Goal: Task Accomplishment & Management: Use online tool/utility

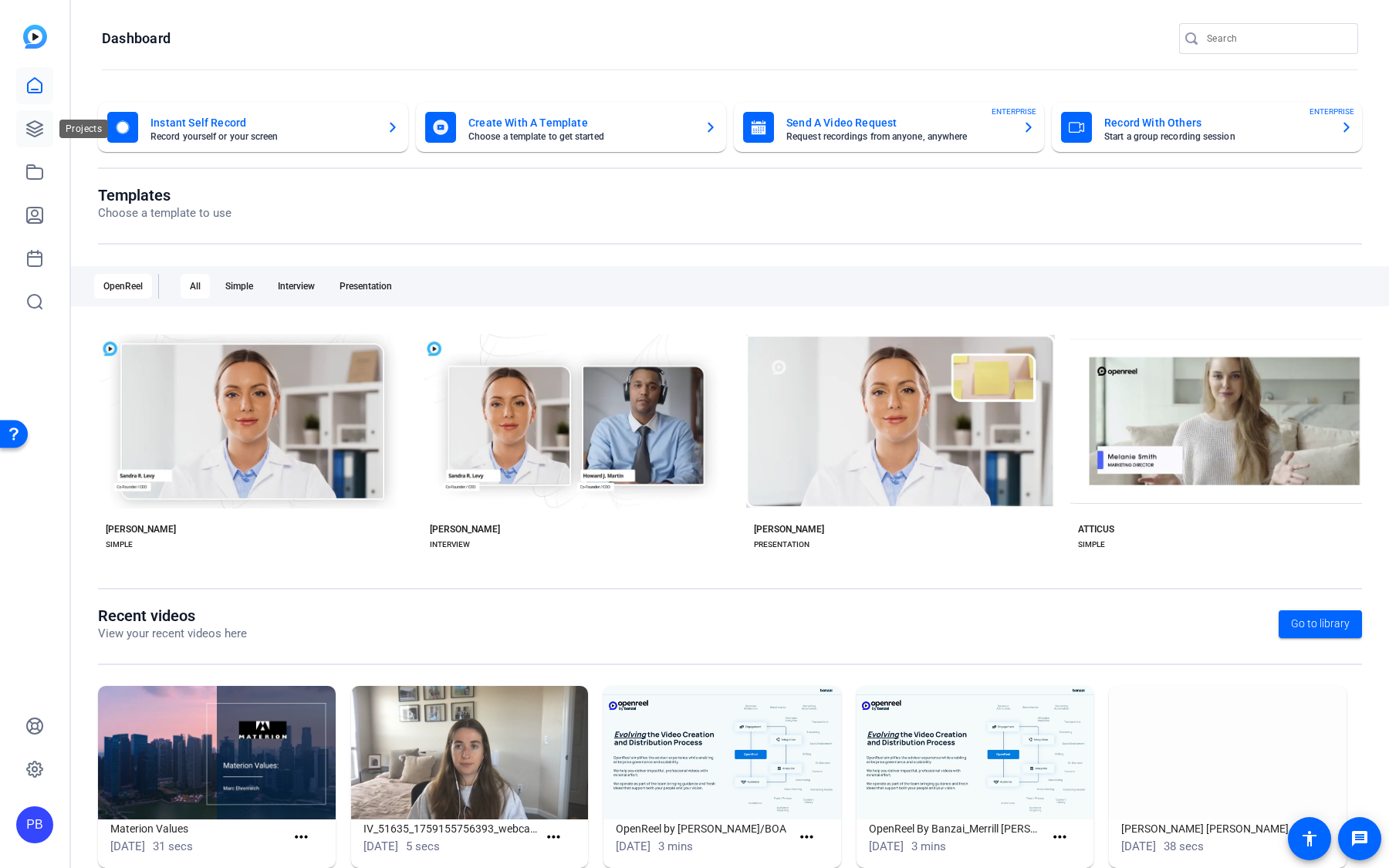
click at [41, 129] on icon at bounding box center [34, 128] width 15 height 15
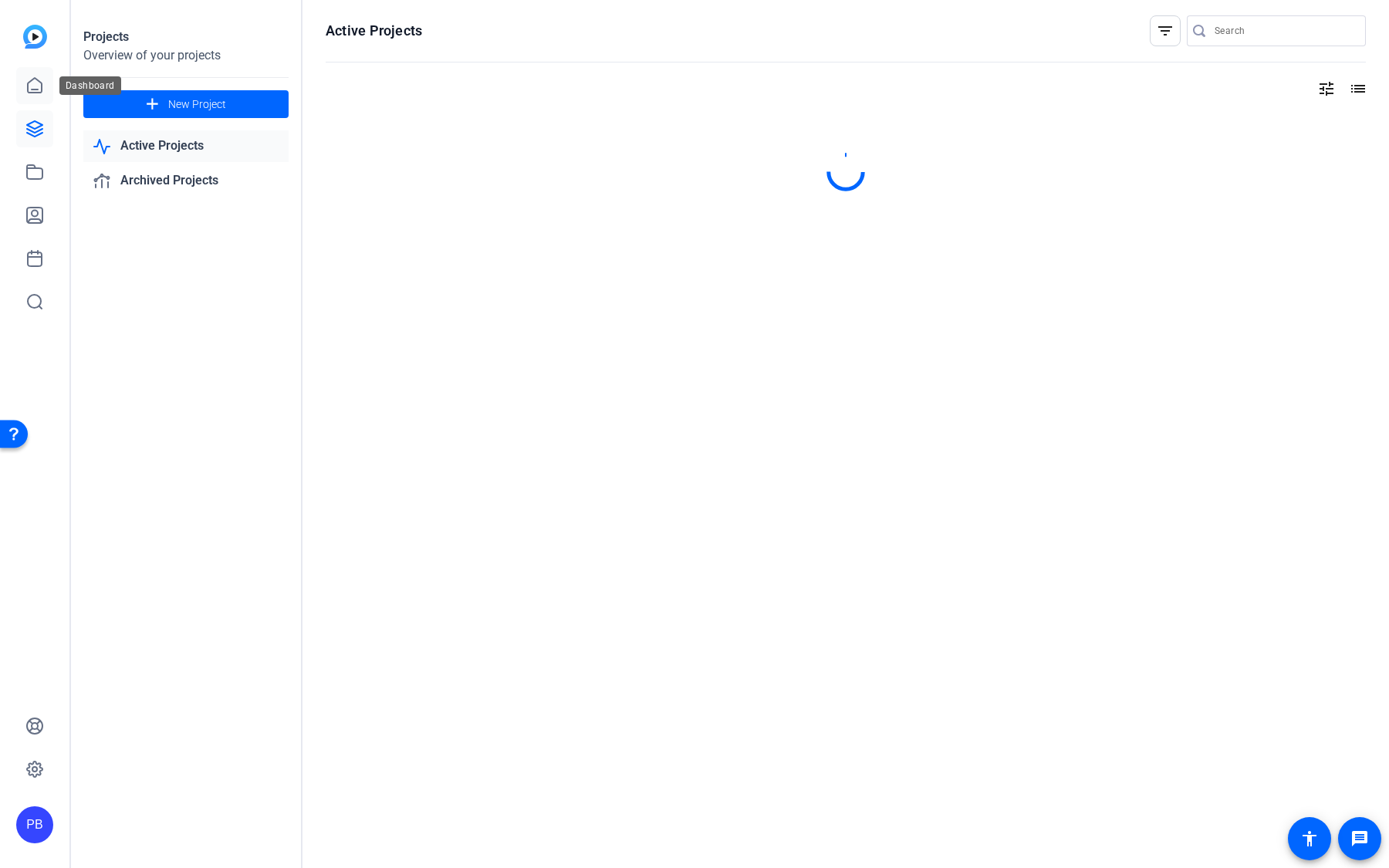
click at [36, 93] on icon at bounding box center [35, 85] width 19 height 19
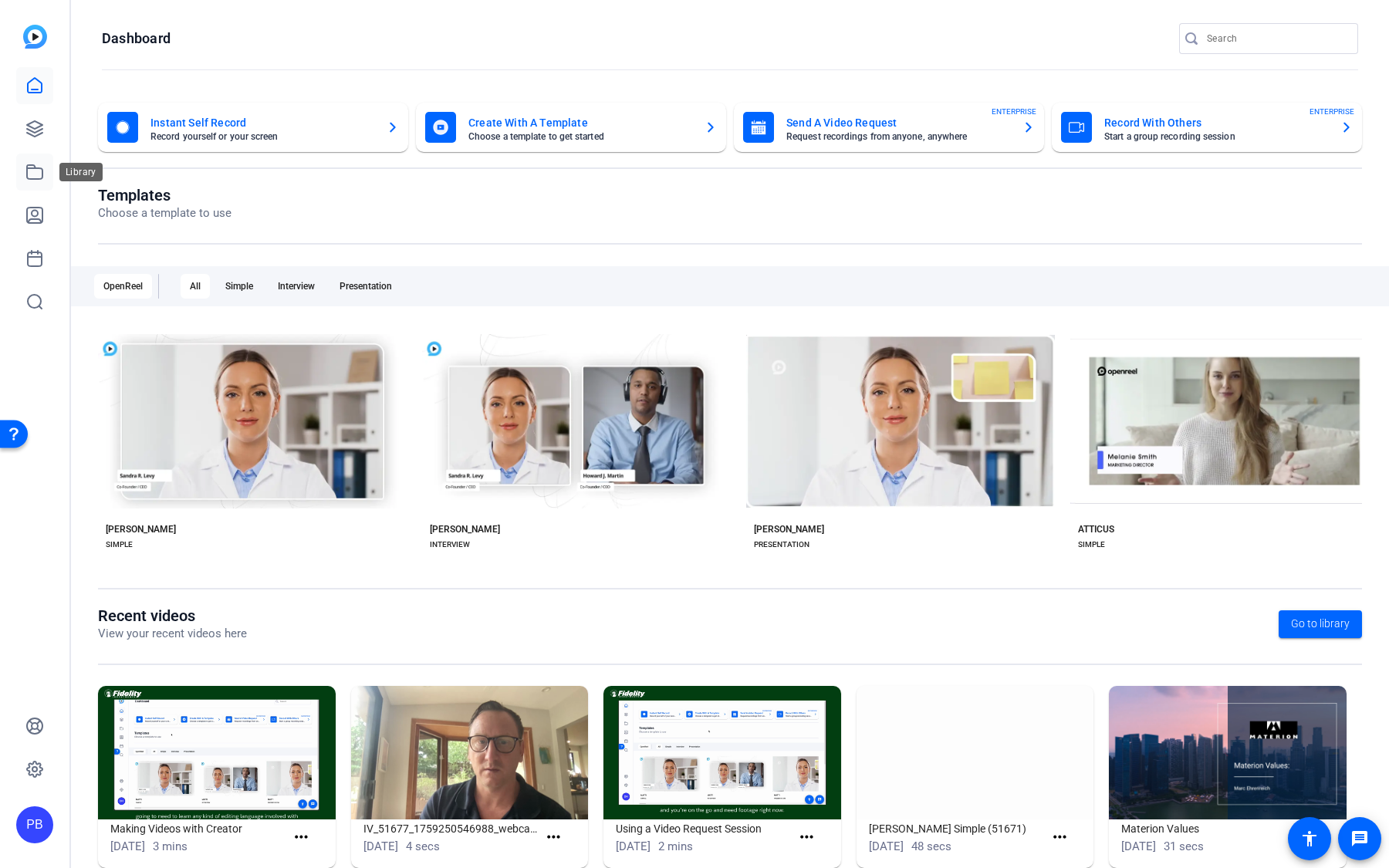
click at [33, 163] on icon at bounding box center [35, 172] width 19 height 19
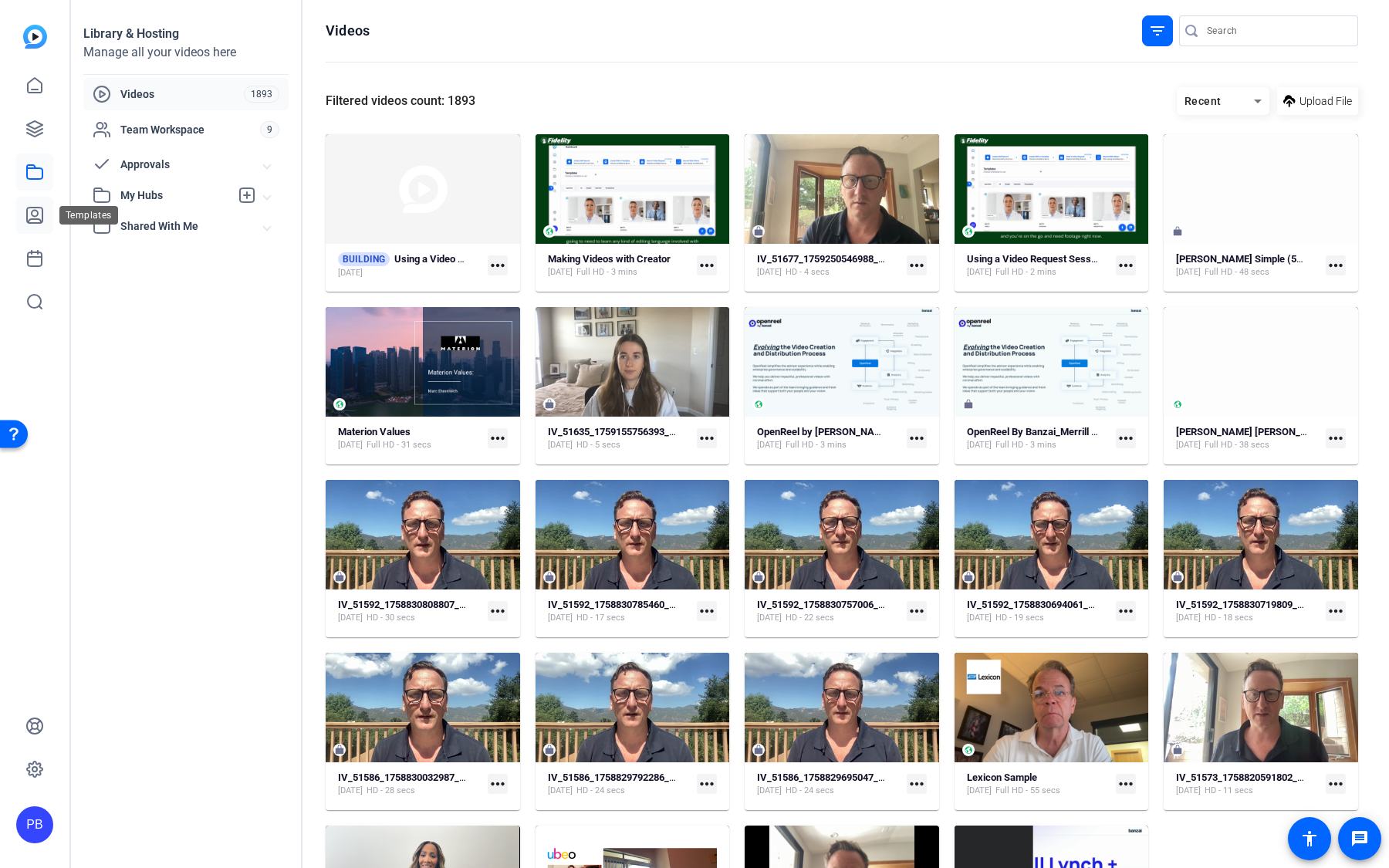
click at [36, 224] on icon at bounding box center [35, 215] width 19 height 19
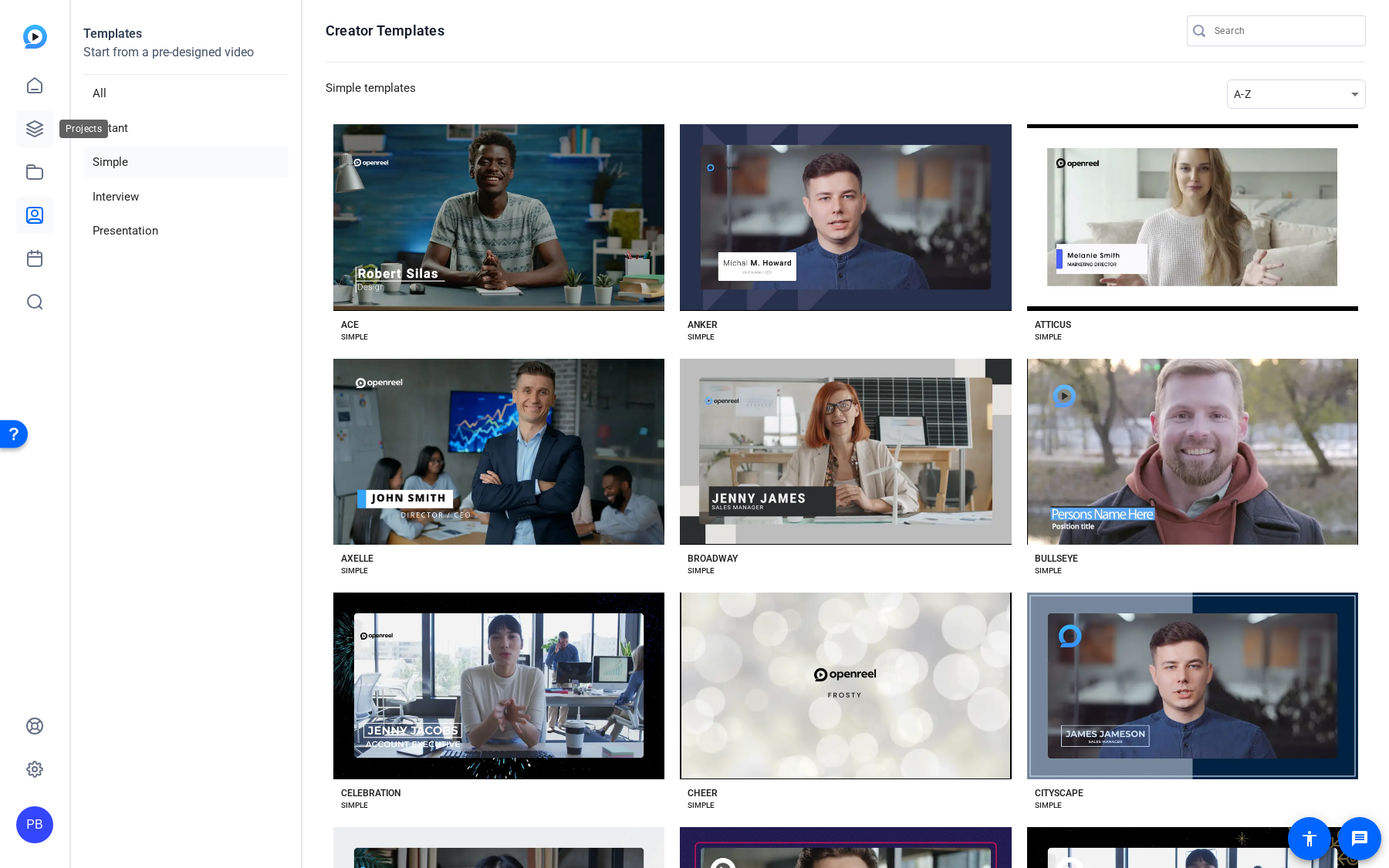
click at [45, 132] on link at bounding box center [35, 129] width 37 height 37
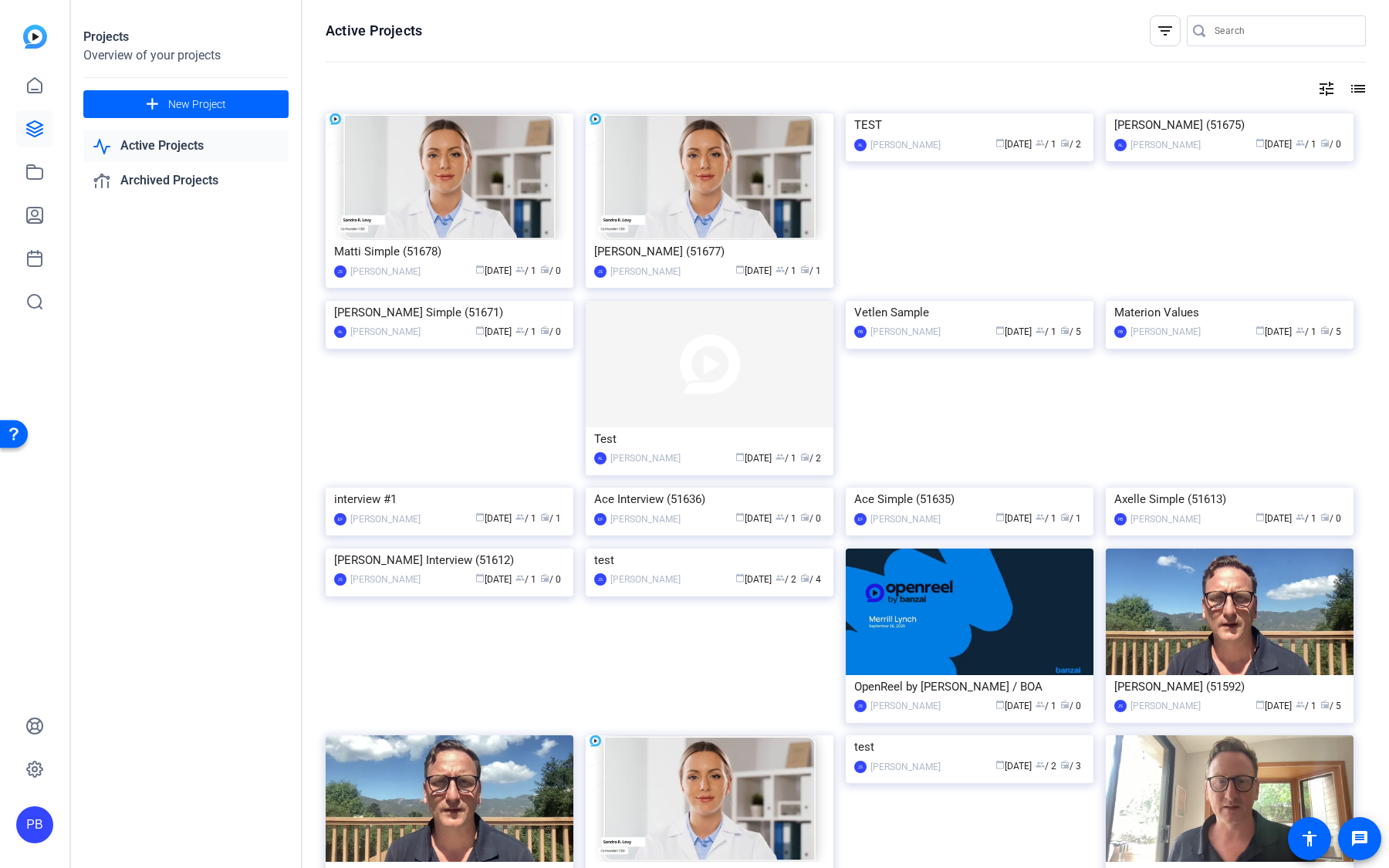
click at [1033, 301] on img at bounding box center [970, 301] width 248 height 0
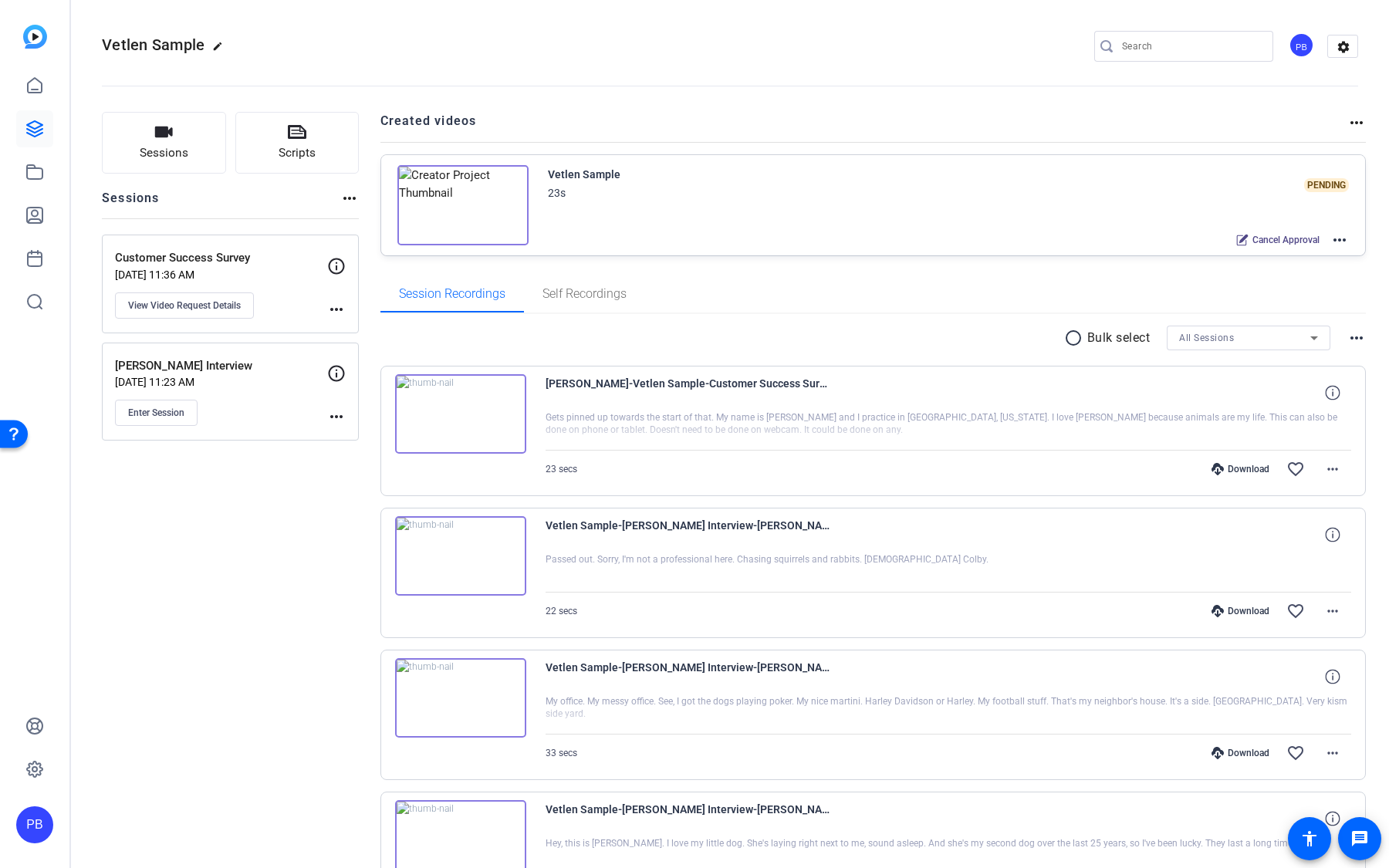
click at [1345, 241] on mat-icon "more_horiz" at bounding box center [1339, 239] width 19 height 19
click at [1343, 235] on div at bounding box center [694, 434] width 1389 height 868
click at [36, 187] on link at bounding box center [35, 172] width 37 height 37
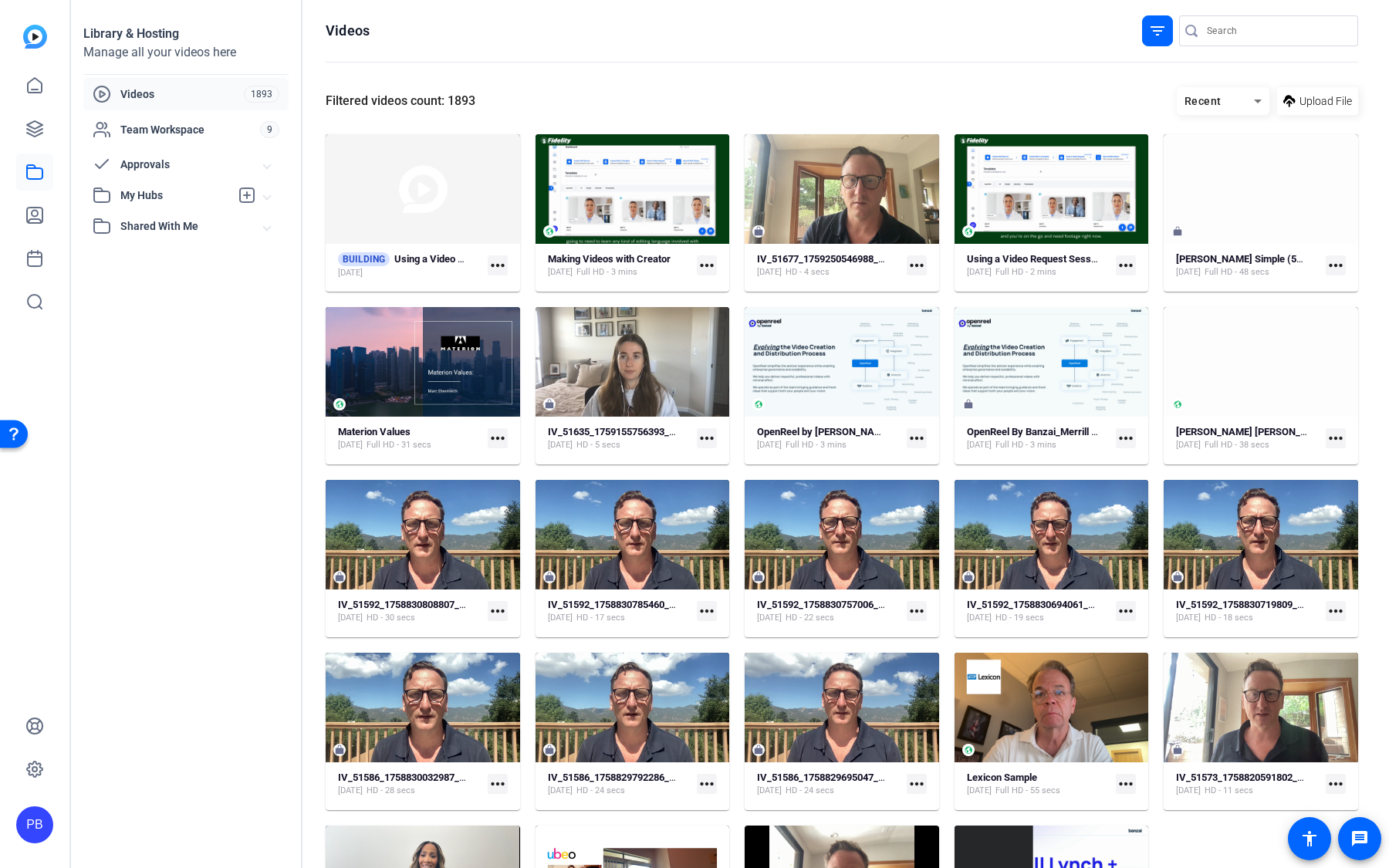
click at [181, 170] on span "Approvals" at bounding box center [192, 165] width 144 height 16
click at [182, 198] on span "Submitted for Approval" at bounding box center [159, 198] width 116 height 15
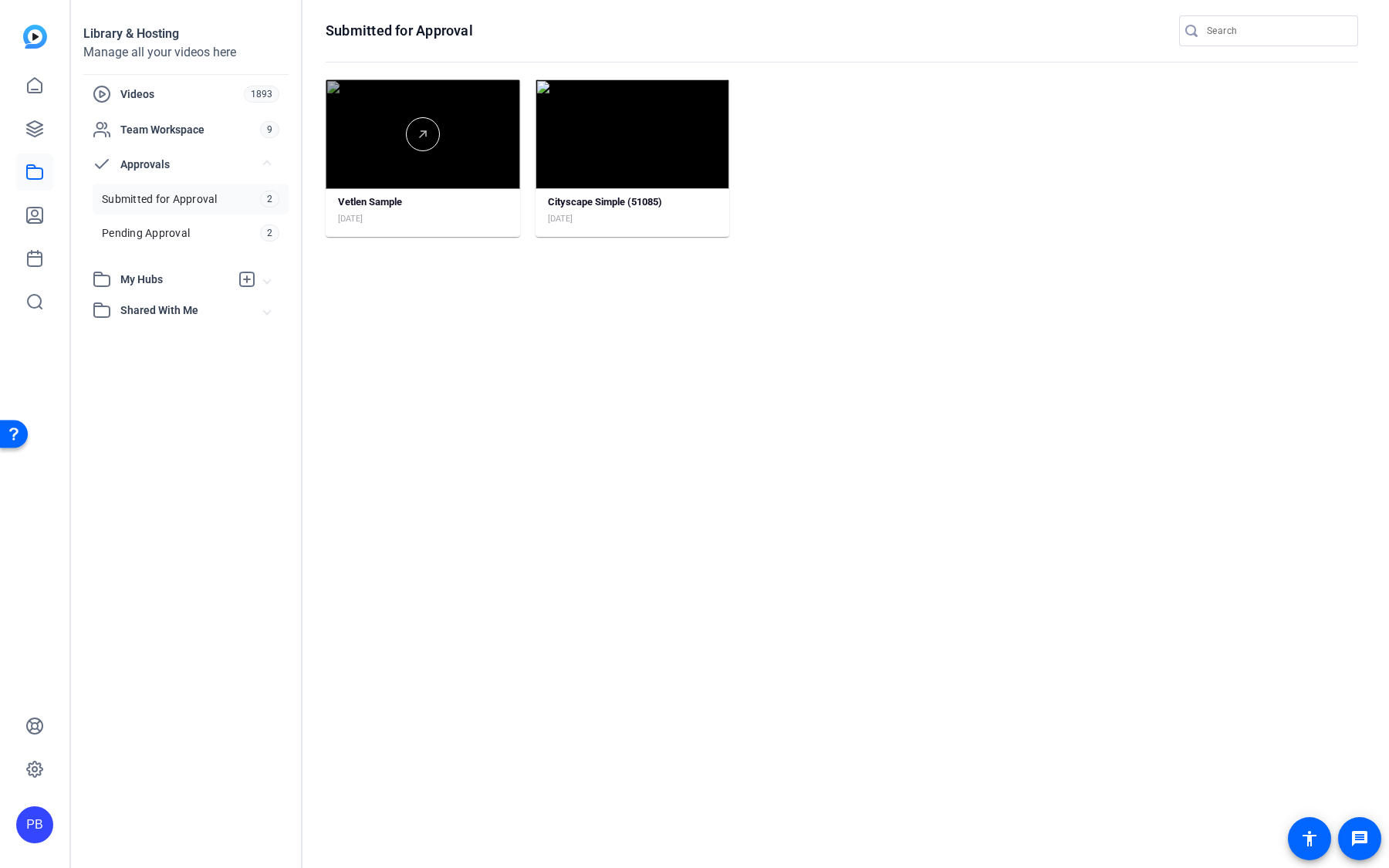
click at [457, 183] on div at bounding box center [423, 135] width 194 height 110
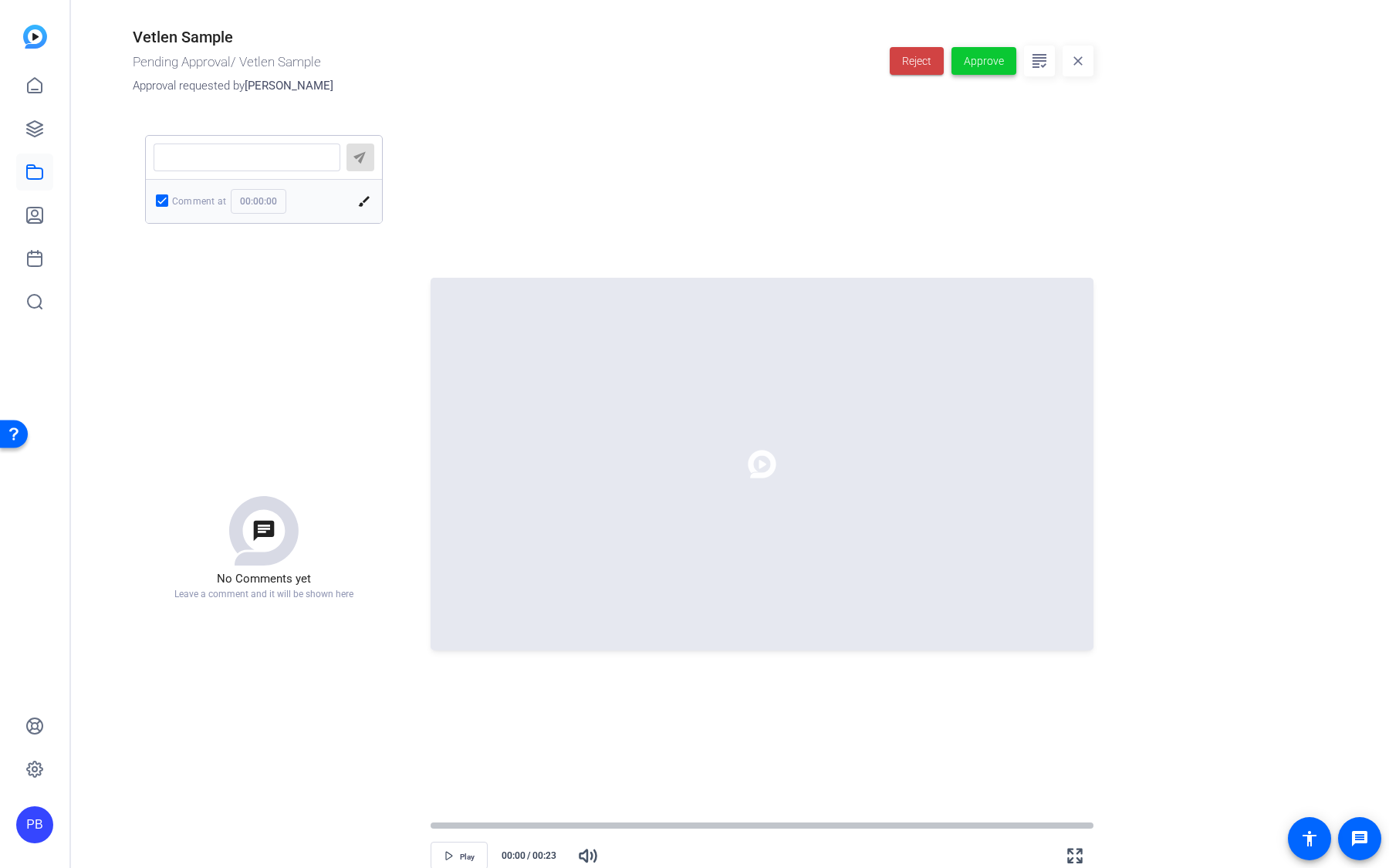
click at [982, 60] on span "Approve" at bounding box center [983, 61] width 40 height 16
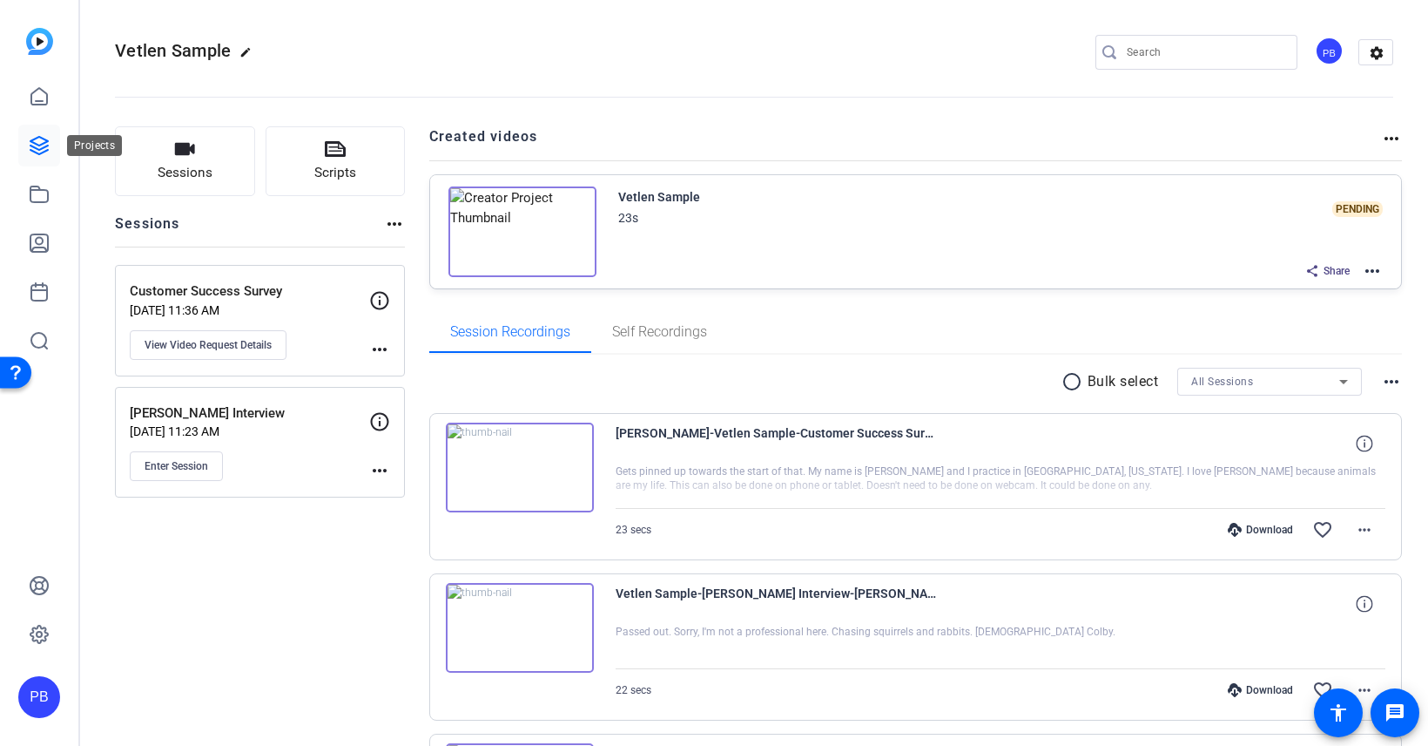
click at [43, 147] on icon at bounding box center [38, 145] width 17 height 17
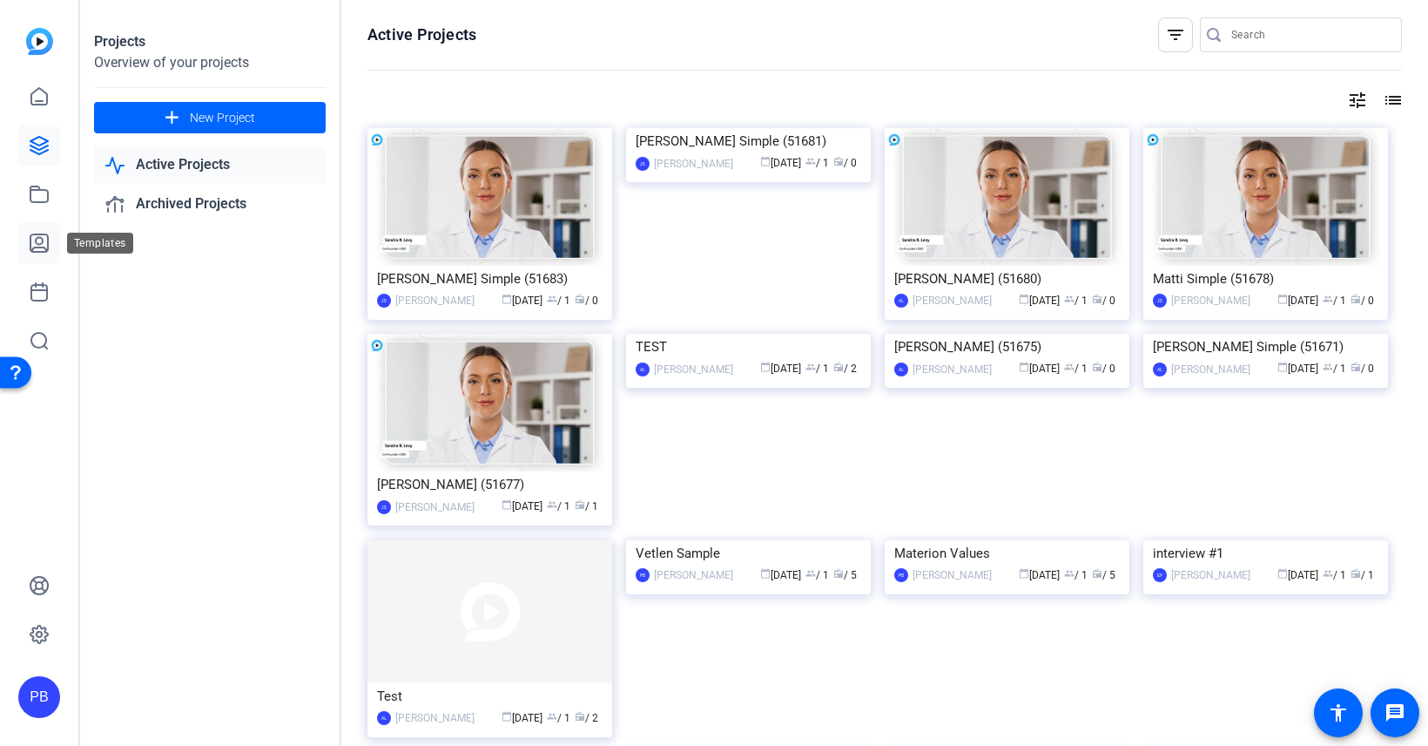
click at [39, 246] on icon at bounding box center [39, 243] width 21 height 21
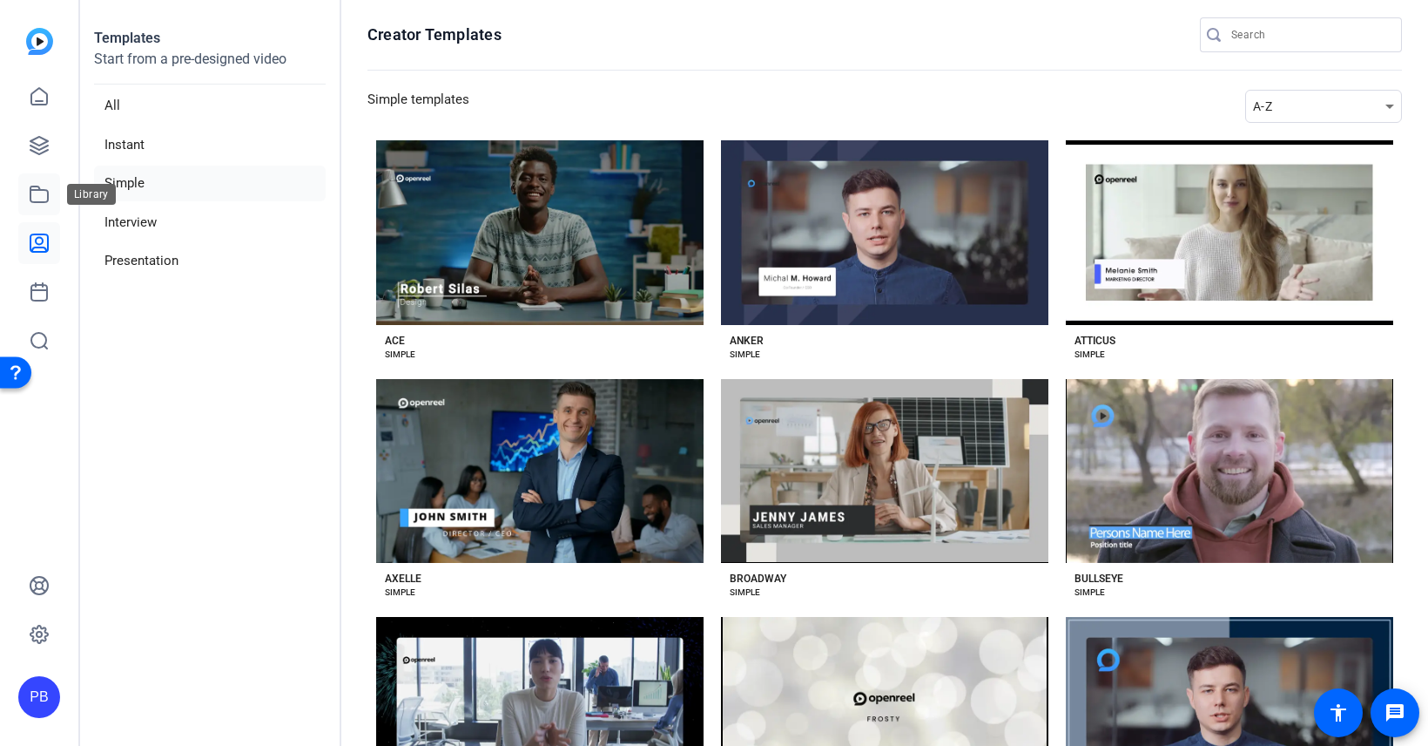
click at [30, 202] on icon at bounding box center [39, 194] width 21 height 21
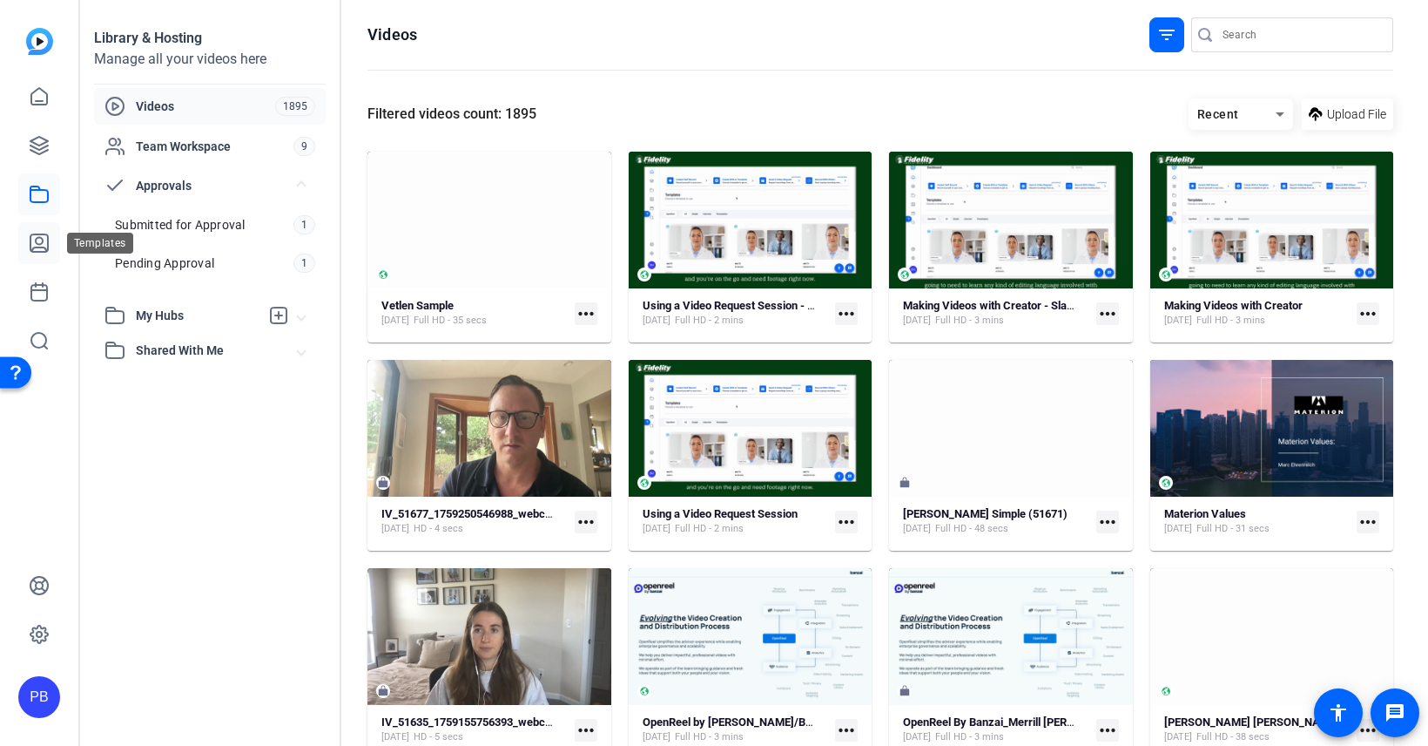
click at [42, 238] on icon at bounding box center [38, 242] width 17 height 17
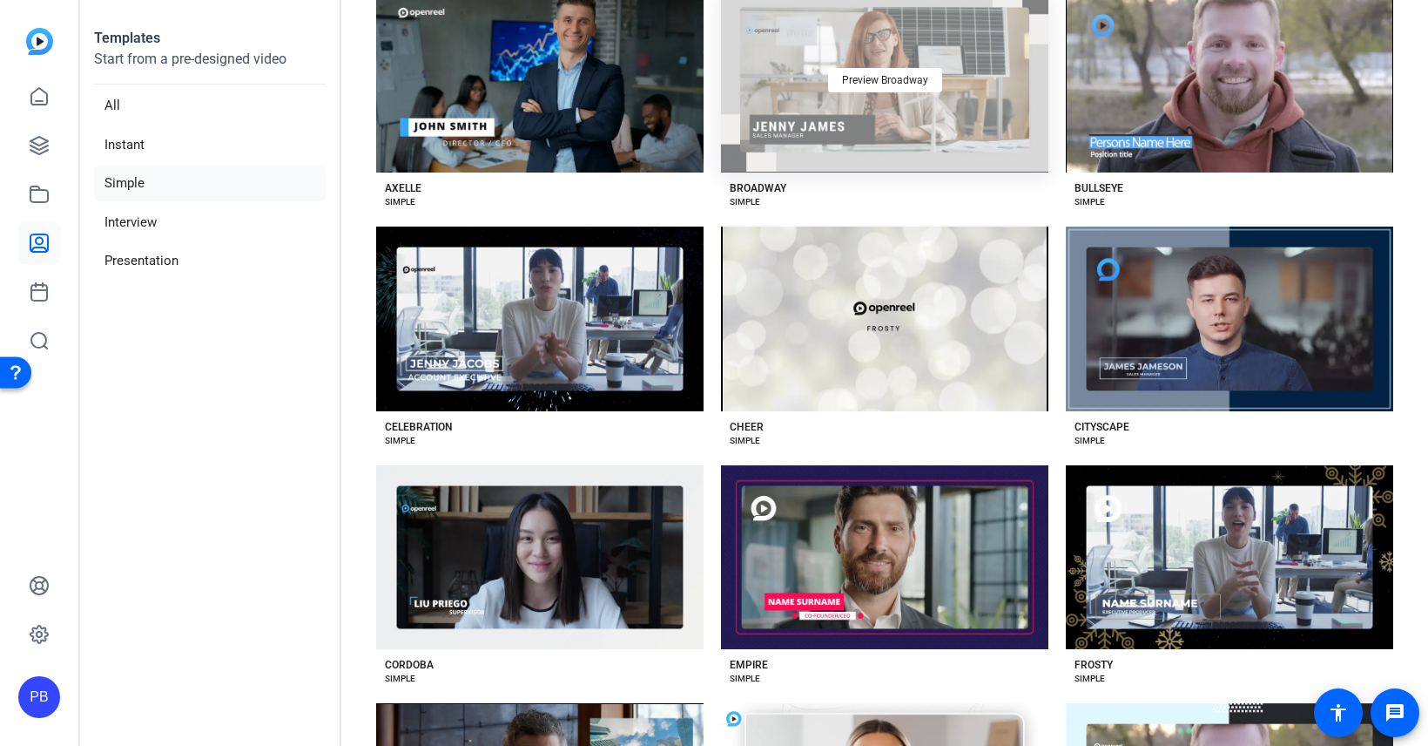
scroll to position [298, 0]
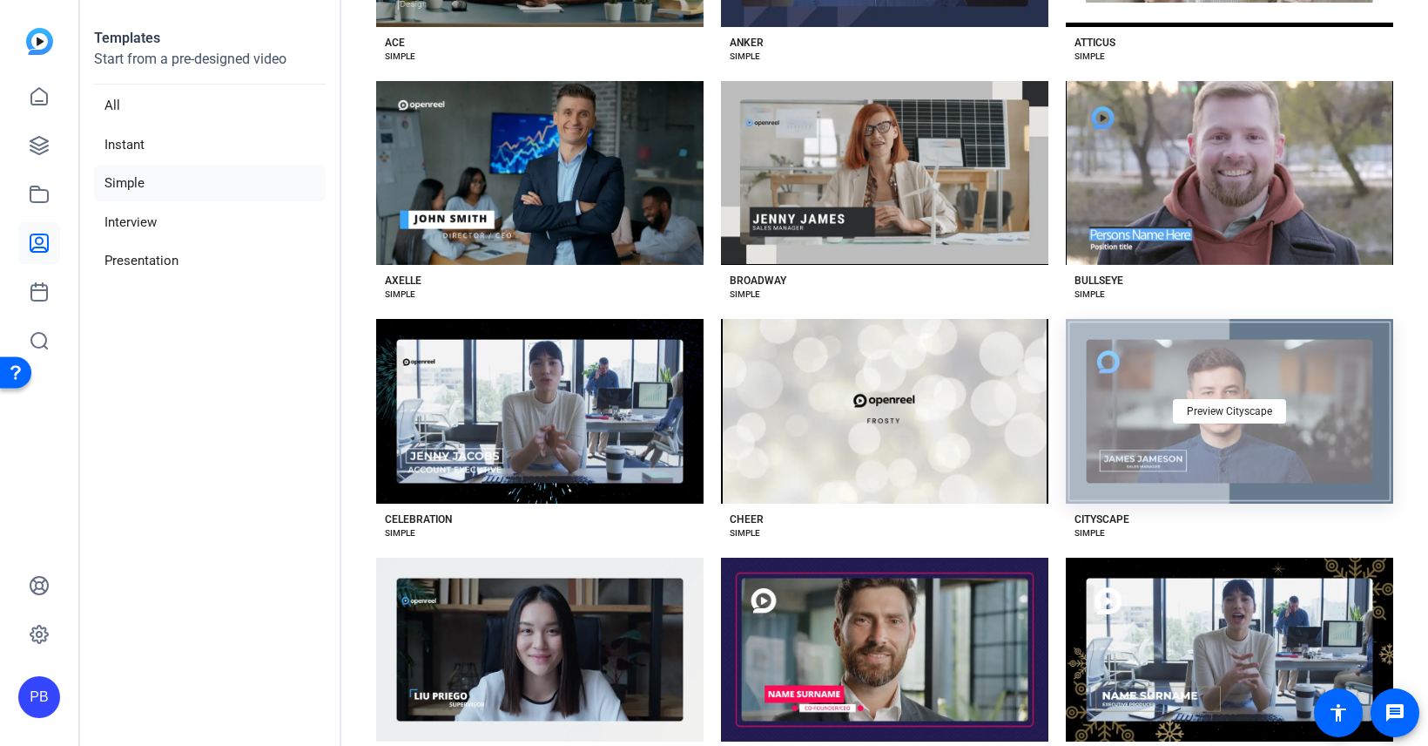
click at [1198, 460] on div "Preview Cityscape" at bounding box center [1229, 411] width 327 height 185
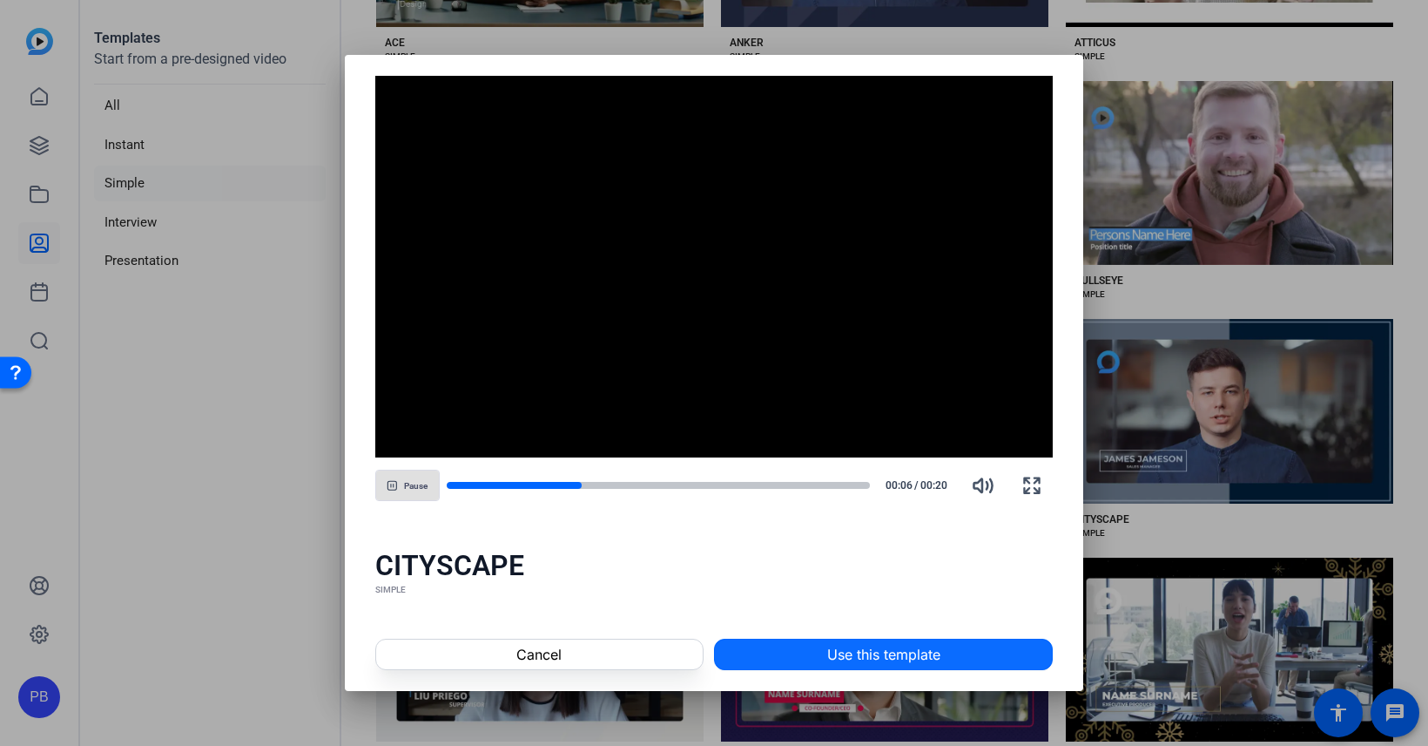
click at [905, 657] on span "Use this template" at bounding box center [883, 654] width 113 height 21
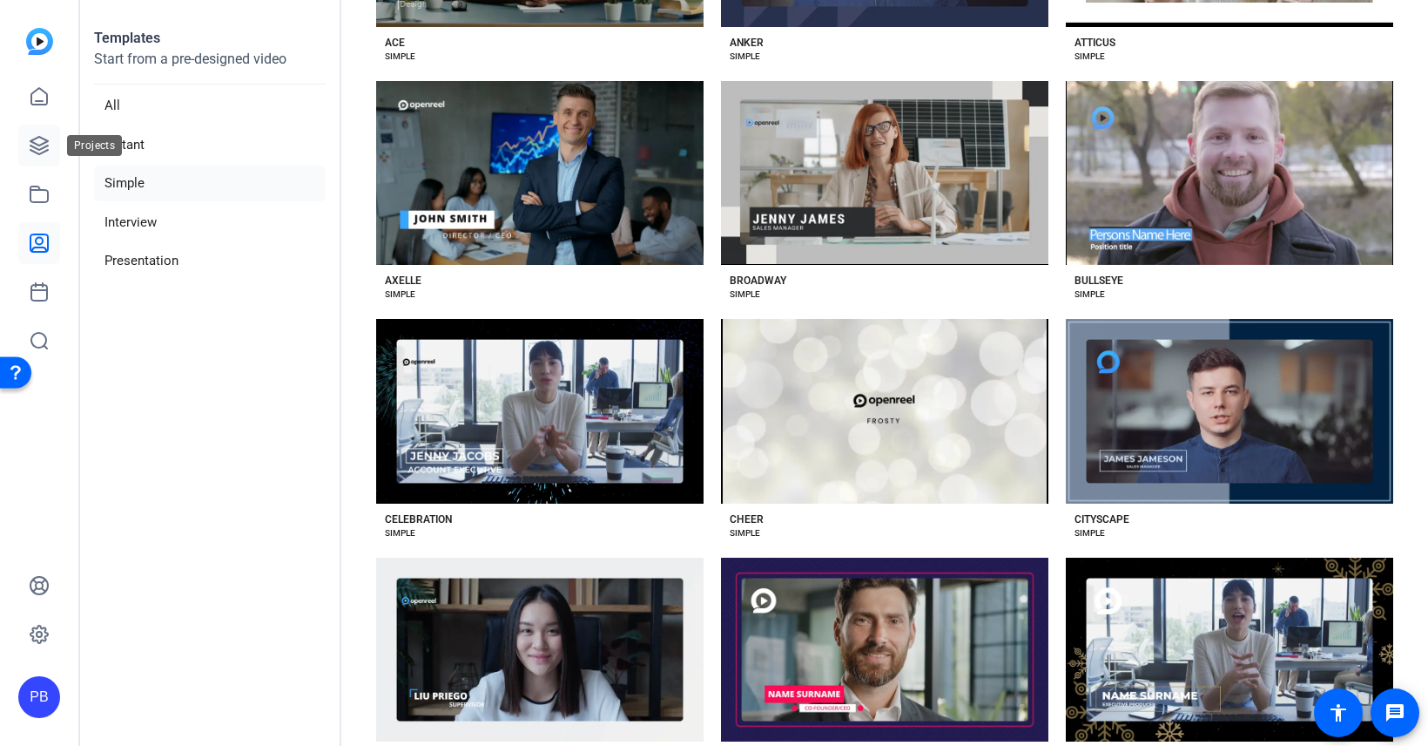
click at [33, 152] on icon at bounding box center [39, 145] width 21 height 21
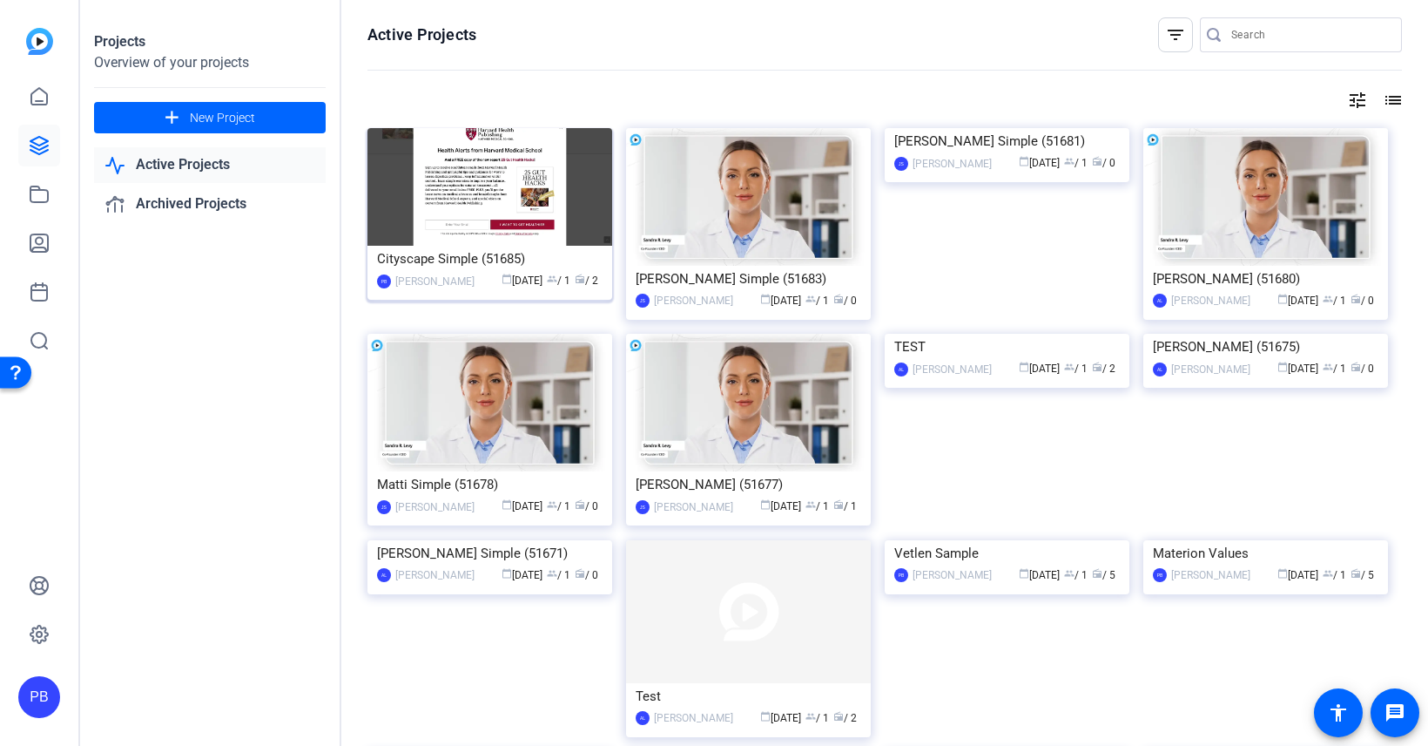
click at [550, 219] on img at bounding box center [490, 187] width 245 height 118
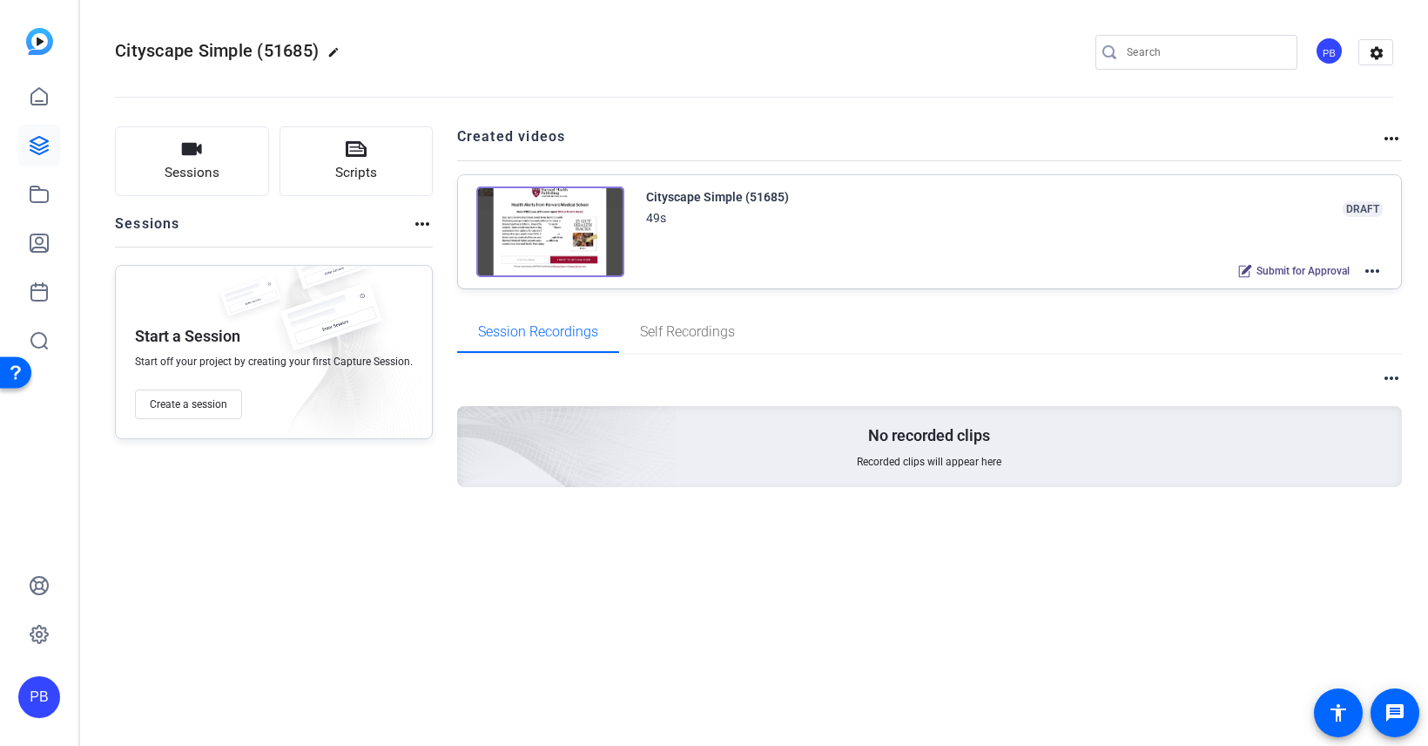
click at [1371, 273] on mat-icon "more_horiz" at bounding box center [1372, 270] width 21 height 21
click at [1367, 290] on span "Edit in Creator" at bounding box center [1309, 290] width 121 height 21
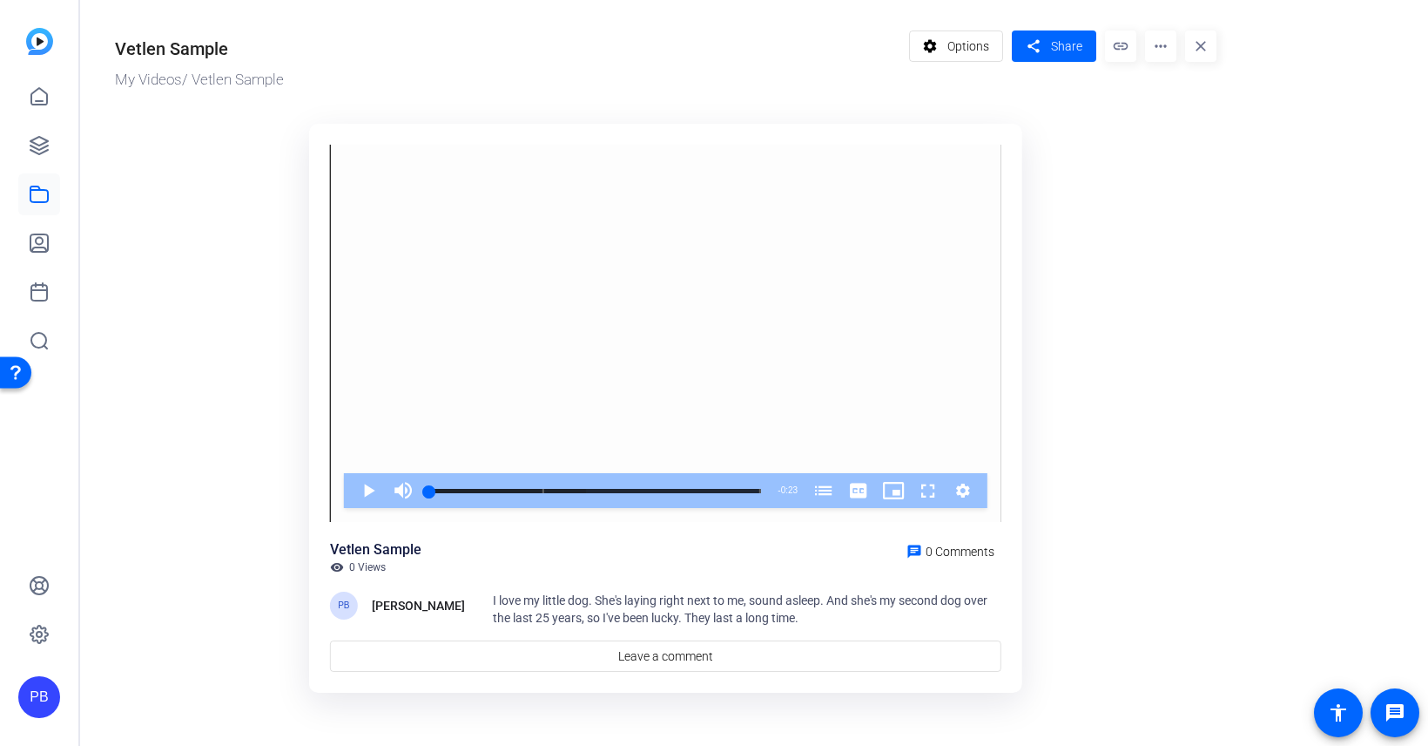
click at [977, 19] on div "Vetlen Sample My Videos / Vetlen Sample settings Options share Share link more_…" at bounding box center [657, 359] width 1154 height 719
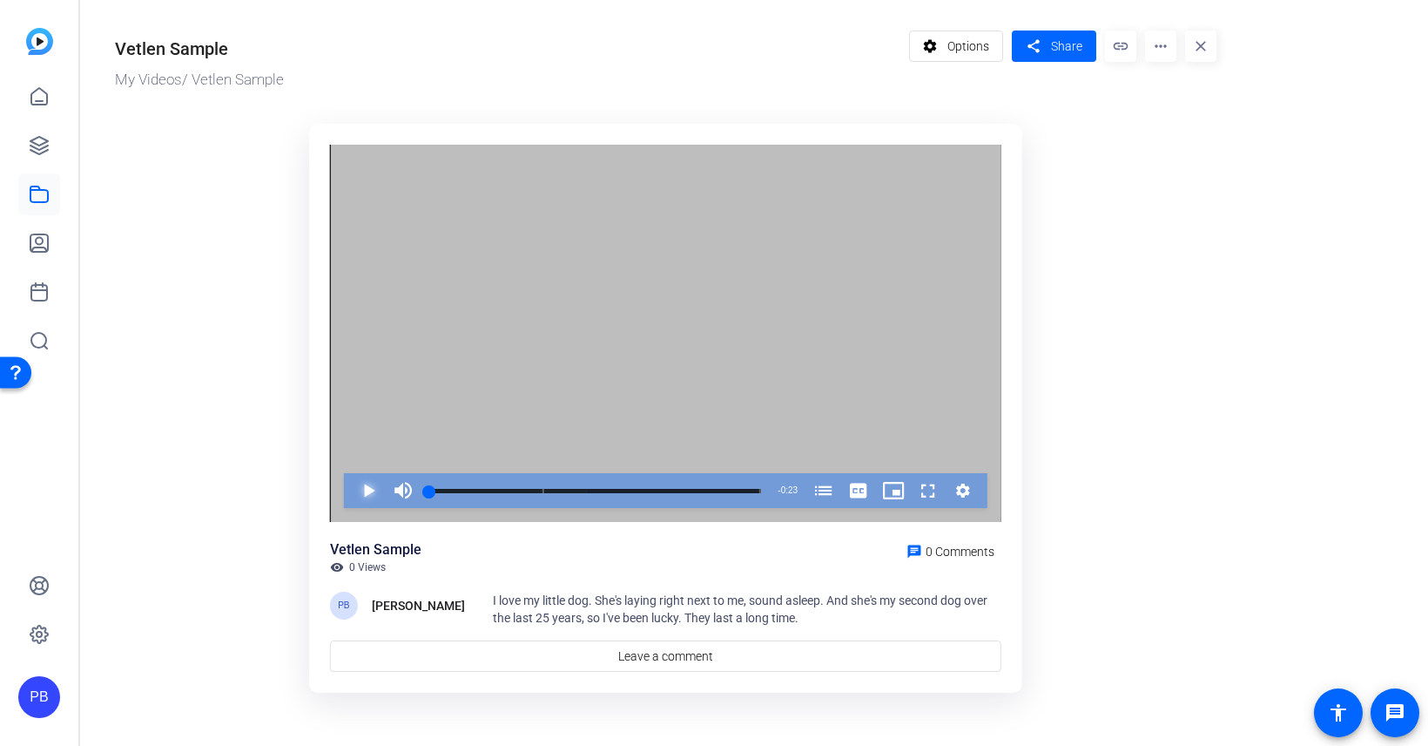
click at [351, 494] on span "Video Player" at bounding box center [351, 490] width 0 height 35
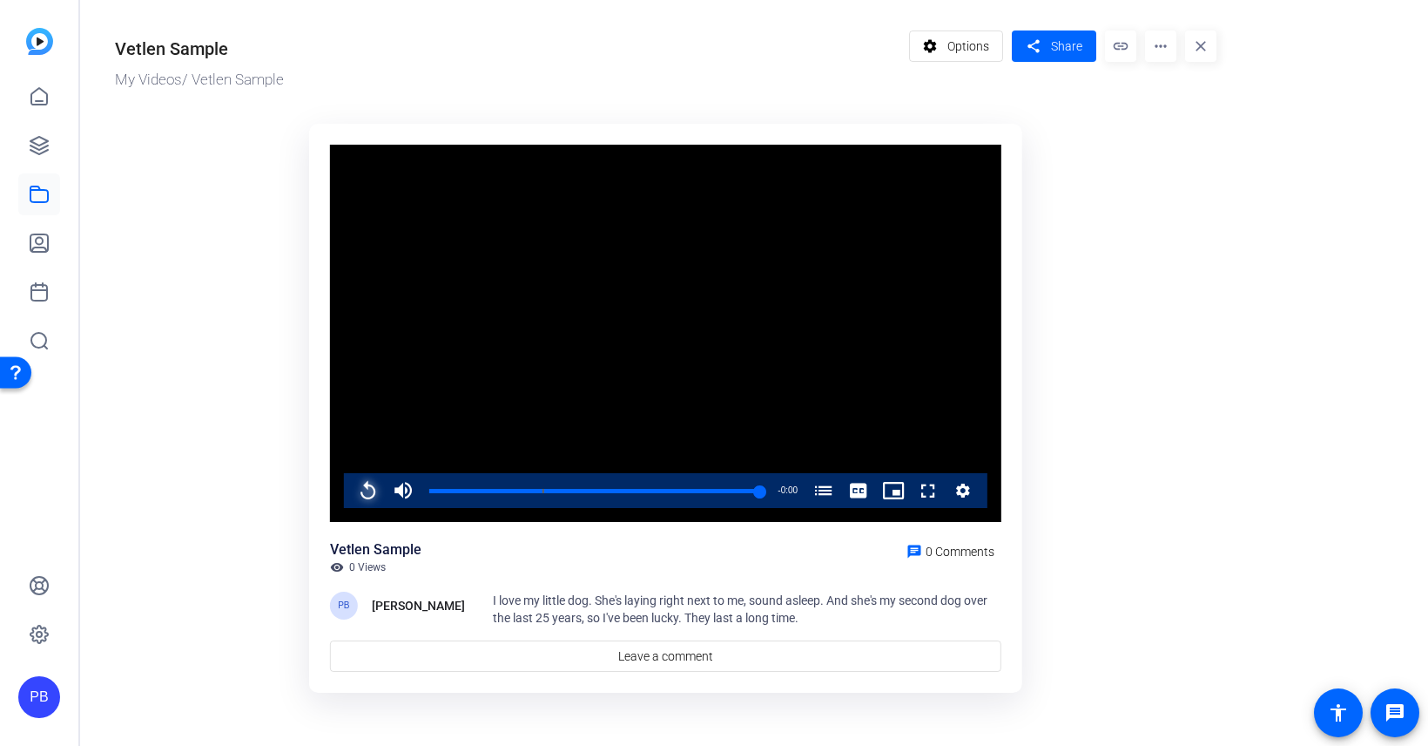
click at [351, 499] on span "Video Player" at bounding box center [351, 490] width 0 height 35
click at [1160, 56] on mat-icon "more_horiz" at bounding box center [1160, 45] width 31 height 31
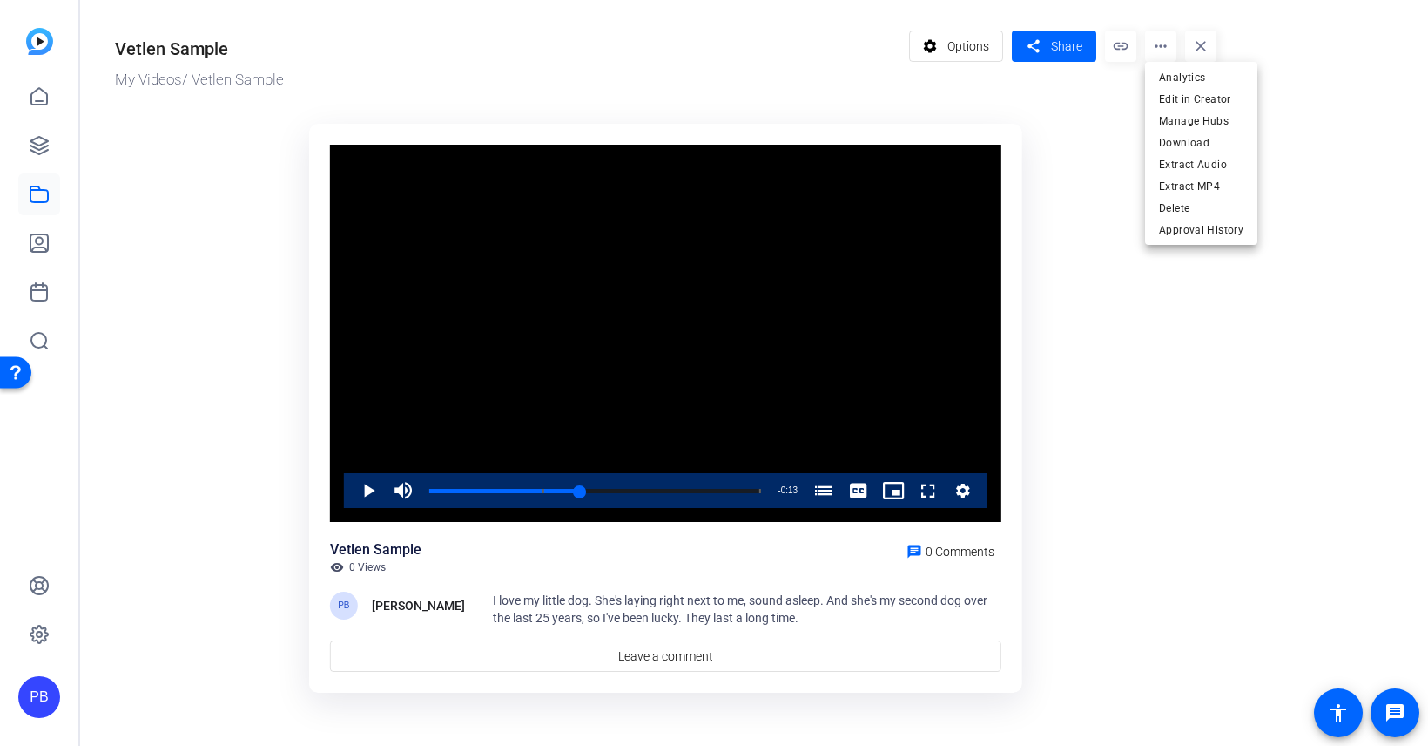
click at [1116, 273] on div at bounding box center [714, 373] width 1428 height 746
click at [1249, 408] on or-hosting-video-details "Vetlen Sample My Videos / Vetlen Sample settings Options share Share link more_…" at bounding box center [749, 359] width 1339 height 719
click at [1047, 46] on span at bounding box center [1054, 46] width 84 height 42
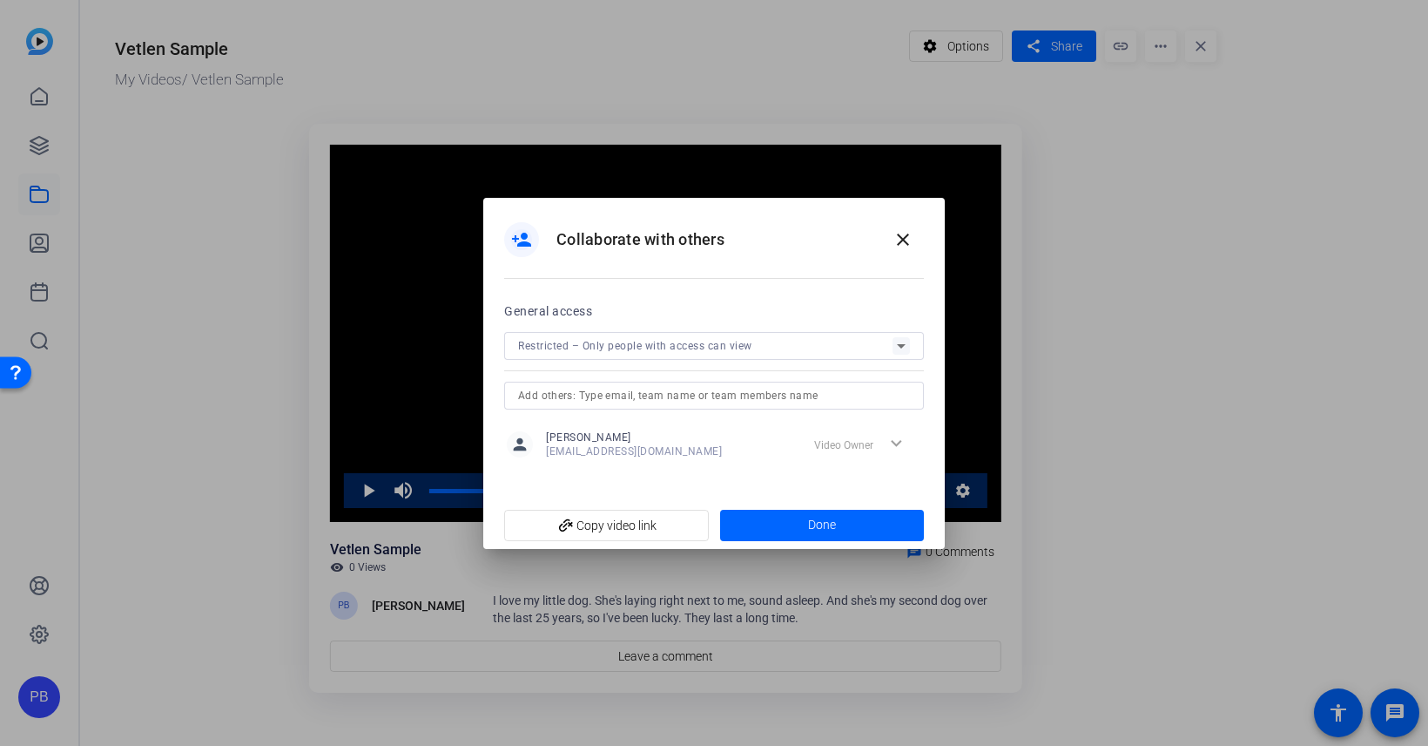
click at [671, 346] on span "Restricted – Only people with access can view" at bounding box center [635, 346] width 234 height 12
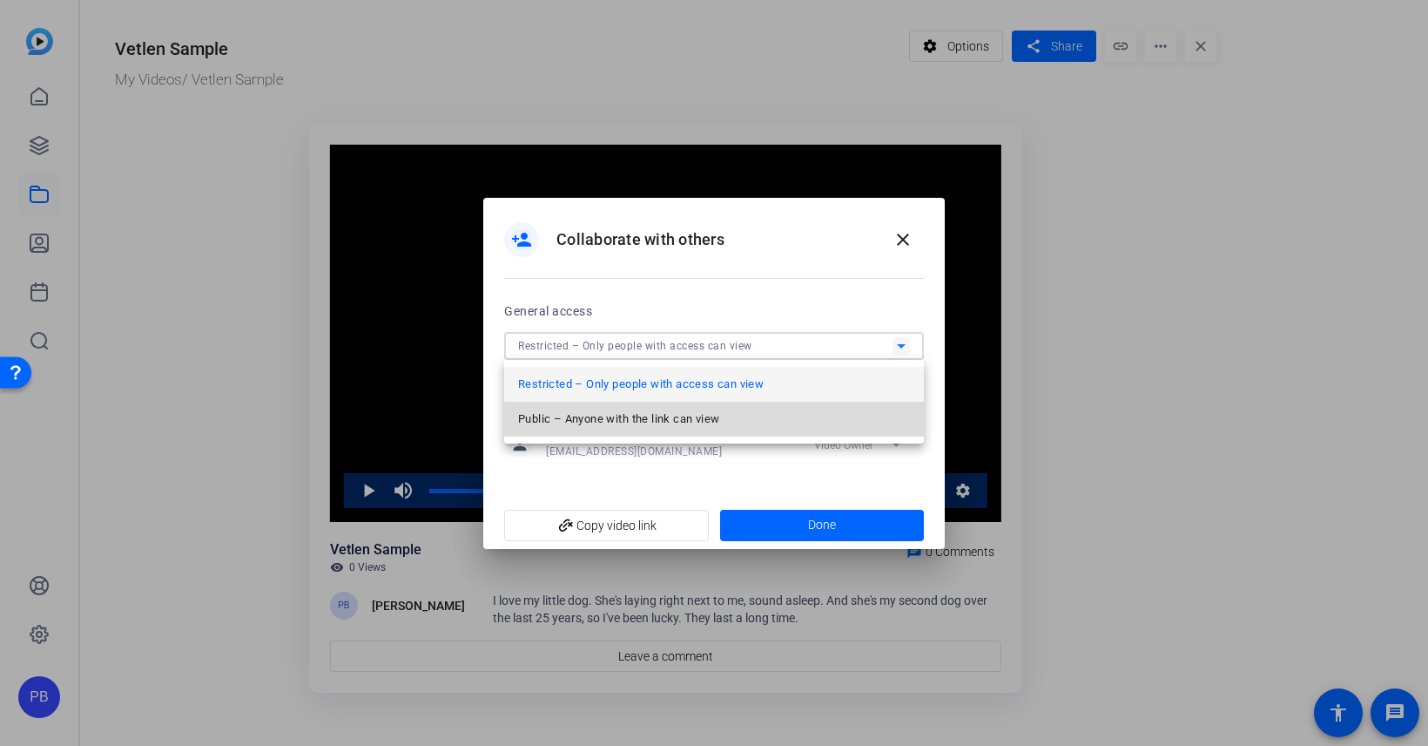
click at [650, 419] on span "Public – Anyone with the link can view" at bounding box center [618, 418] width 201 height 21
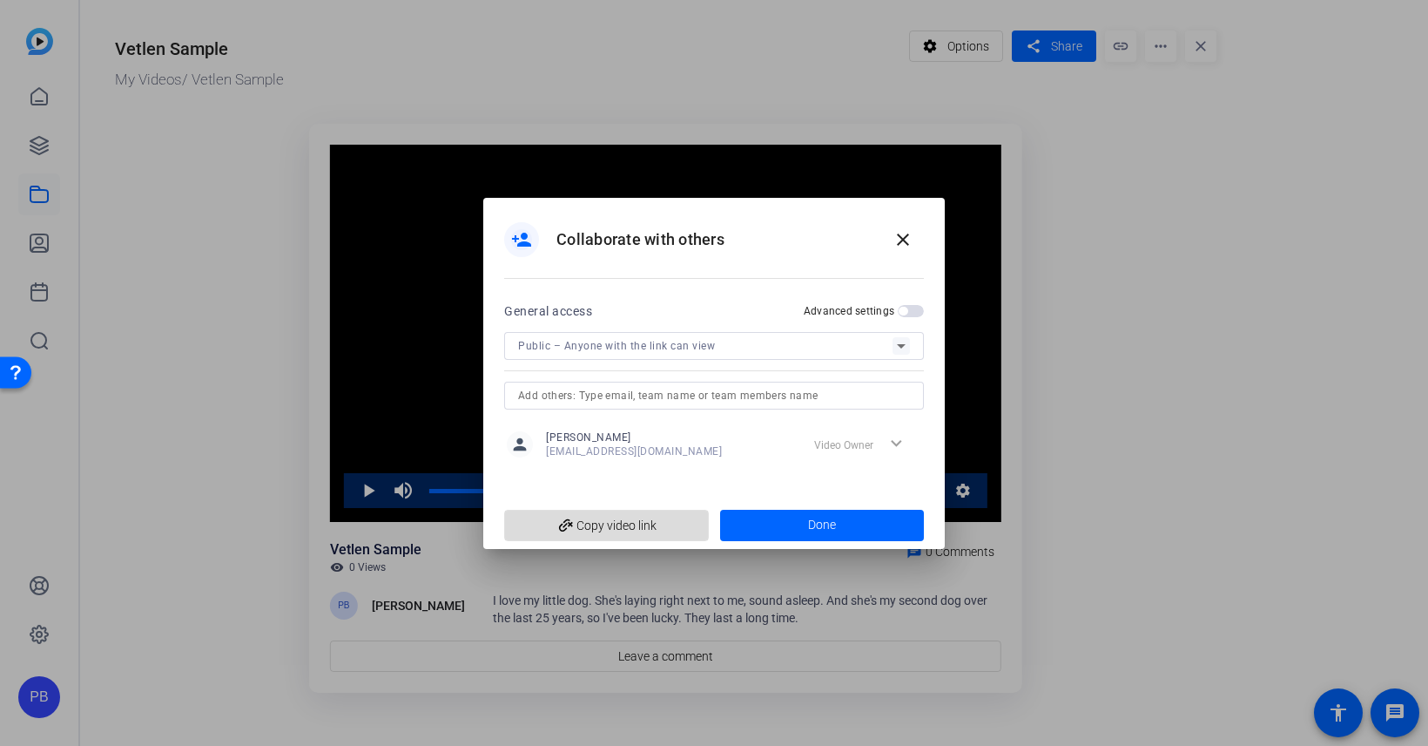
click at [632, 528] on span "add_link Copy video link" at bounding box center [606, 525] width 177 height 33
click at [765, 513] on span at bounding box center [822, 525] width 205 height 42
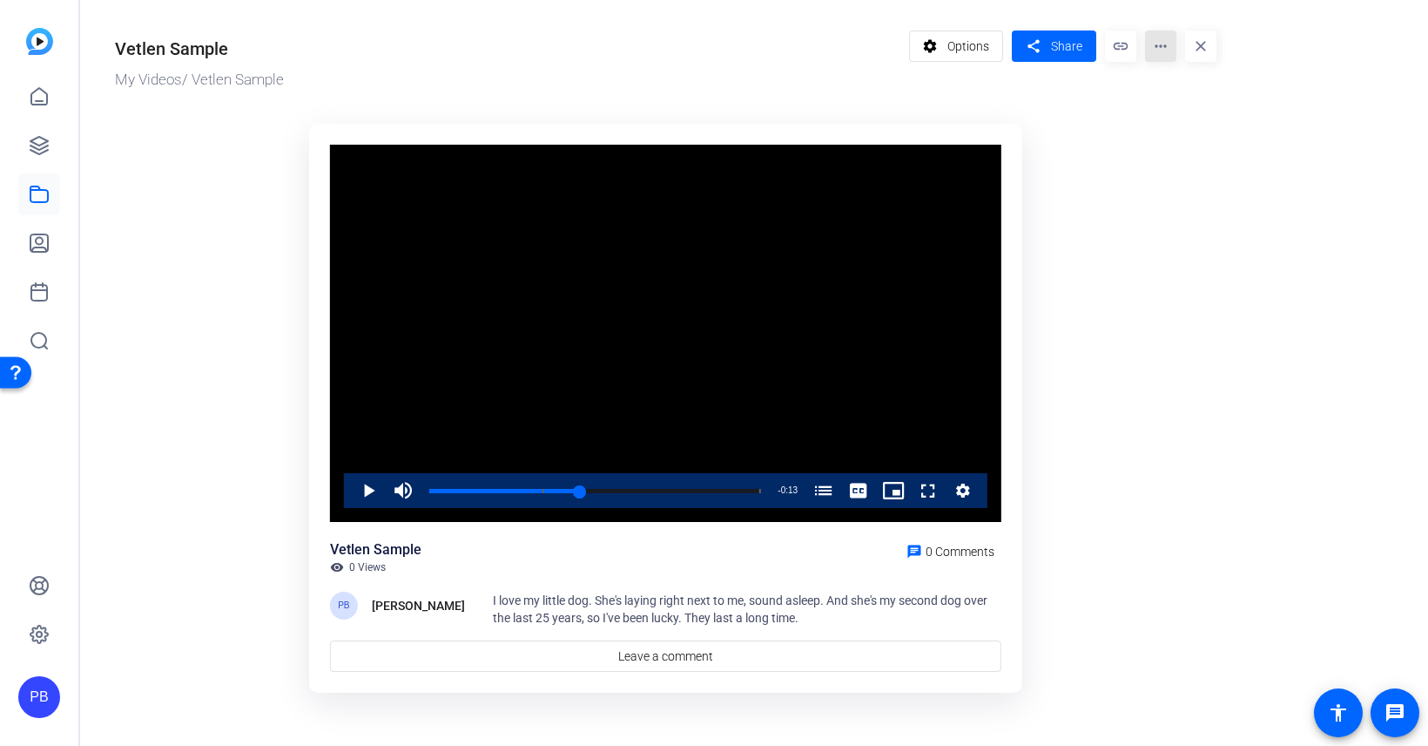
click at [1156, 50] on mat-icon "more_horiz" at bounding box center [1160, 45] width 31 height 31
click at [1205, 102] on span "Edit in Creator" at bounding box center [1201, 98] width 84 height 21
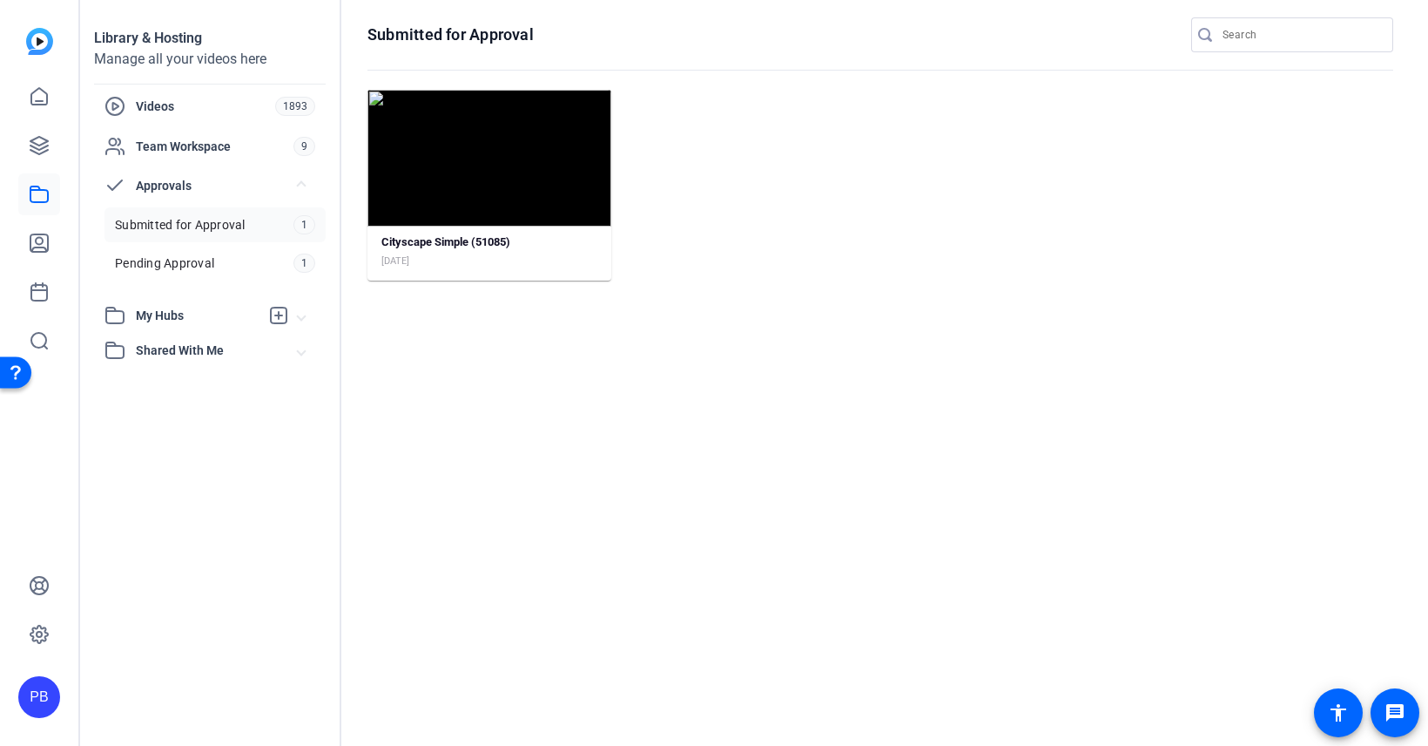
click at [246, 224] on link "Submitted for Approval 1" at bounding box center [215, 224] width 221 height 35
click at [213, 264] on link "Pending Approval 1" at bounding box center [215, 263] width 221 height 35
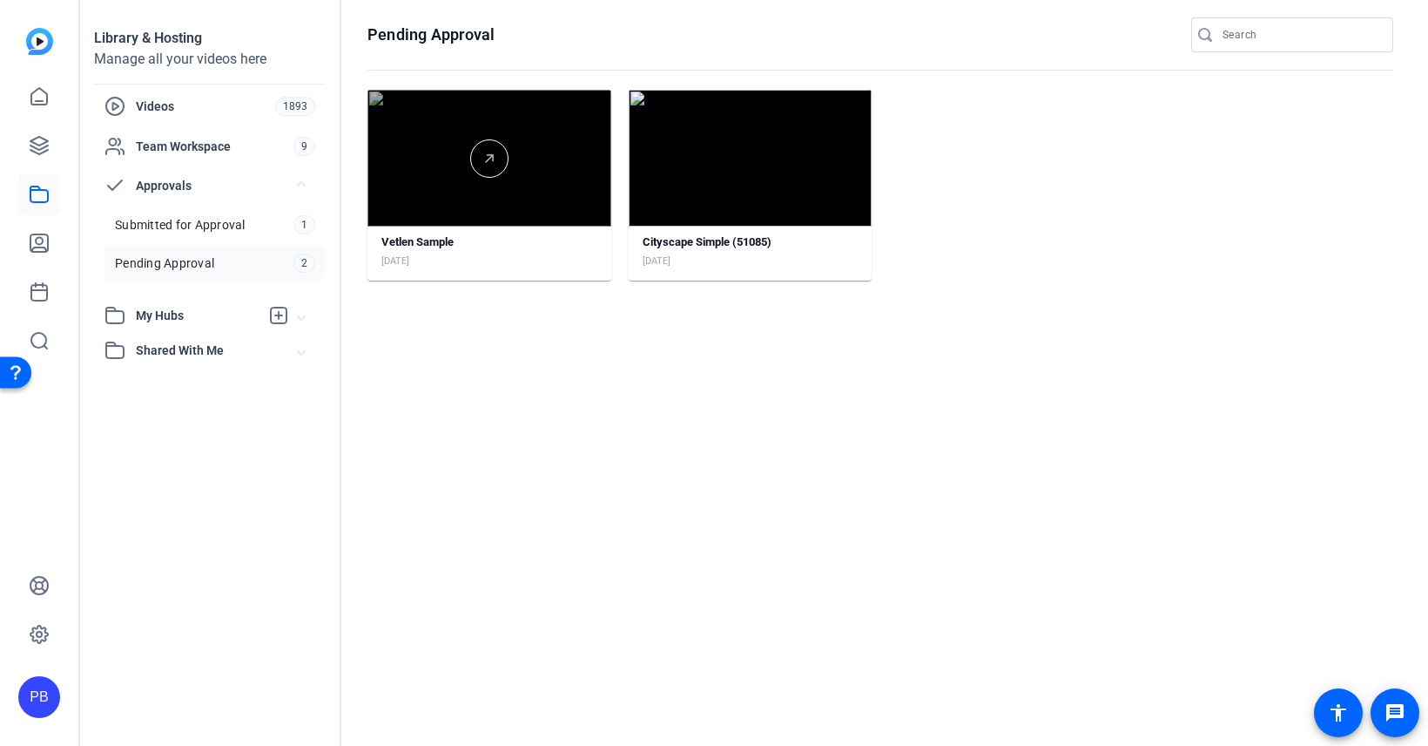
click at [461, 212] on div at bounding box center [490, 158] width 244 height 137
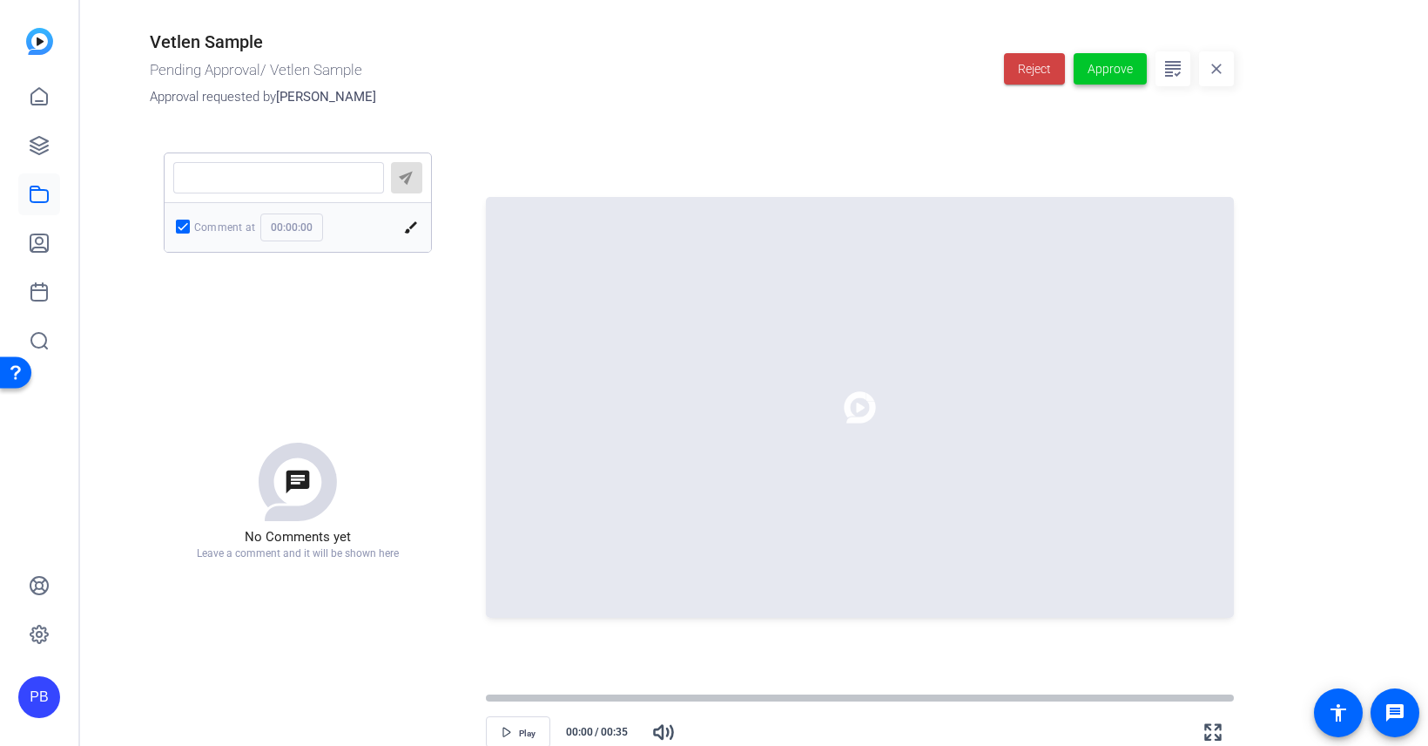
click at [1096, 70] on span "Approve" at bounding box center [1110, 69] width 45 height 18
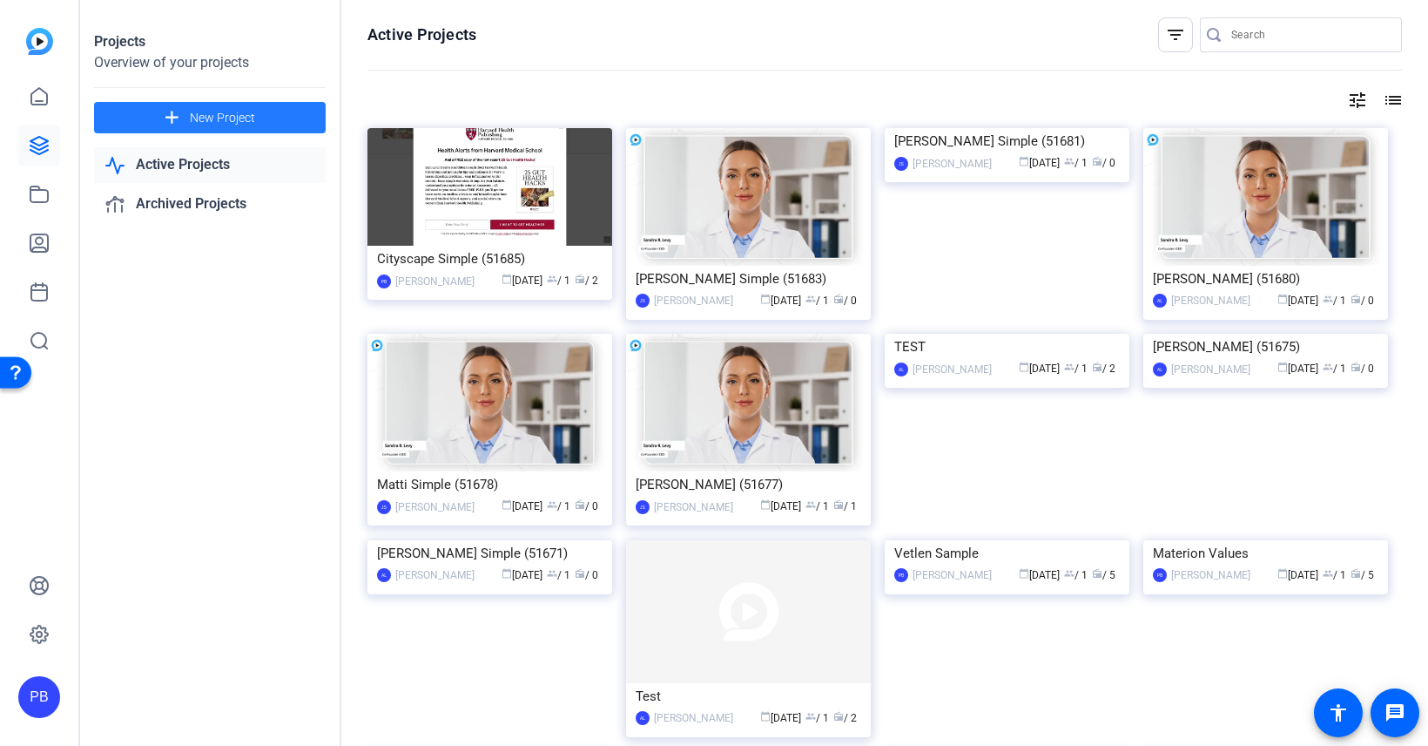
click at [149, 111] on span at bounding box center [210, 118] width 232 height 42
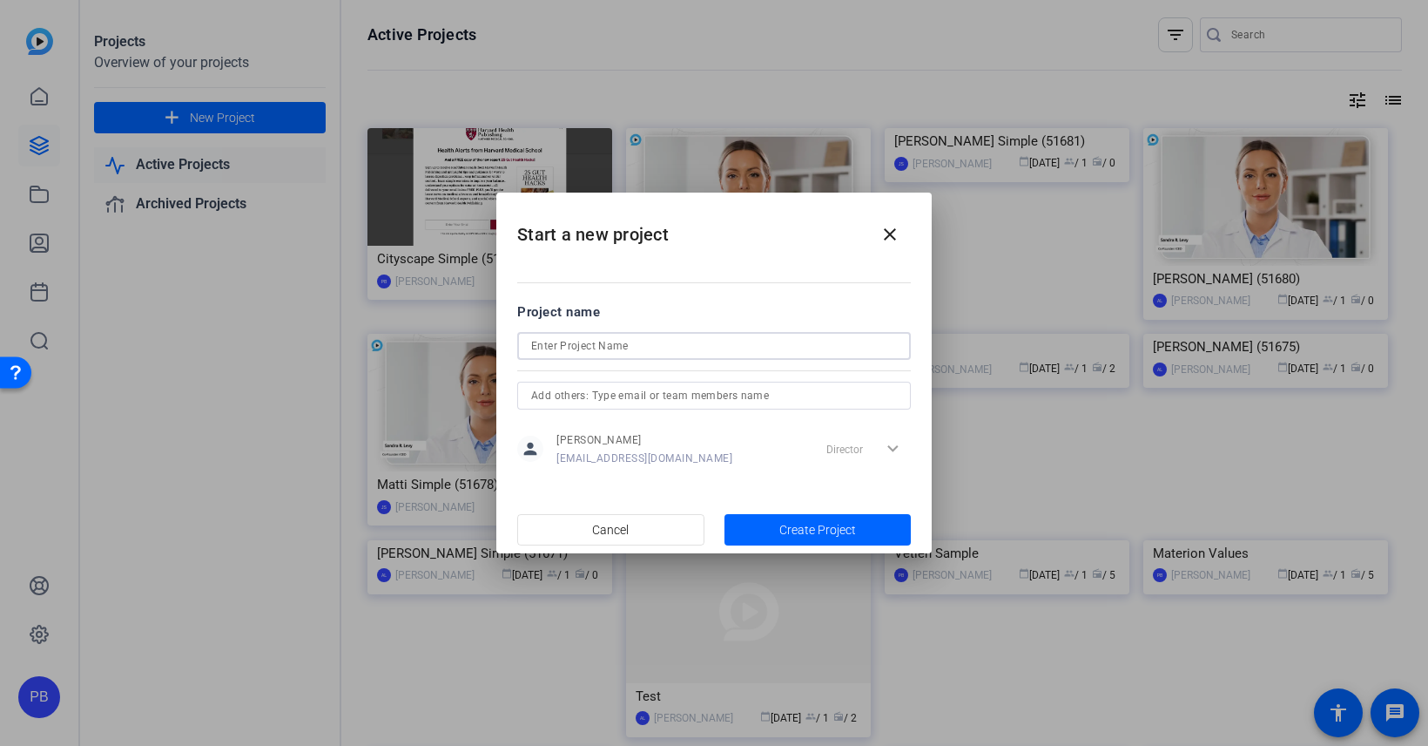
click at [655, 350] on input at bounding box center [714, 345] width 366 height 21
type input "California Dental Series (Clips for Social)"
click at [818, 531] on span "Create Project" at bounding box center [817, 530] width 77 height 18
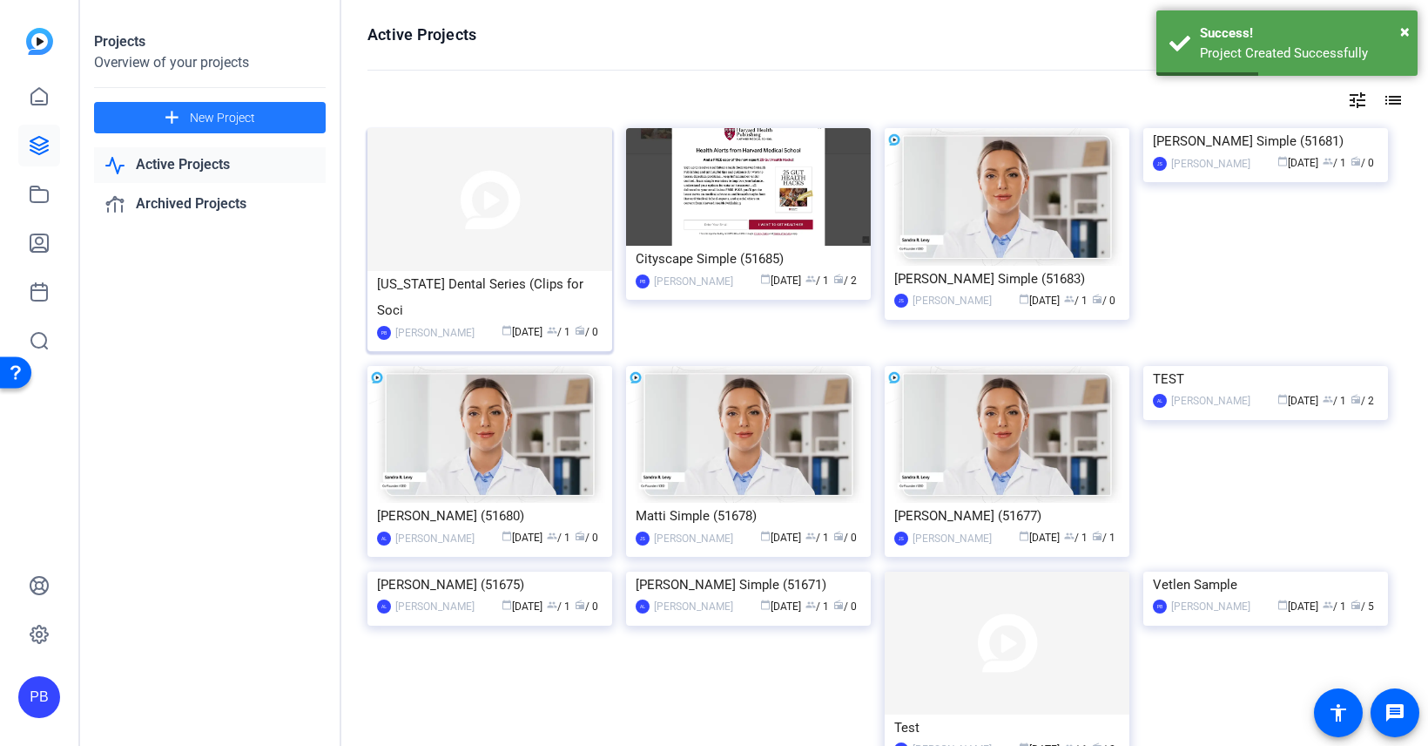
click at [541, 228] on img at bounding box center [490, 199] width 245 height 143
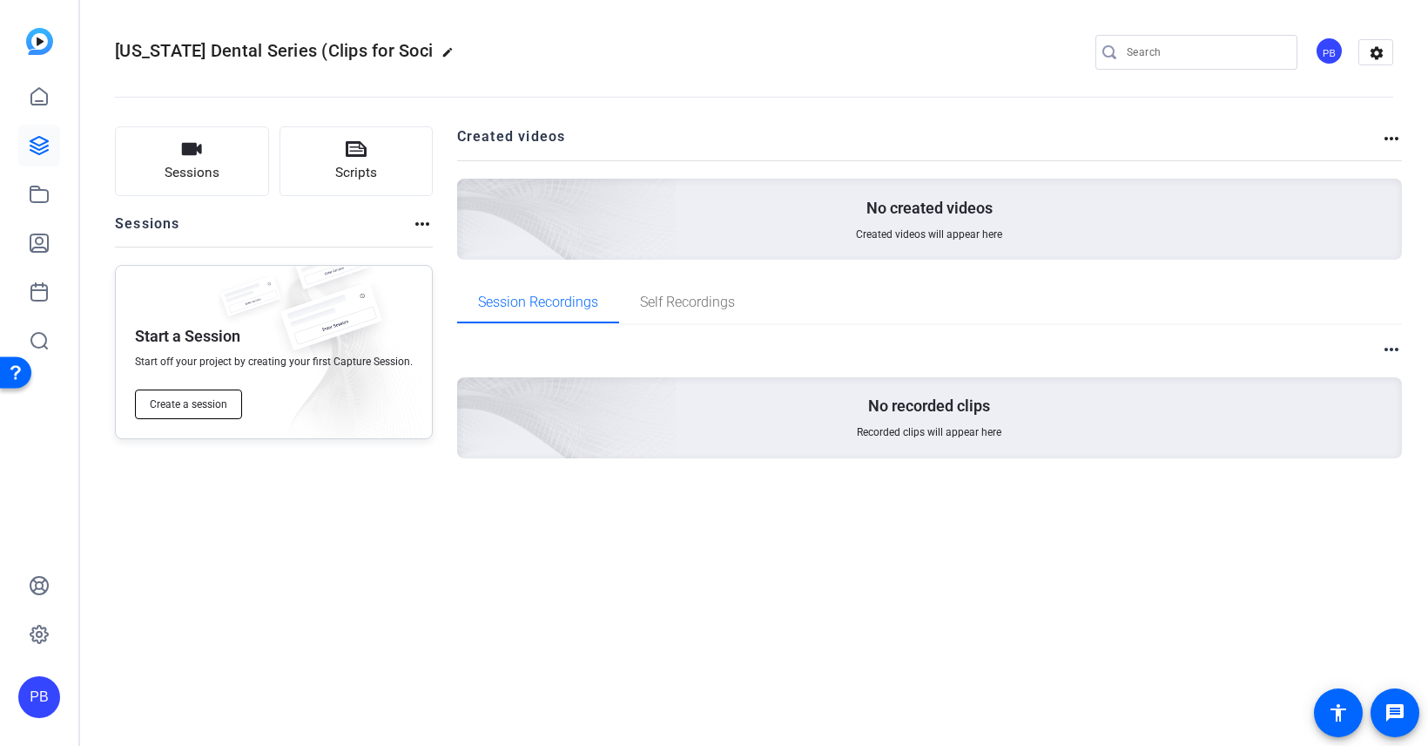
click at [196, 411] on span "Create a session" at bounding box center [189, 404] width 78 height 14
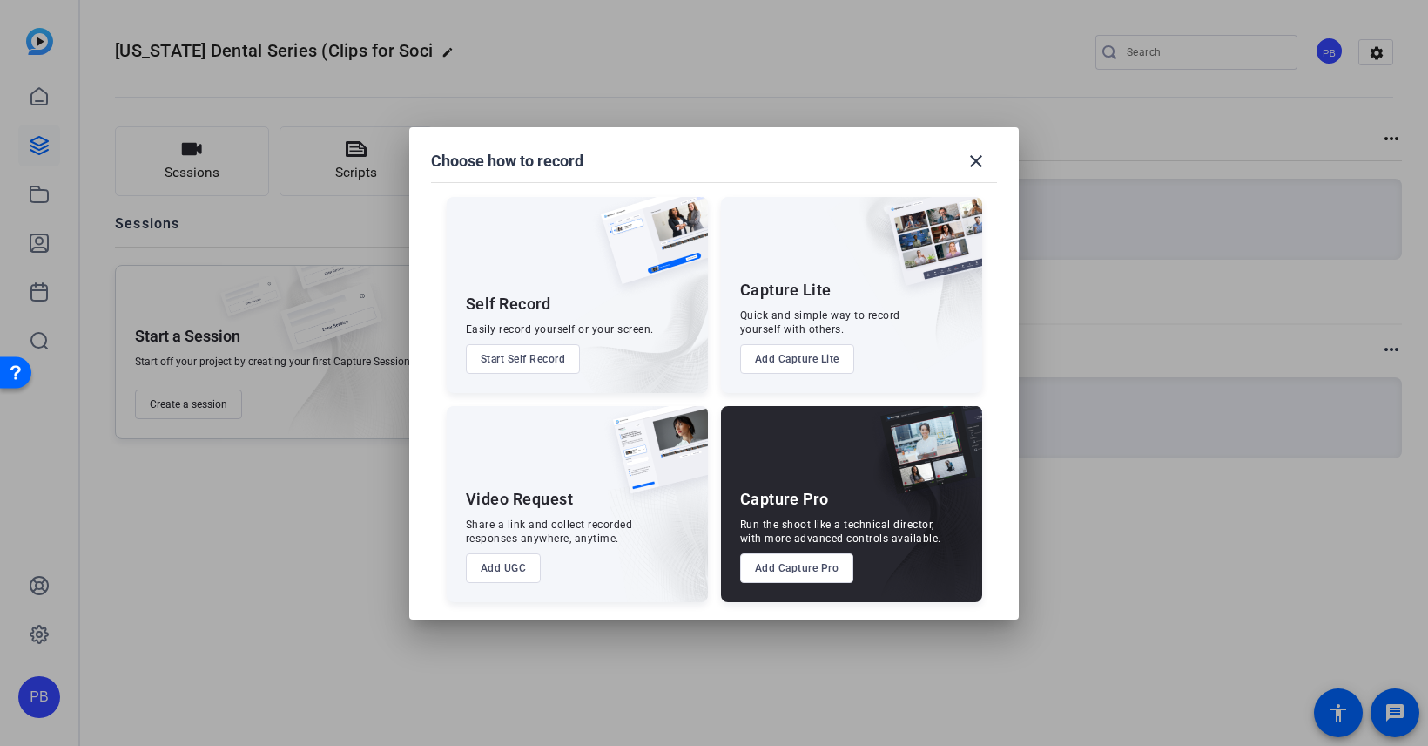
click at [811, 565] on button "Add Capture Pro" at bounding box center [797, 568] width 114 height 30
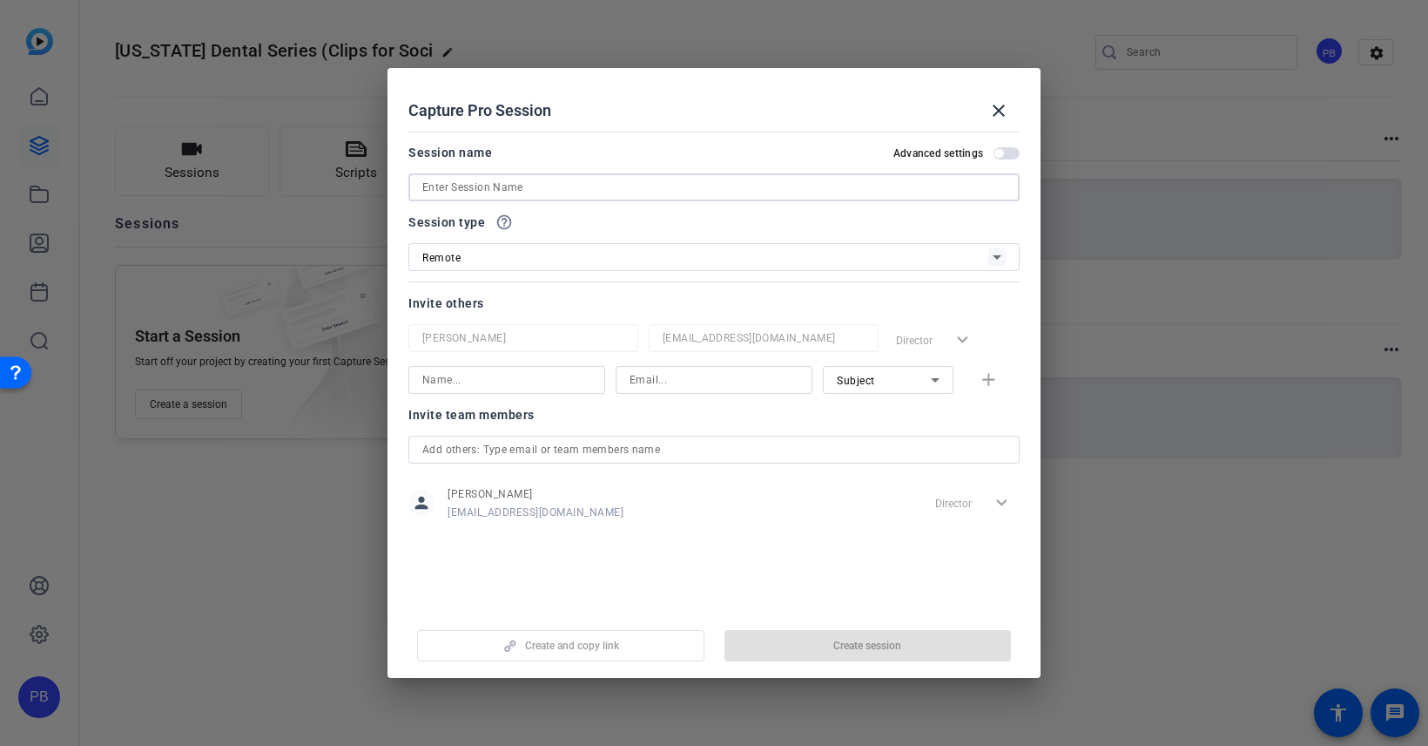
click at [558, 185] on input at bounding box center [714, 187] width 584 height 21
type input "O"
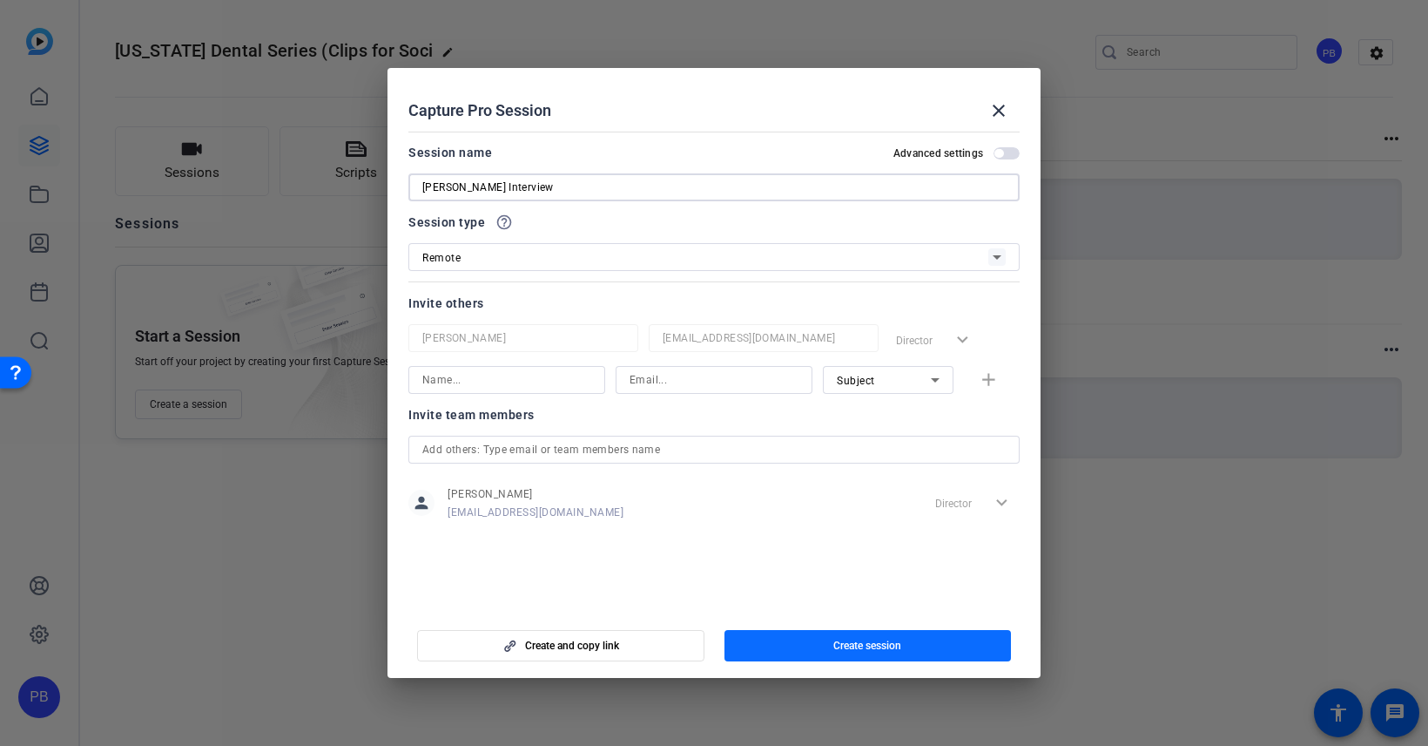
type input "[PERSON_NAME] Interview"
click at [799, 640] on span "button" at bounding box center [868, 645] width 287 height 42
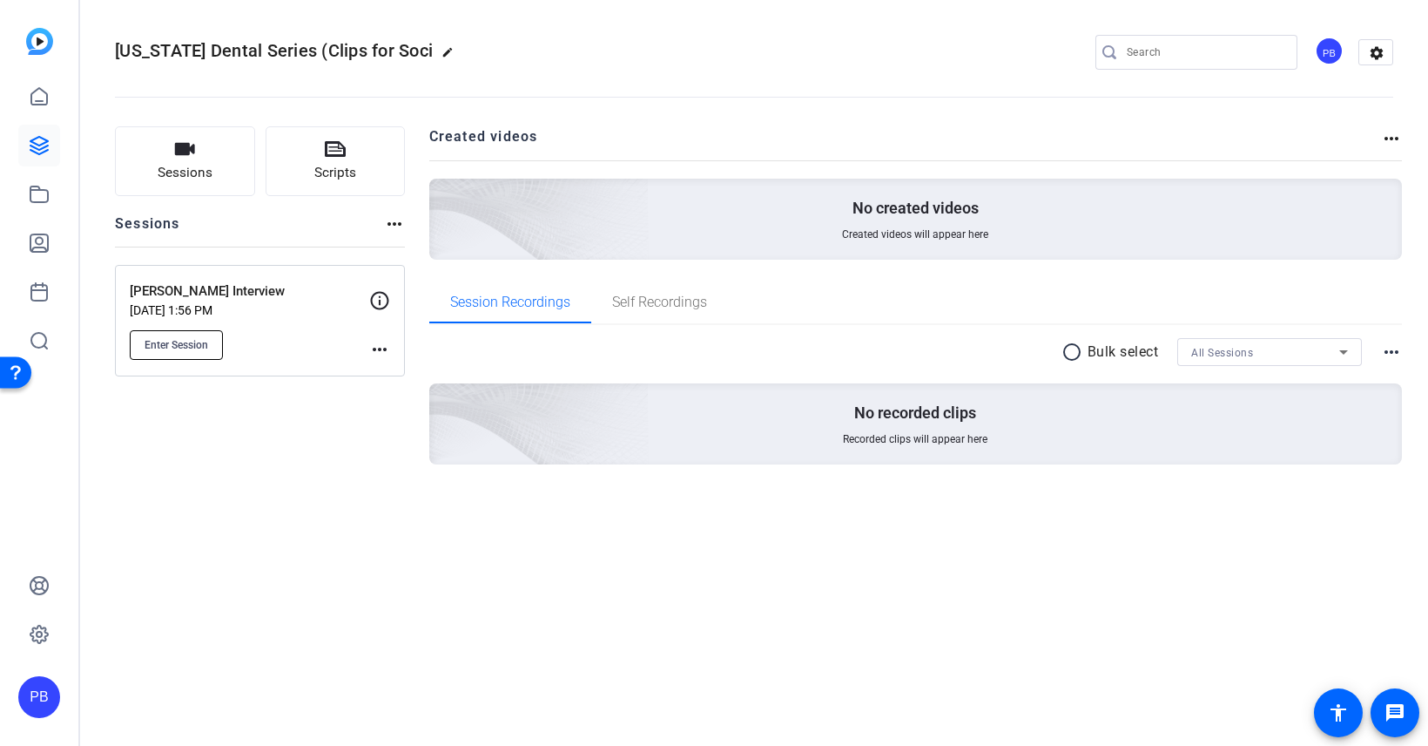
click at [159, 347] on span "Enter Session" at bounding box center [177, 345] width 64 height 14
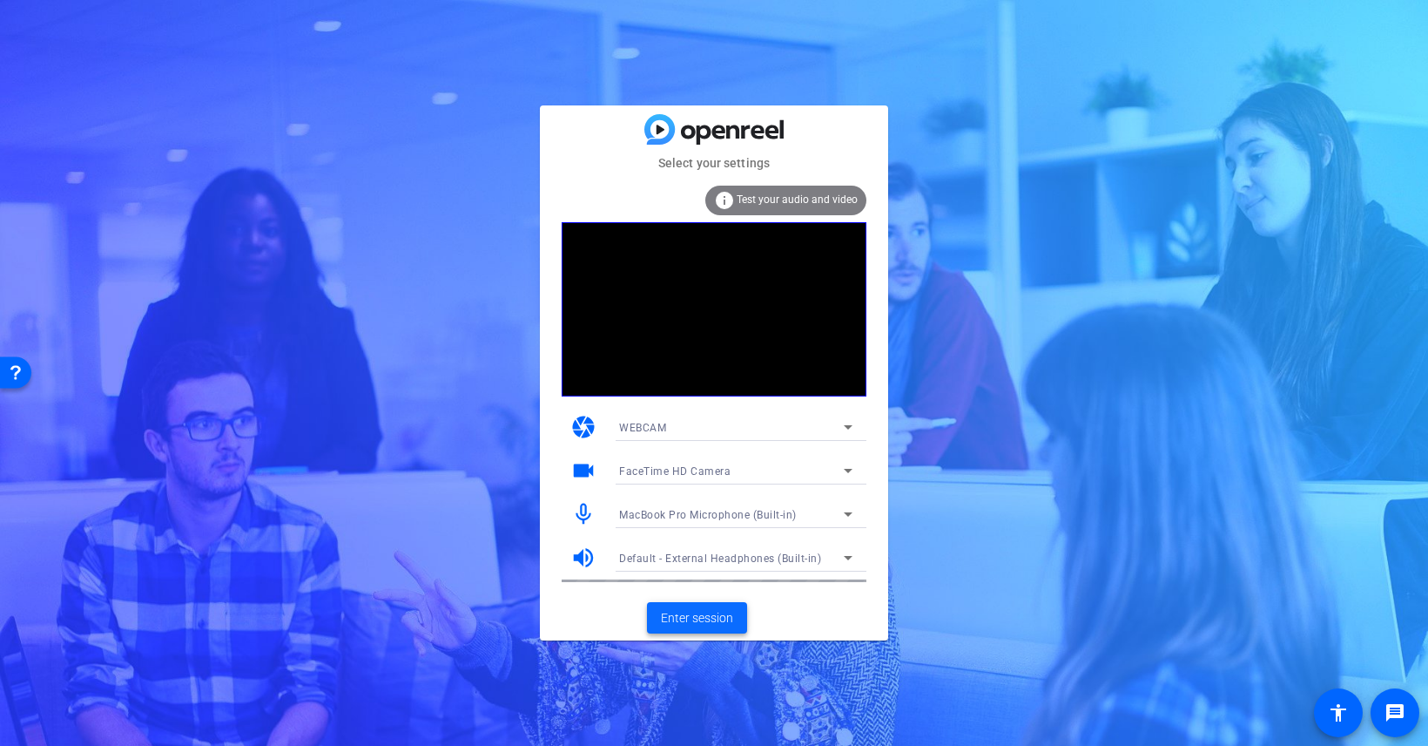
click at [684, 616] on span "Enter session" at bounding box center [697, 618] width 72 height 18
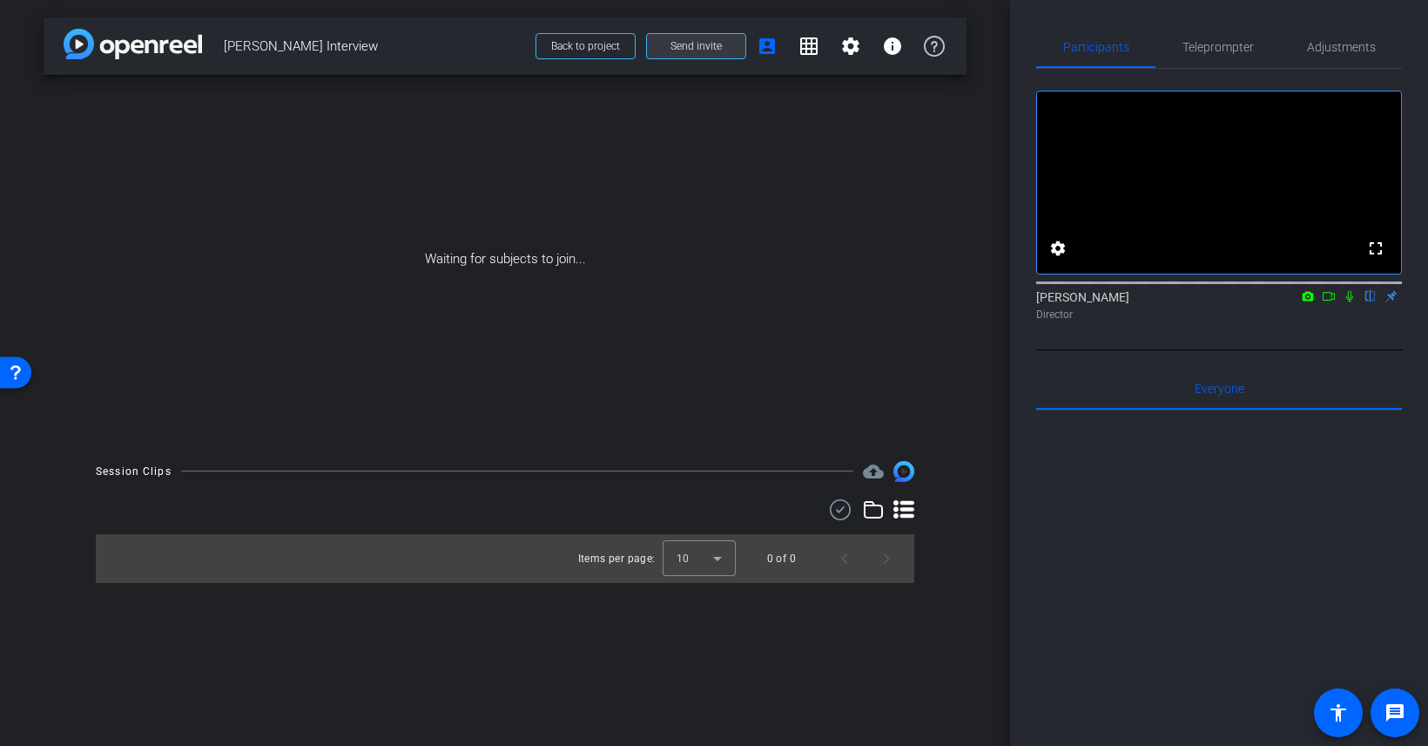
click at [712, 48] on span "Send invite" at bounding box center [696, 46] width 51 height 14
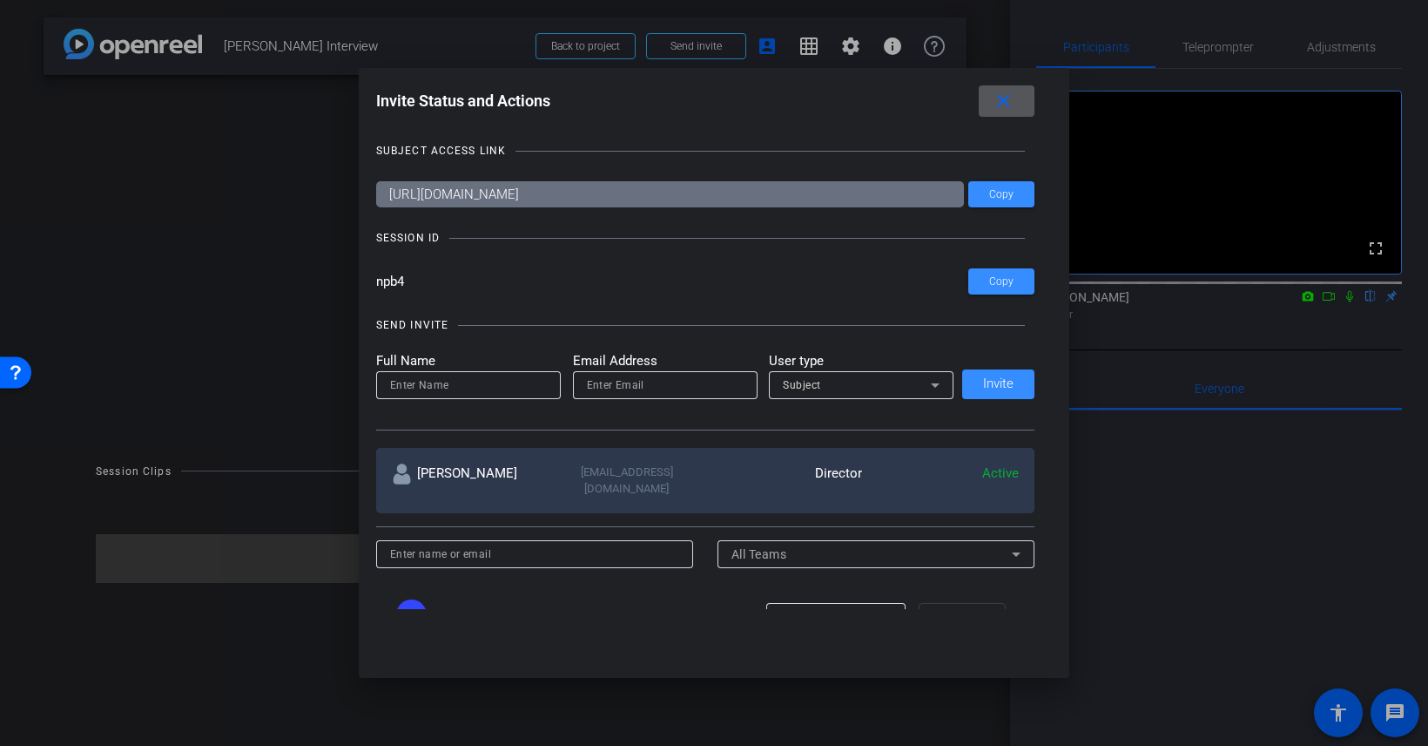
click at [634, 384] on input "email" at bounding box center [665, 384] width 157 height 21
click at [1002, 103] on mat-icon "close" at bounding box center [1004, 102] width 22 height 22
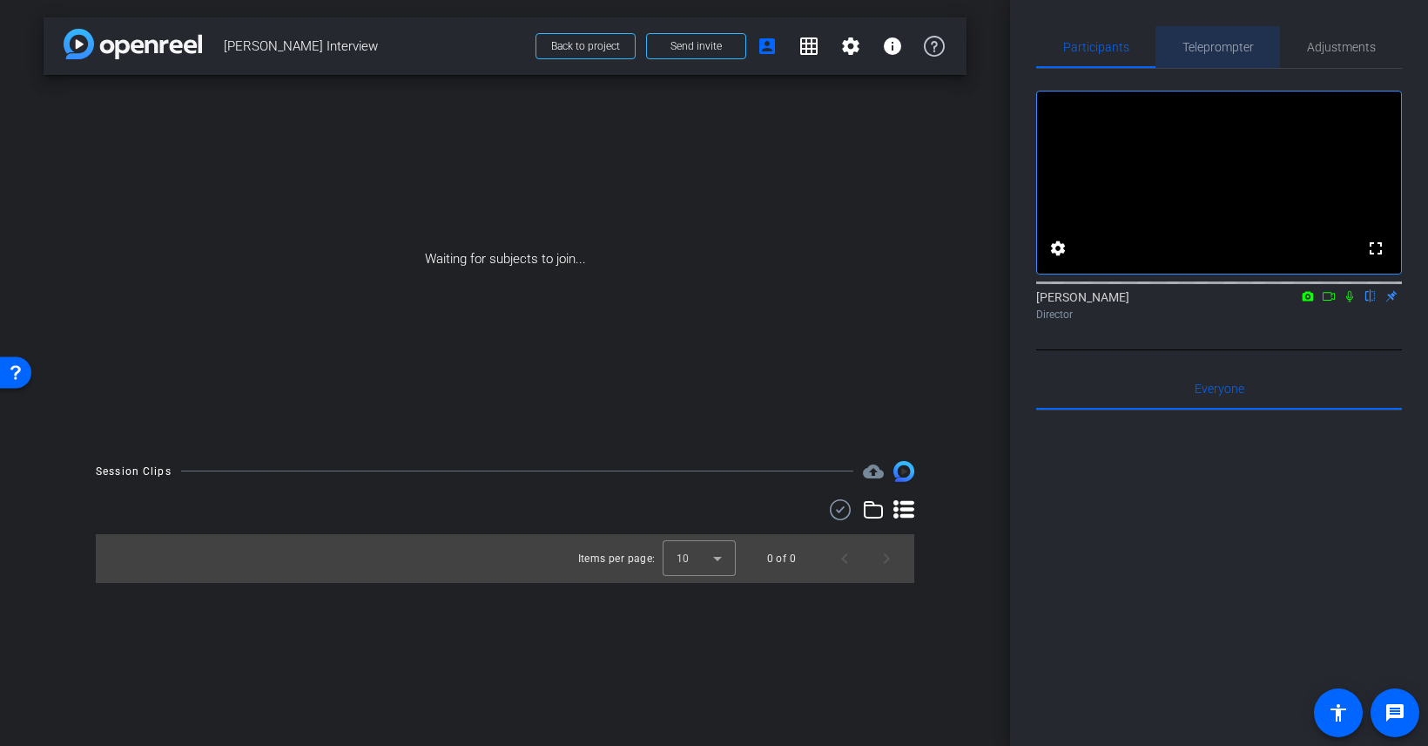
click at [1196, 58] on span "Teleprompter" at bounding box center [1218, 47] width 71 height 42
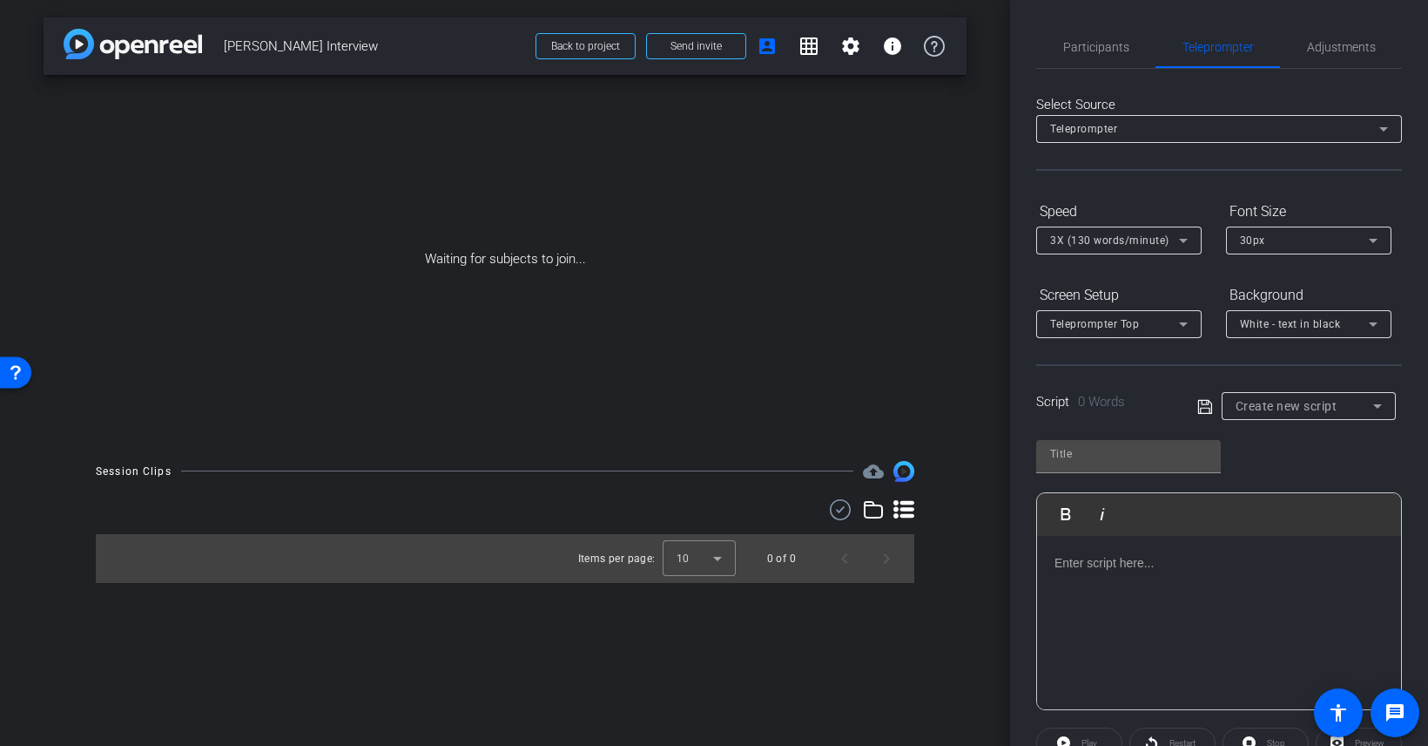
click at [1164, 600] on div at bounding box center [1219, 623] width 364 height 174
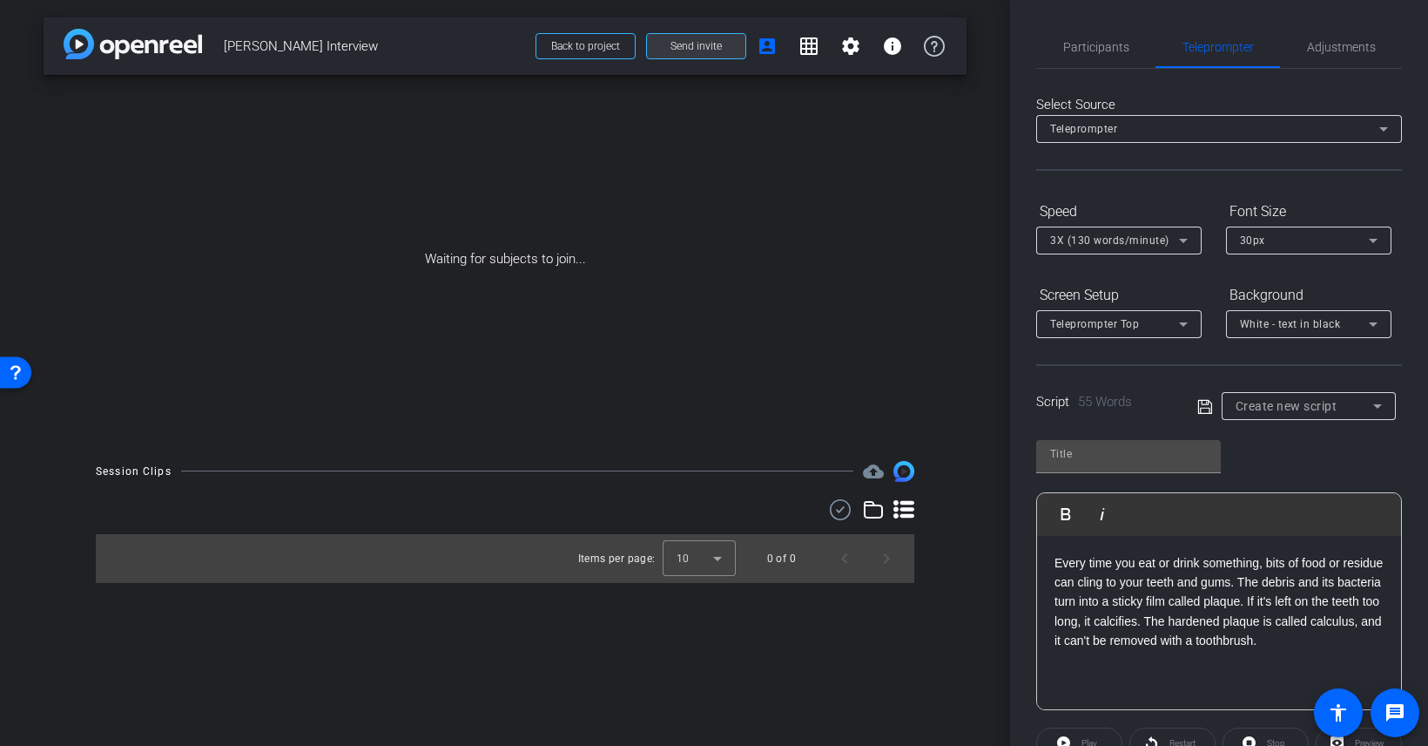
click at [721, 49] on span at bounding box center [696, 46] width 98 height 42
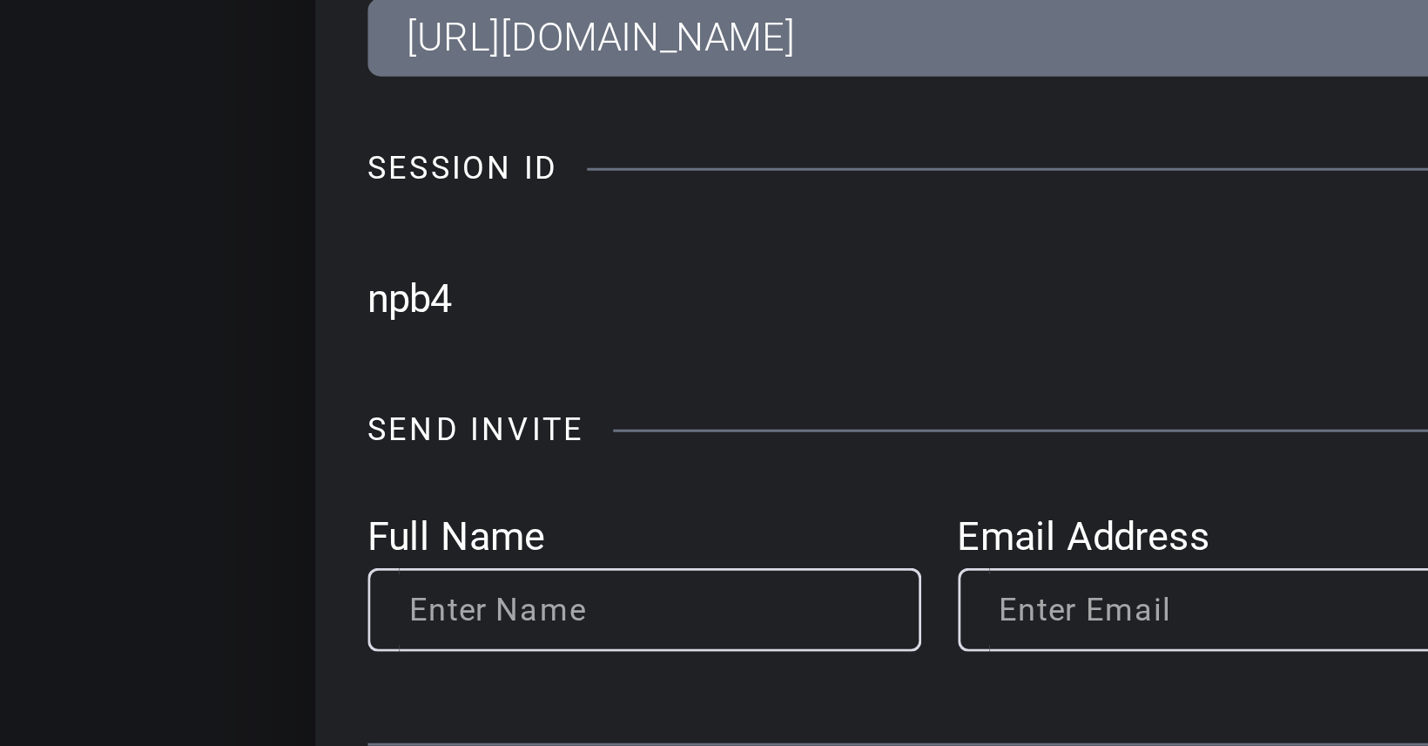
drag, startPoint x: 377, startPoint y: 281, endPoint x: 411, endPoint y: 281, distance: 34.0
click at [411, 281] on input "npb4" at bounding box center [672, 281] width 593 height 26
drag, startPoint x: 411, startPoint y: 281, endPoint x: 364, endPoint y: 280, distance: 47.0
click at [366, 280] on div "Invite Status and Actions close SUBJECT ACCESS LINK [URL][DOMAIN_NAME] Copy SES…" at bounding box center [715, 347] width 712 height 558
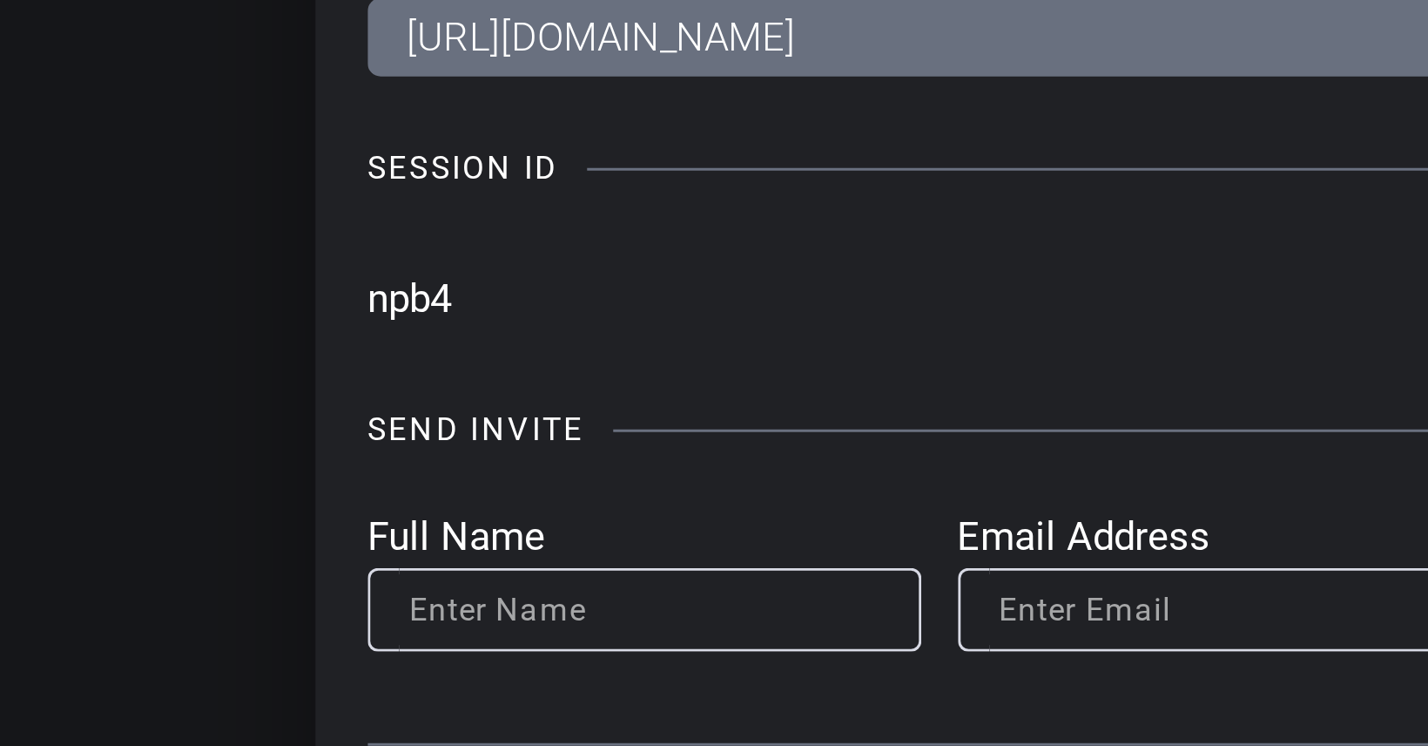
click at [385, 284] on input "npb4" at bounding box center [672, 281] width 593 height 26
drag, startPoint x: 413, startPoint y: 282, endPoint x: 370, endPoint y: 280, distance: 42.7
click at [372, 280] on div "Invite Status and Actions close SUBJECT ACCESS LINK [URL][DOMAIN_NAME] Copy SES…" at bounding box center [715, 347] width 712 height 558
click at [381, 281] on input "npb4" at bounding box center [672, 281] width 593 height 26
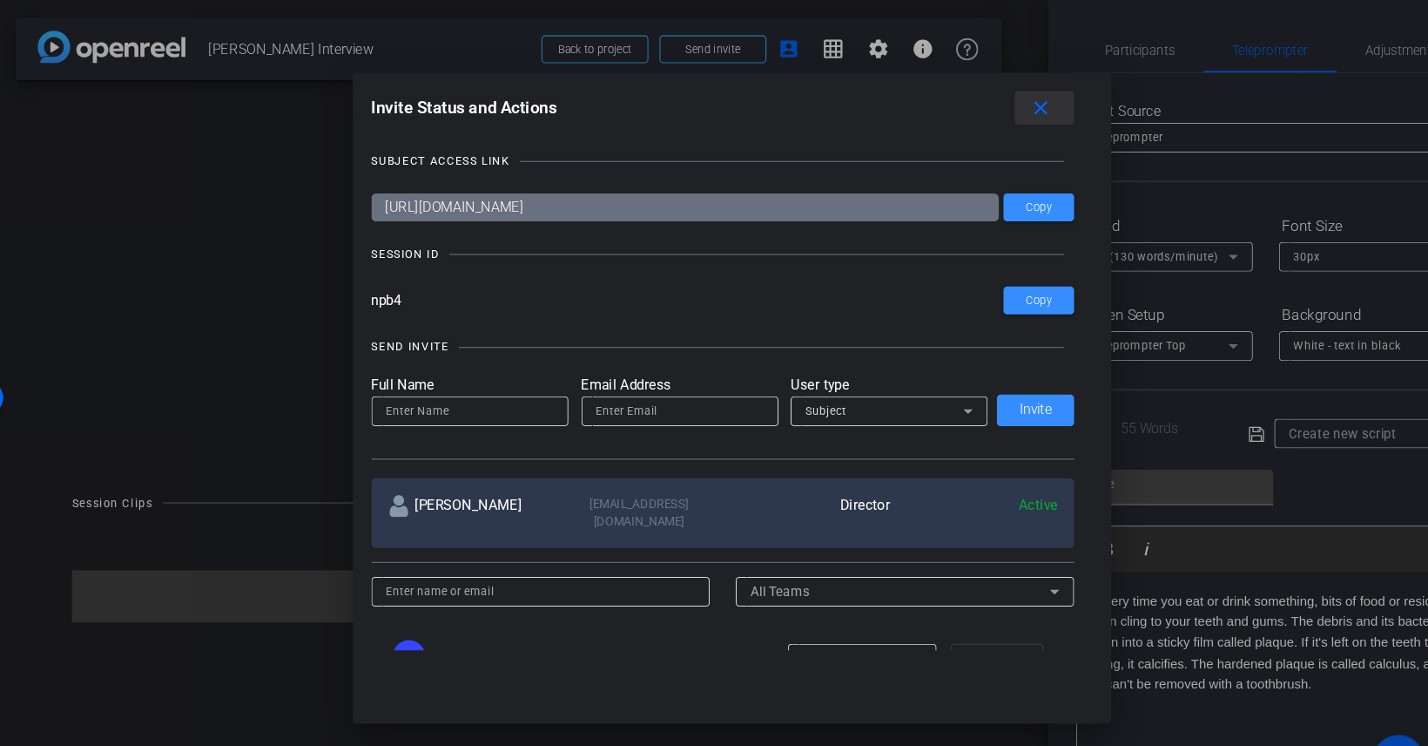
click at [995, 98] on mat-icon "close" at bounding box center [1004, 102] width 22 height 22
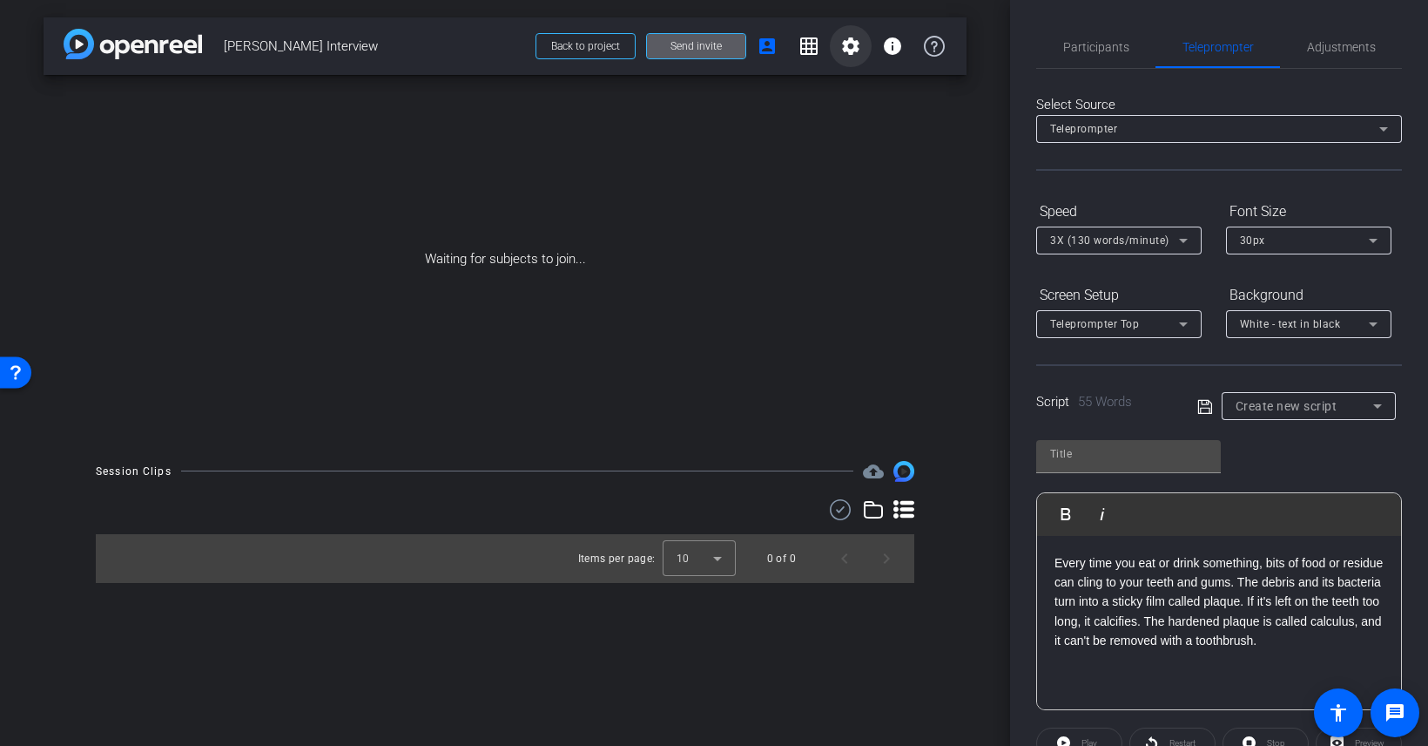
click at [853, 55] on mat-icon "settings" at bounding box center [850, 46] width 21 height 21
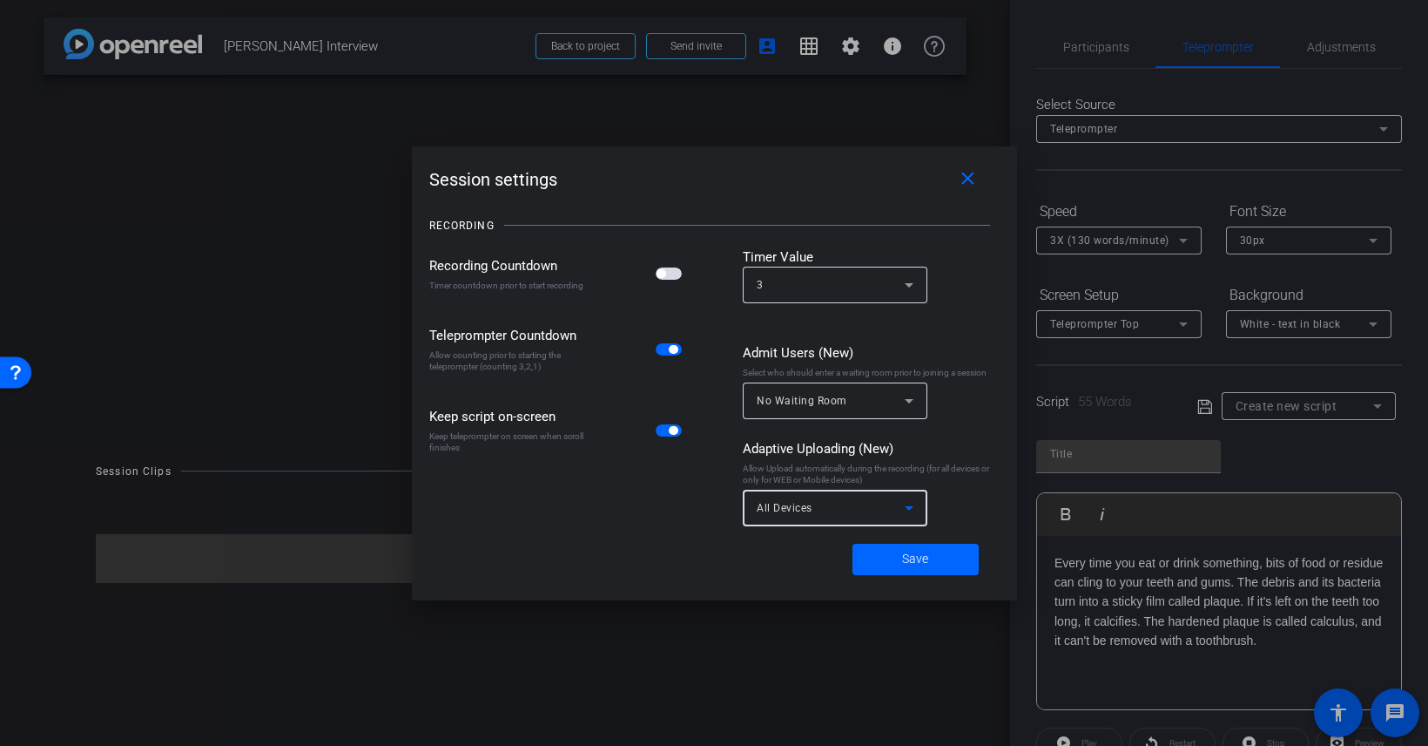
click at [827, 516] on div "All Devices" at bounding box center [831, 507] width 148 height 22
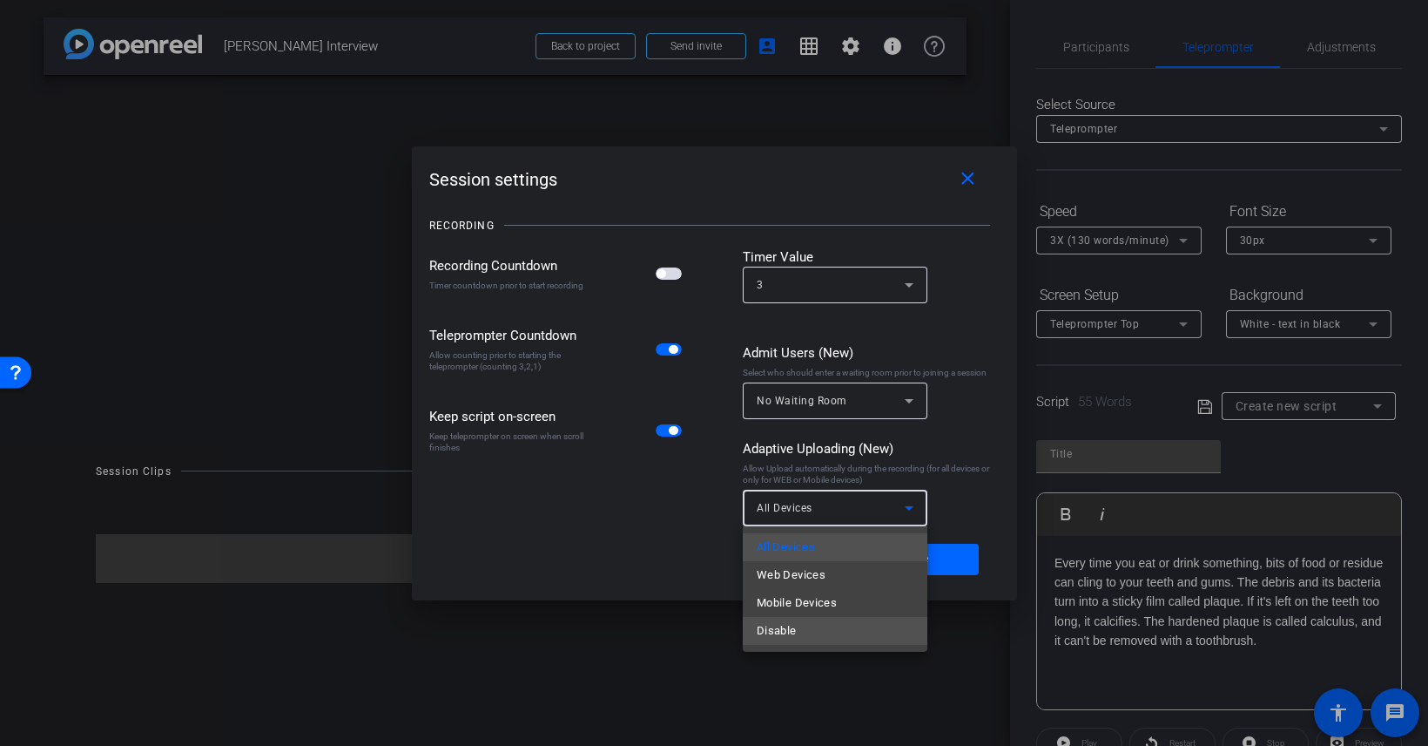
click at [820, 630] on mat-option "Disable" at bounding box center [835, 631] width 185 height 28
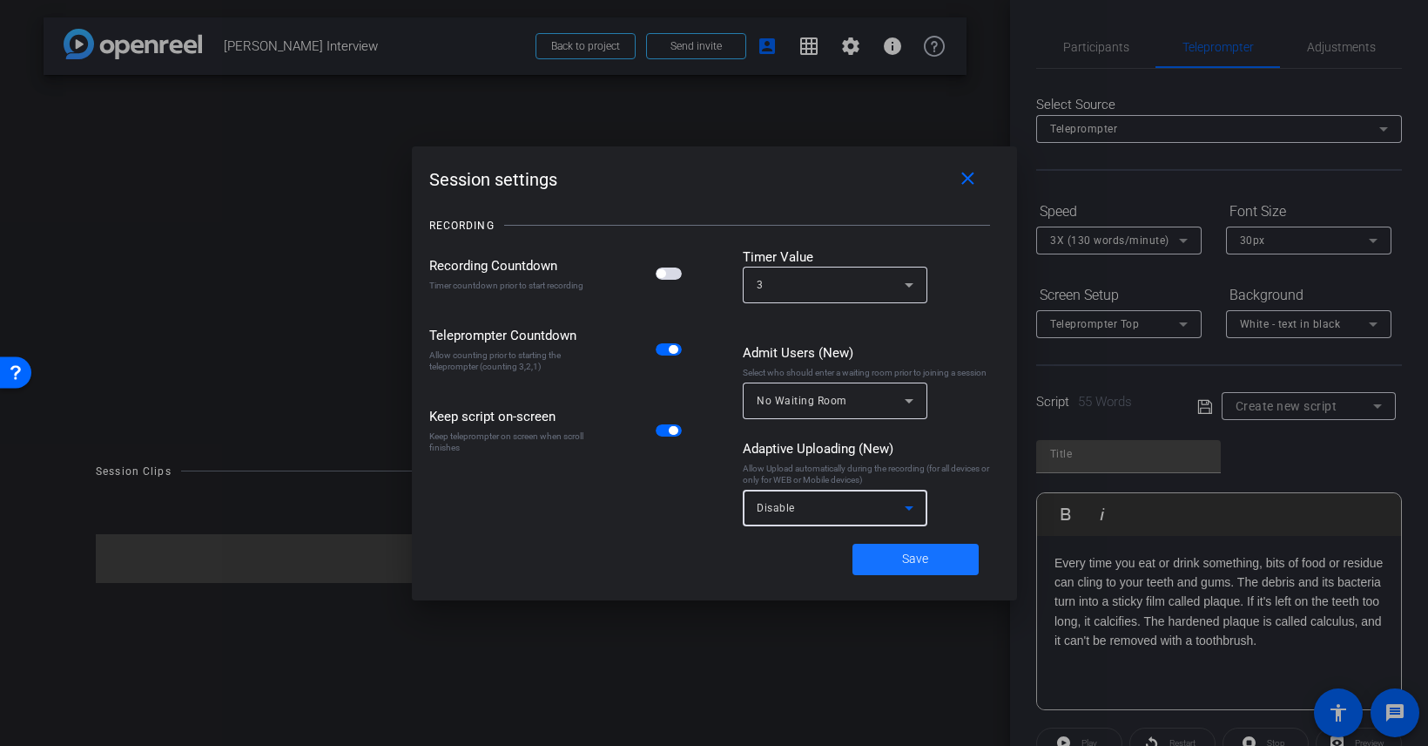
click at [910, 555] on span "Save" at bounding box center [915, 559] width 26 height 18
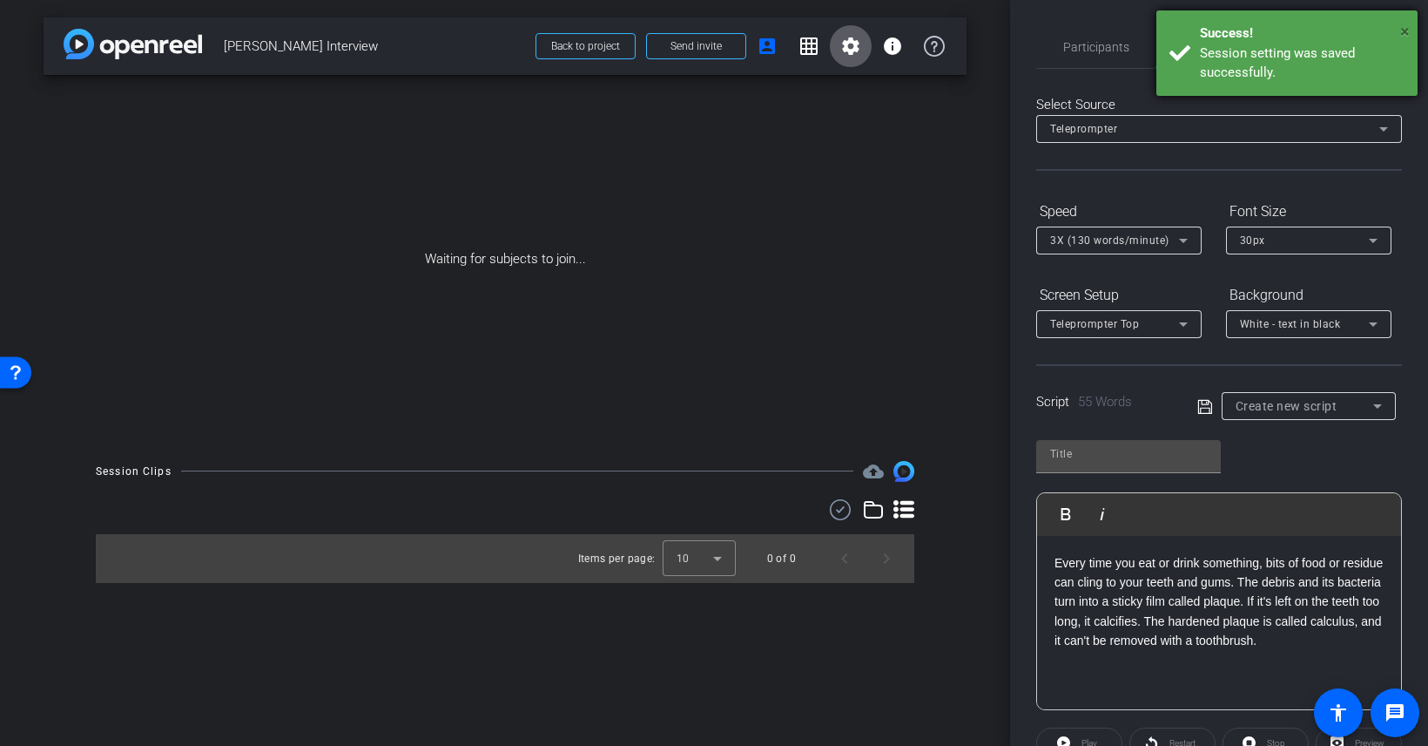
click at [1401, 35] on span "×" at bounding box center [1405, 31] width 10 height 21
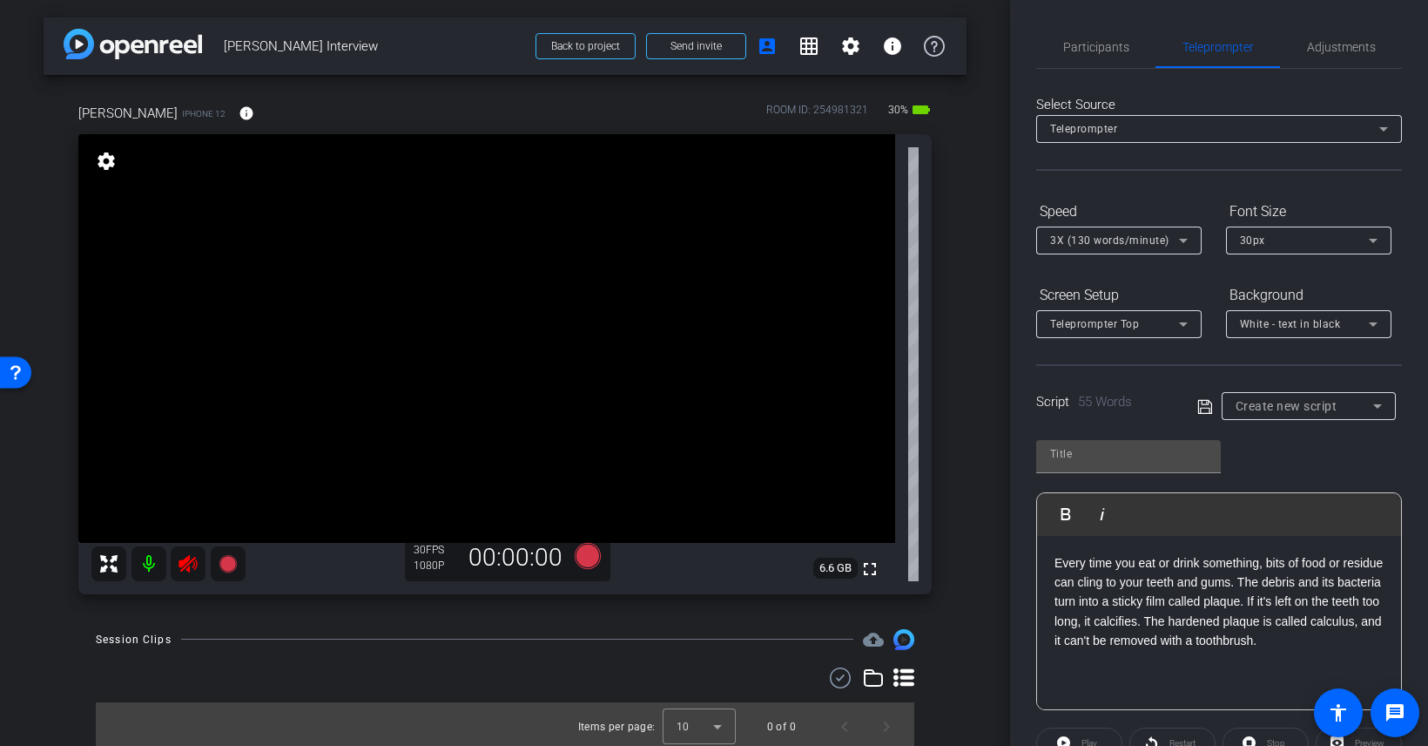
click at [145, 568] on mat-icon at bounding box center [149, 563] width 35 height 35
click at [186, 568] on icon at bounding box center [188, 563] width 18 height 17
click at [145, 569] on mat-icon at bounding box center [149, 563] width 35 height 35
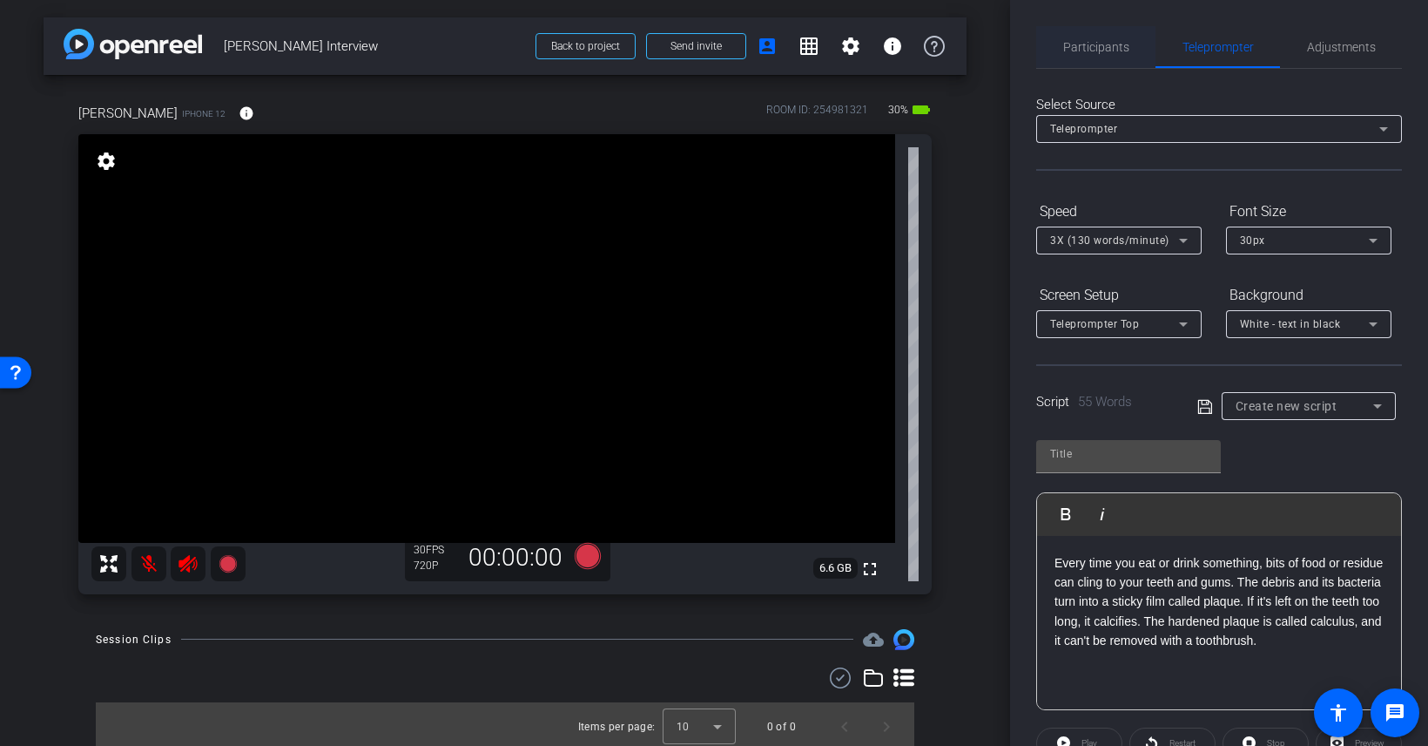
click at [1113, 48] on span "Participants" at bounding box center [1096, 47] width 66 height 12
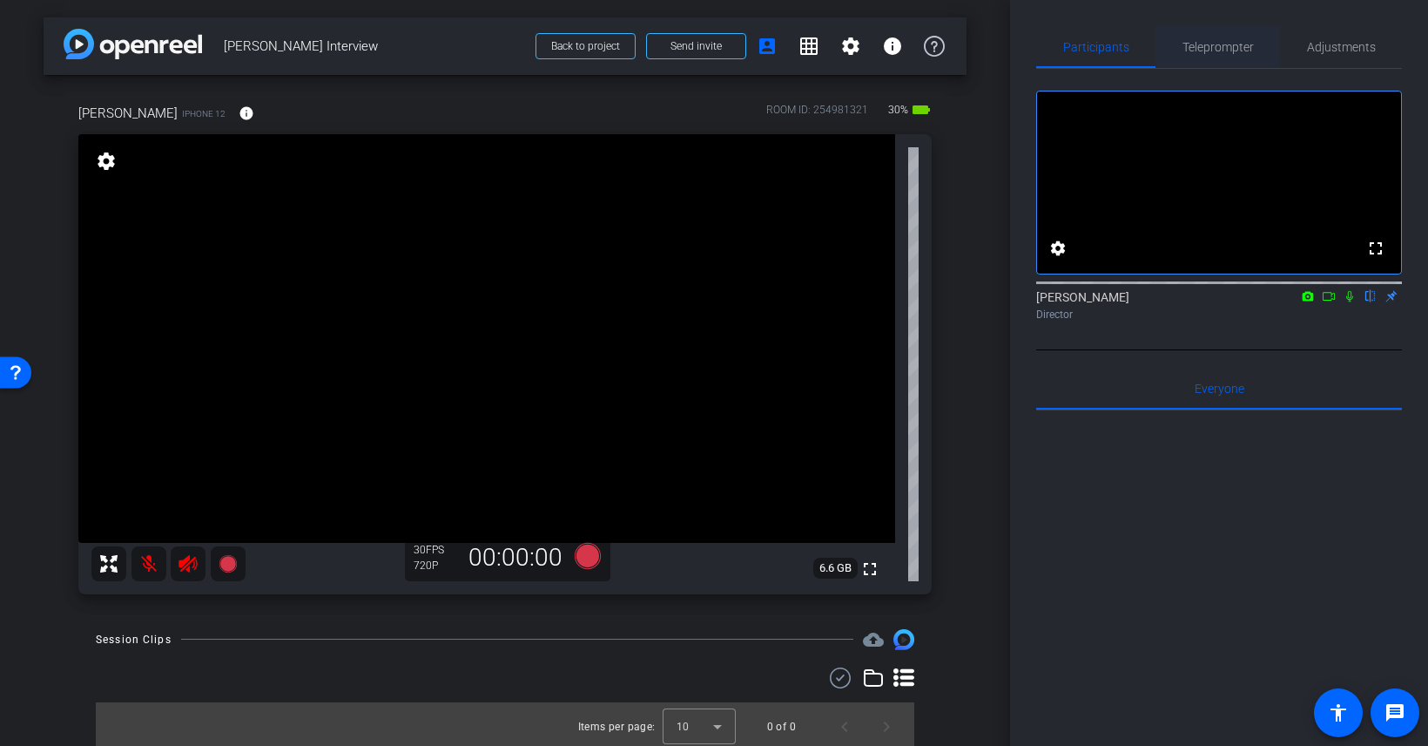
click at [1211, 52] on span "Teleprompter" at bounding box center [1218, 47] width 71 height 12
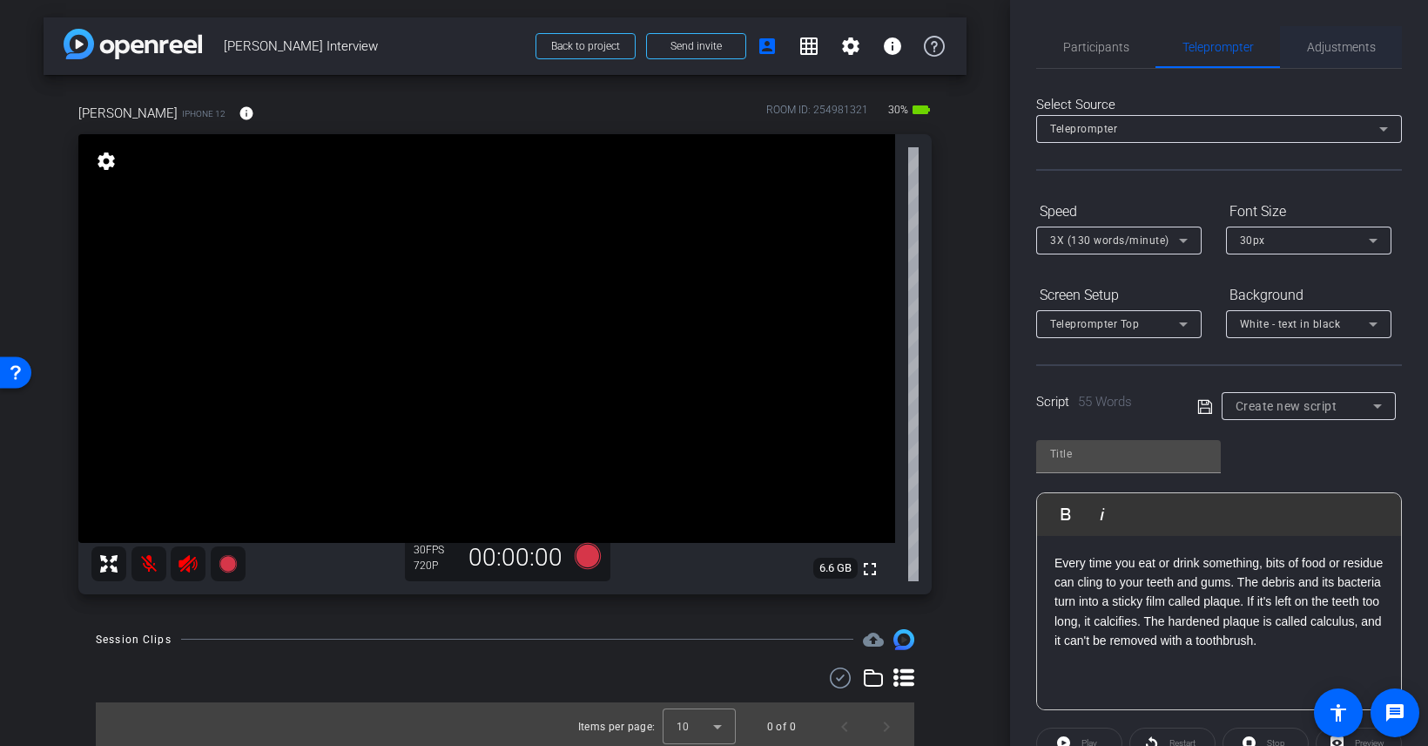
click at [1339, 49] on span "Adjustments" at bounding box center [1341, 47] width 69 height 12
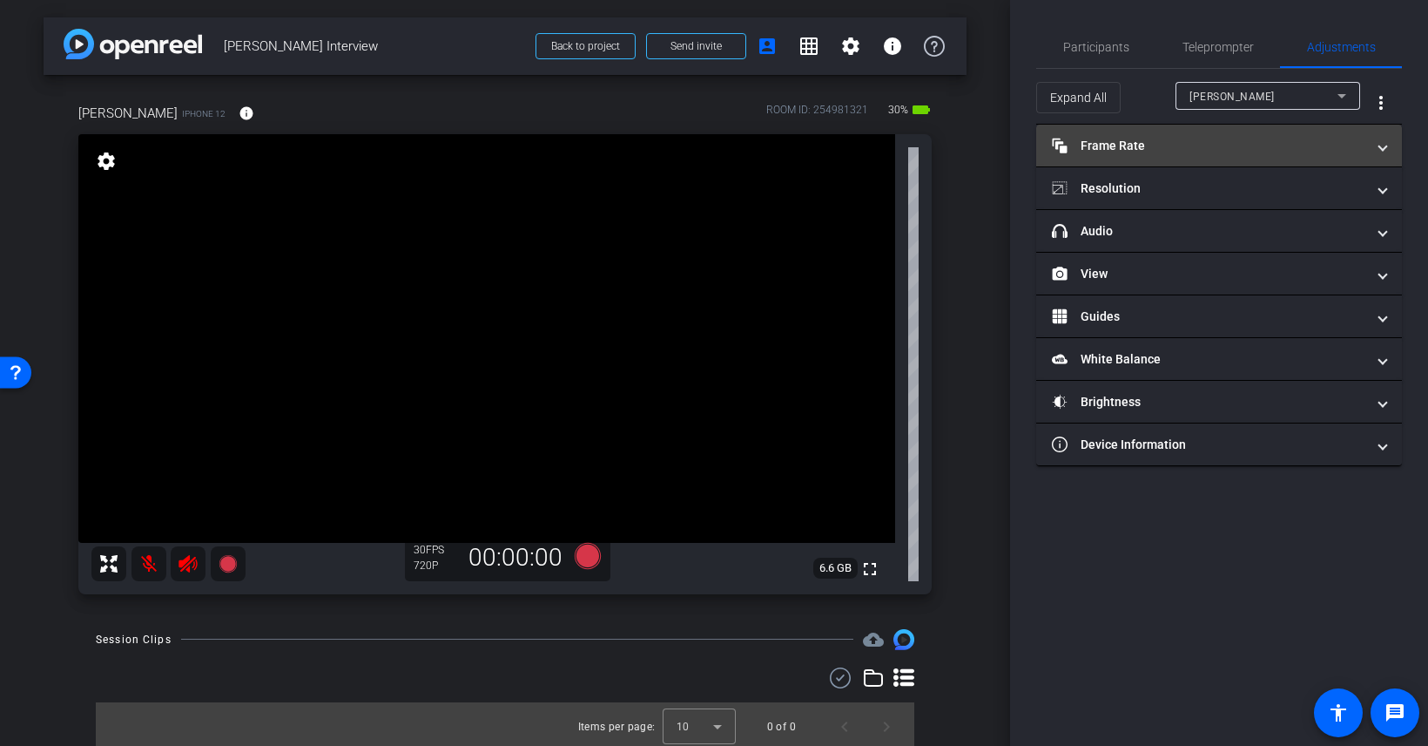
click at [1204, 145] on mat-panel-title "Frame Rate Frame Rate" at bounding box center [1209, 146] width 314 height 18
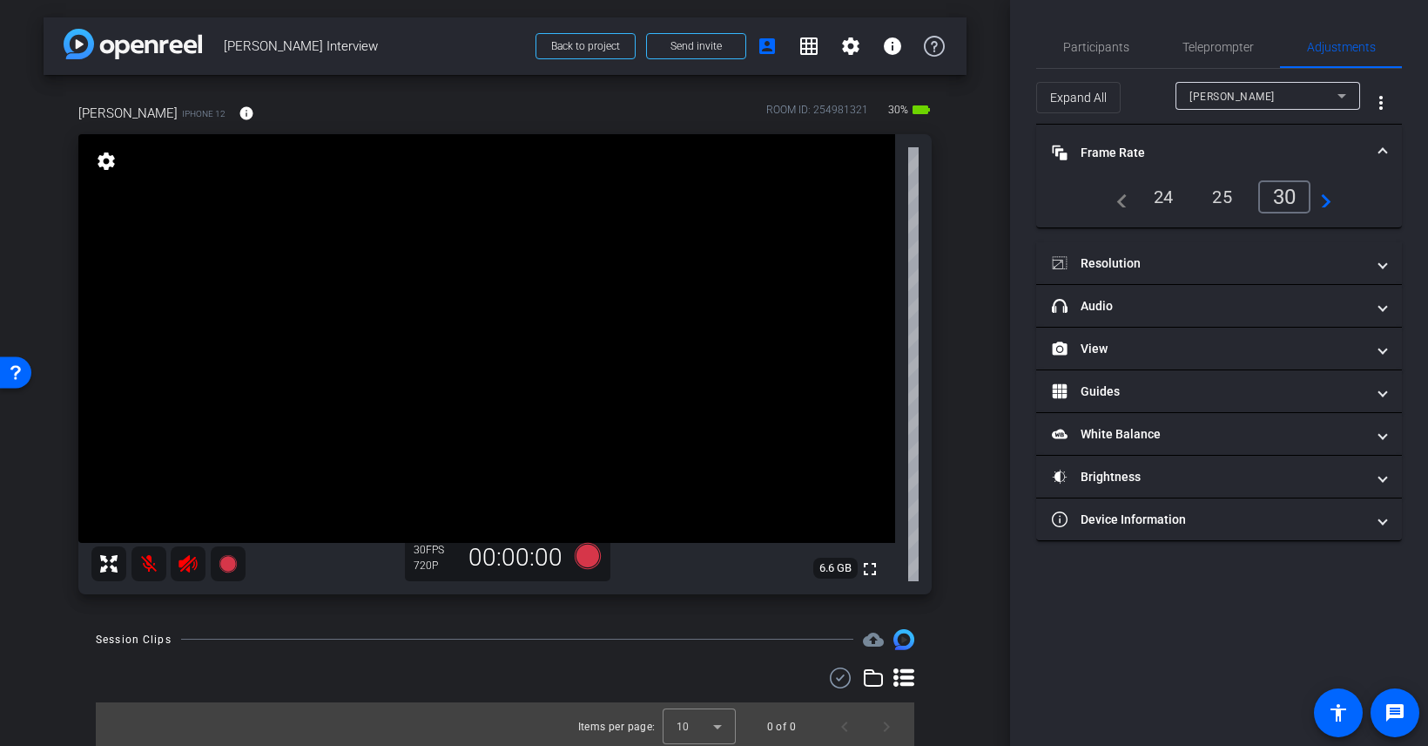
click at [1163, 201] on div "24" at bounding box center [1164, 197] width 46 height 30
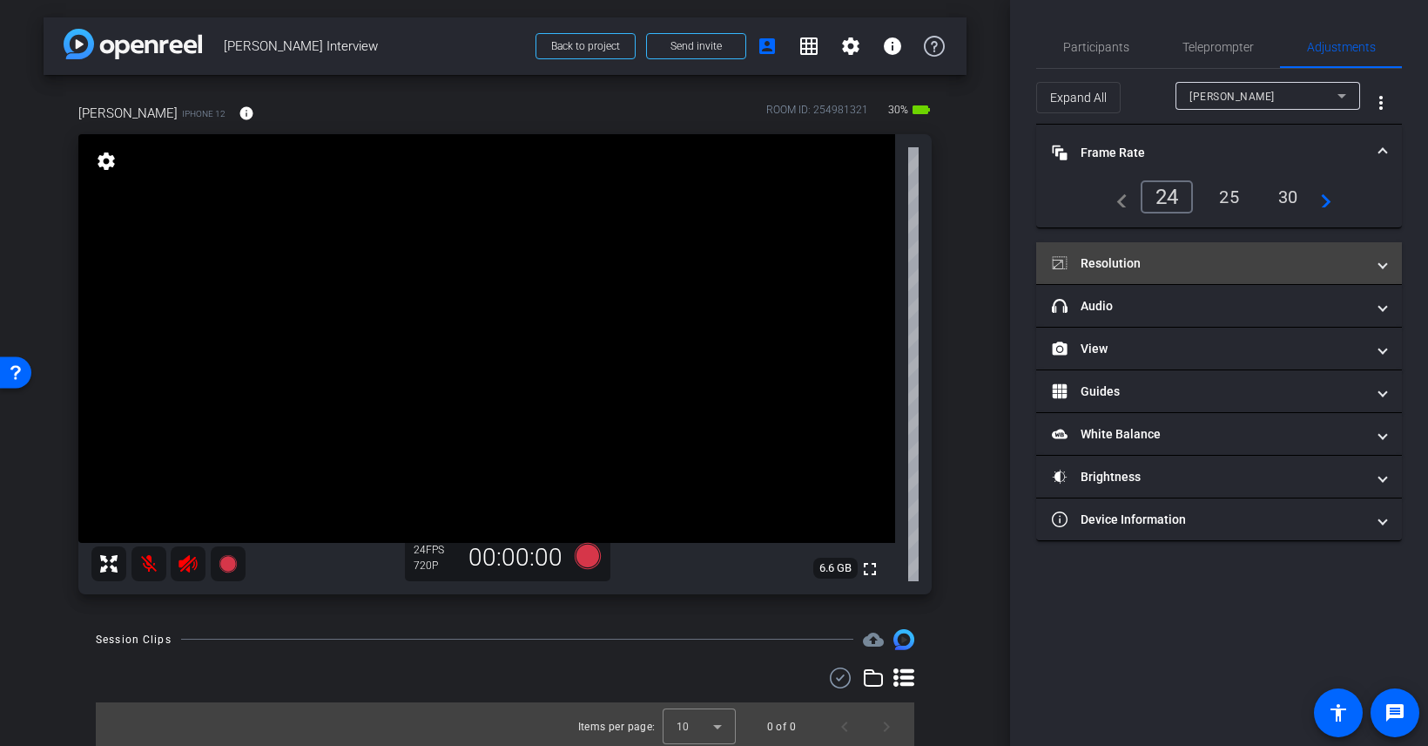
click at [1172, 262] on mat-panel-title "Resolution" at bounding box center [1209, 263] width 314 height 18
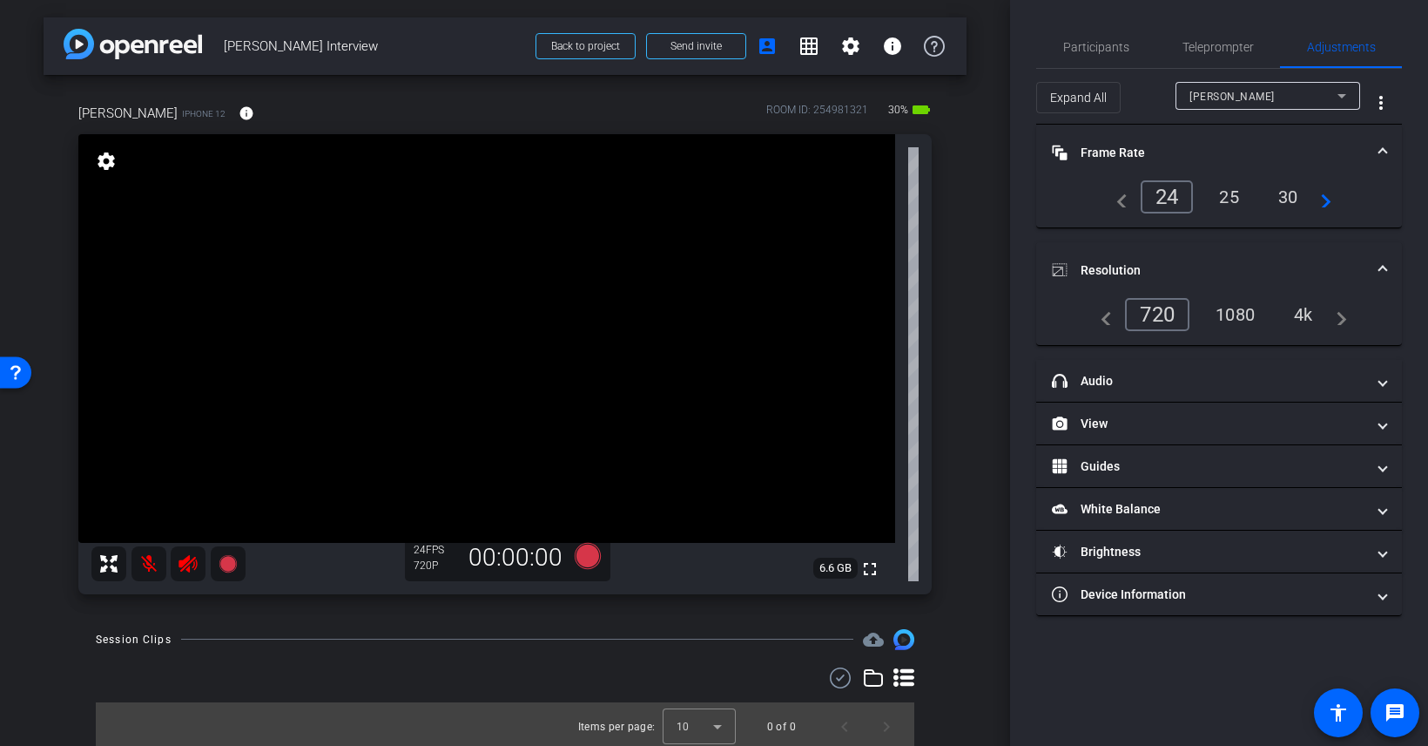
click at [1316, 303] on div "4k" at bounding box center [1303, 315] width 45 height 30
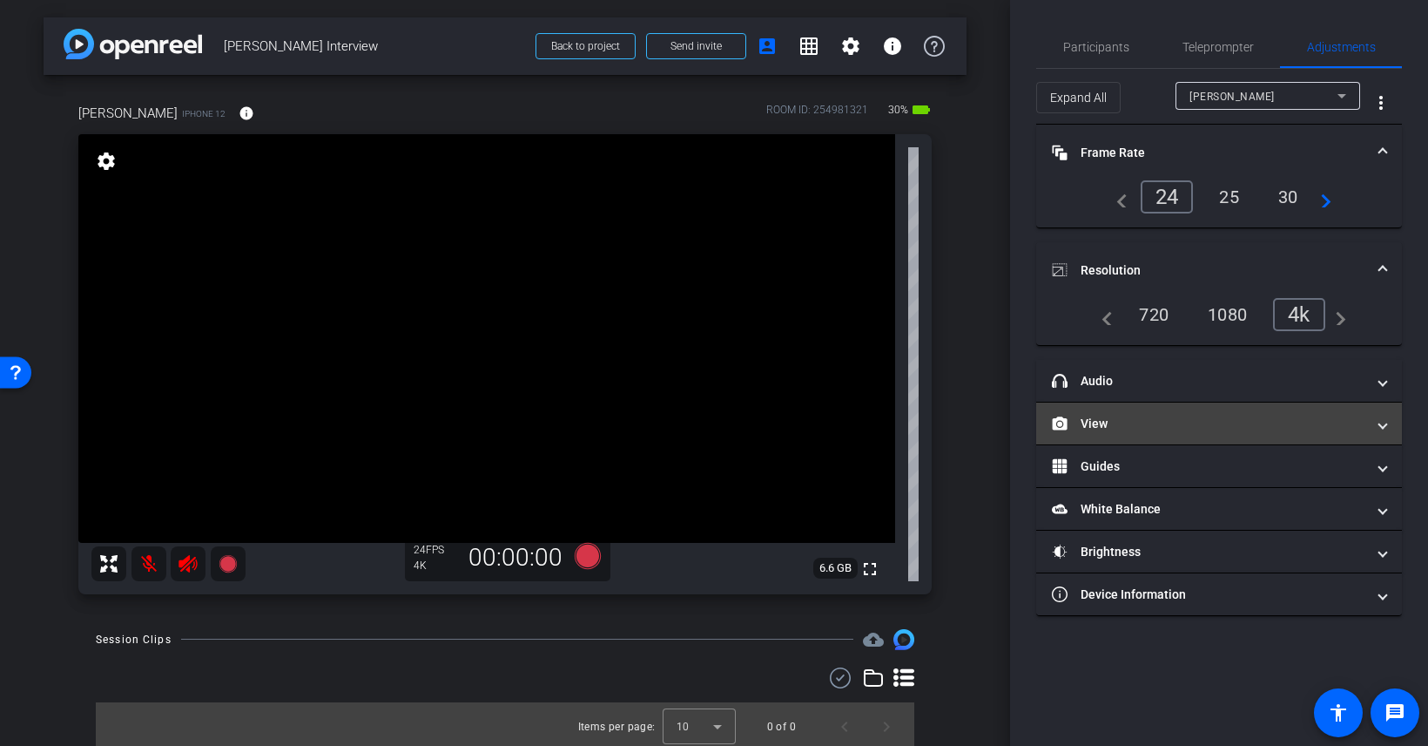
click at [1168, 428] on mat-panel-title "View" at bounding box center [1209, 424] width 314 height 18
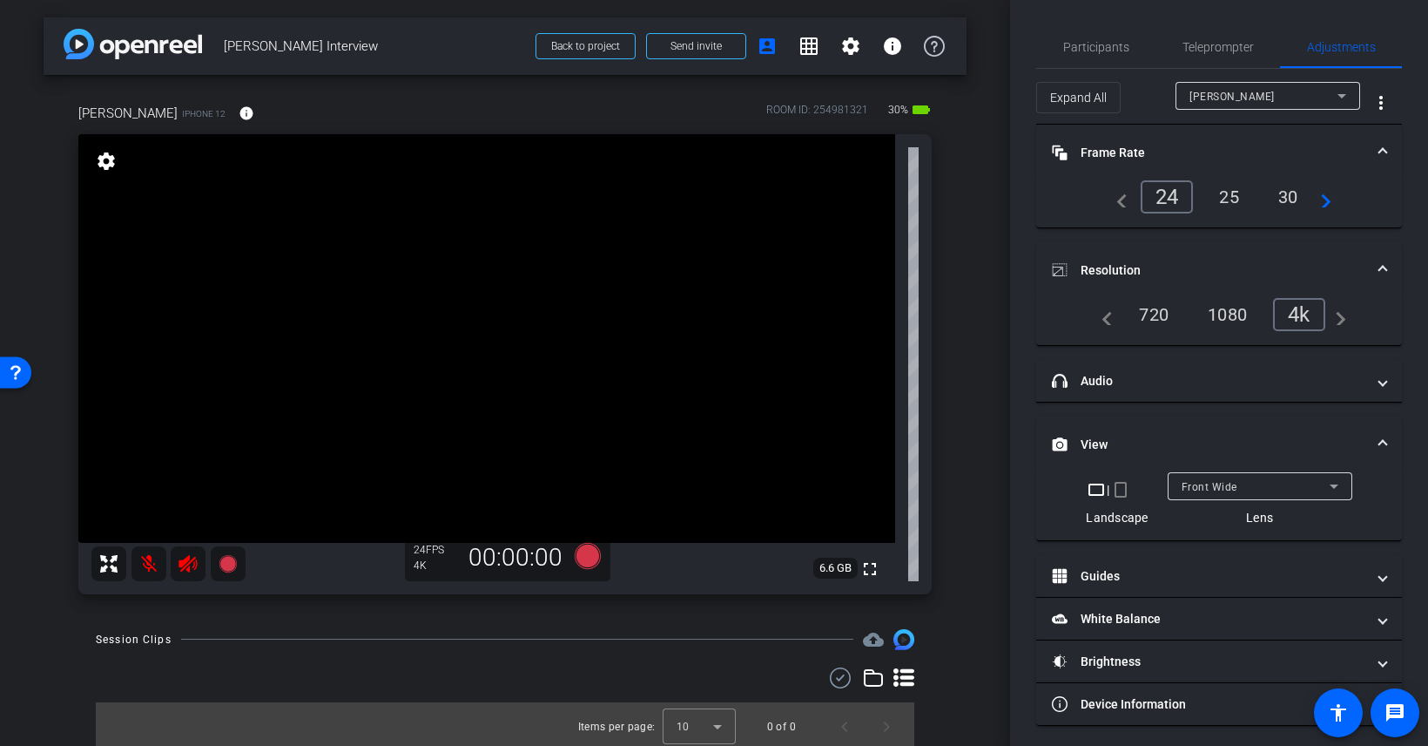
scroll to position [2, 0]
click at [1192, 479] on span "Front Wide" at bounding box center [1210, 485] width 56 height 12
click at [1214, 466] on mat-expansion-panel-header "View" at bounding box center [1219, 443] width 366 height 56
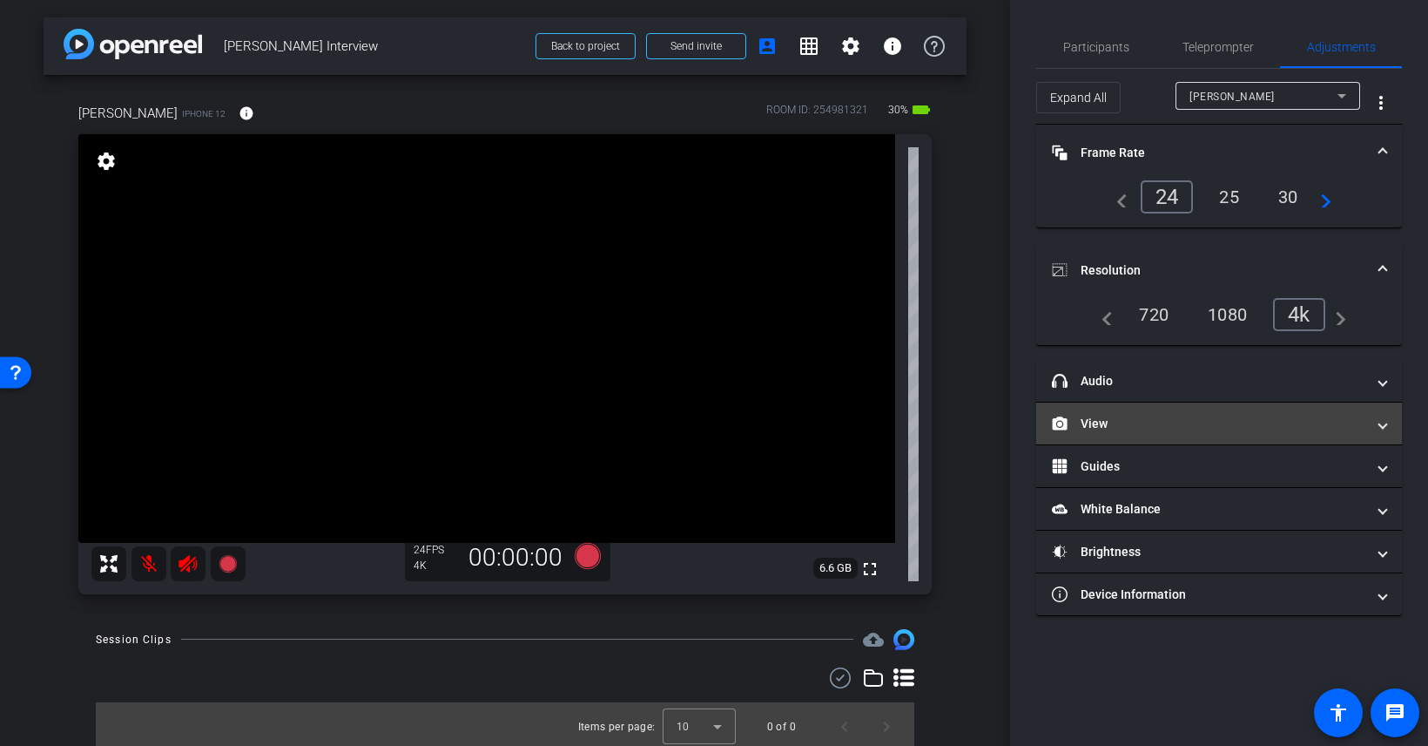
scroll to position [0, 0]
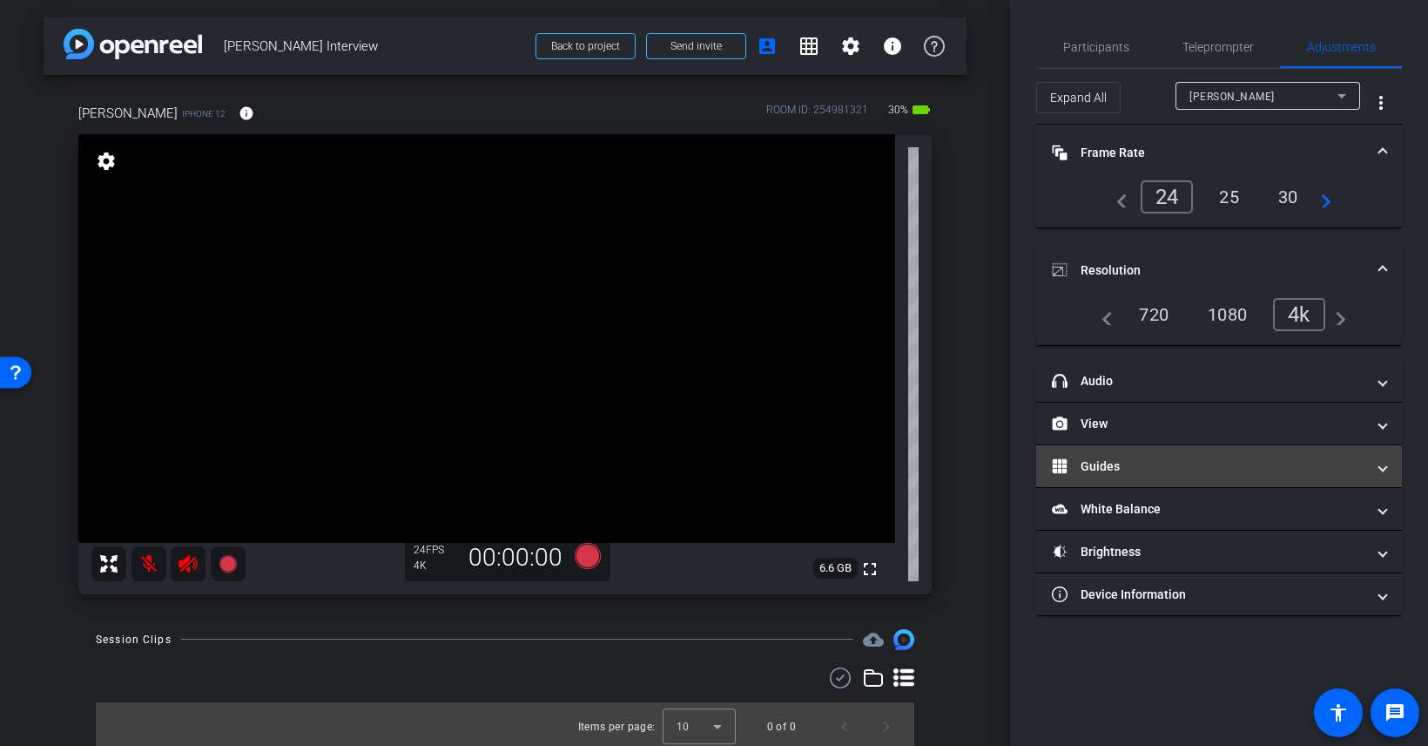
click at [1216, 451] on mat-expansion-panel-header "Guides" at bounding box center [1219, 466] width 366 height 42
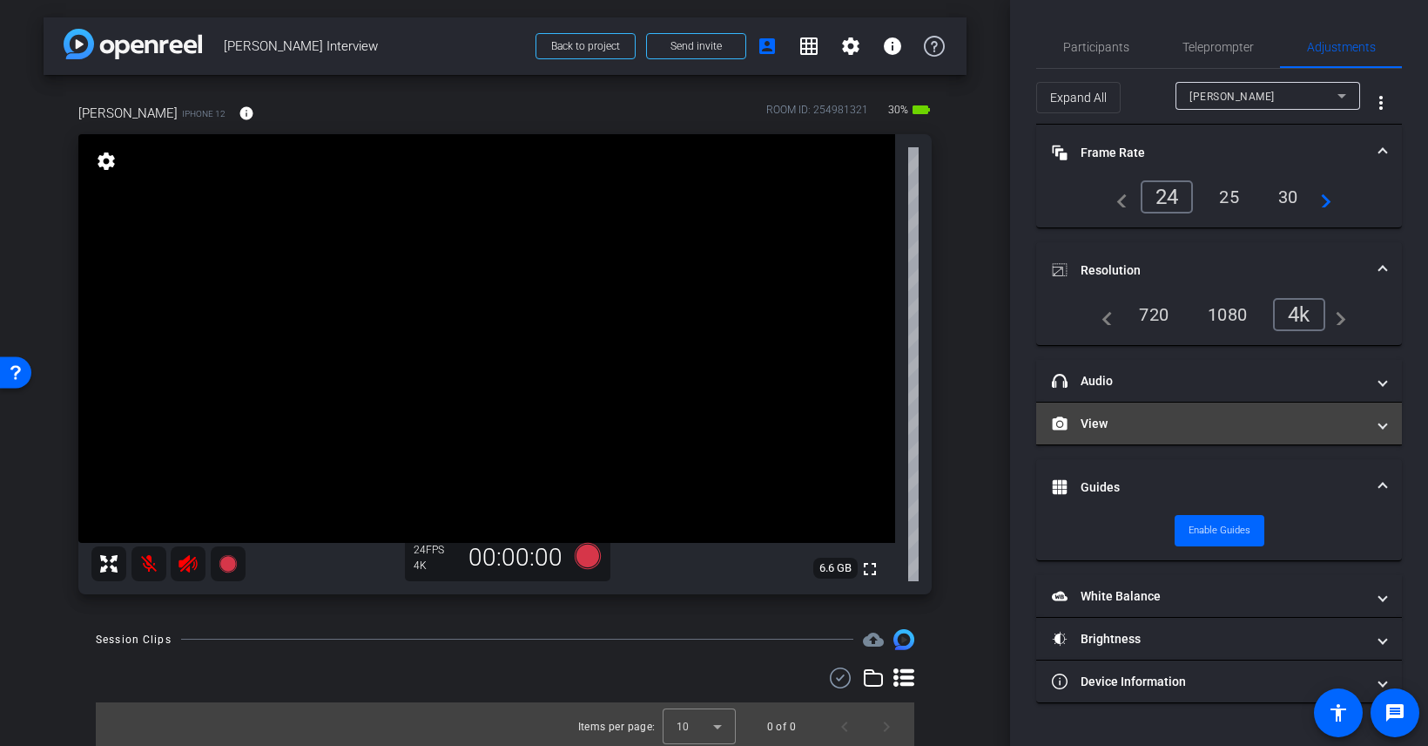
click at [1216, 432] on mat-expansion-panel-header "View" at bounding box center [1219, 423] width 366 height 42
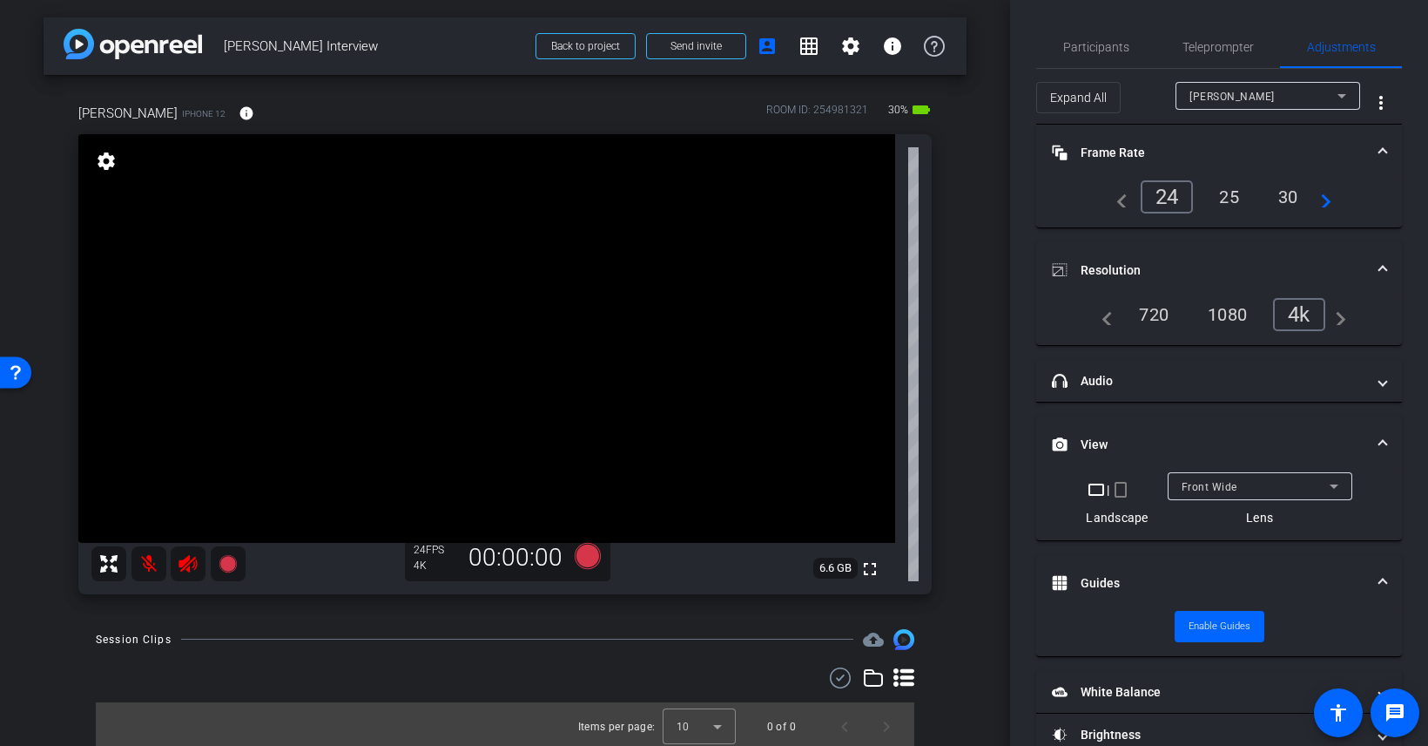
click at [1224, 481] on span "Front Wide" at bounding box center [1210, 487] width 56 height 12
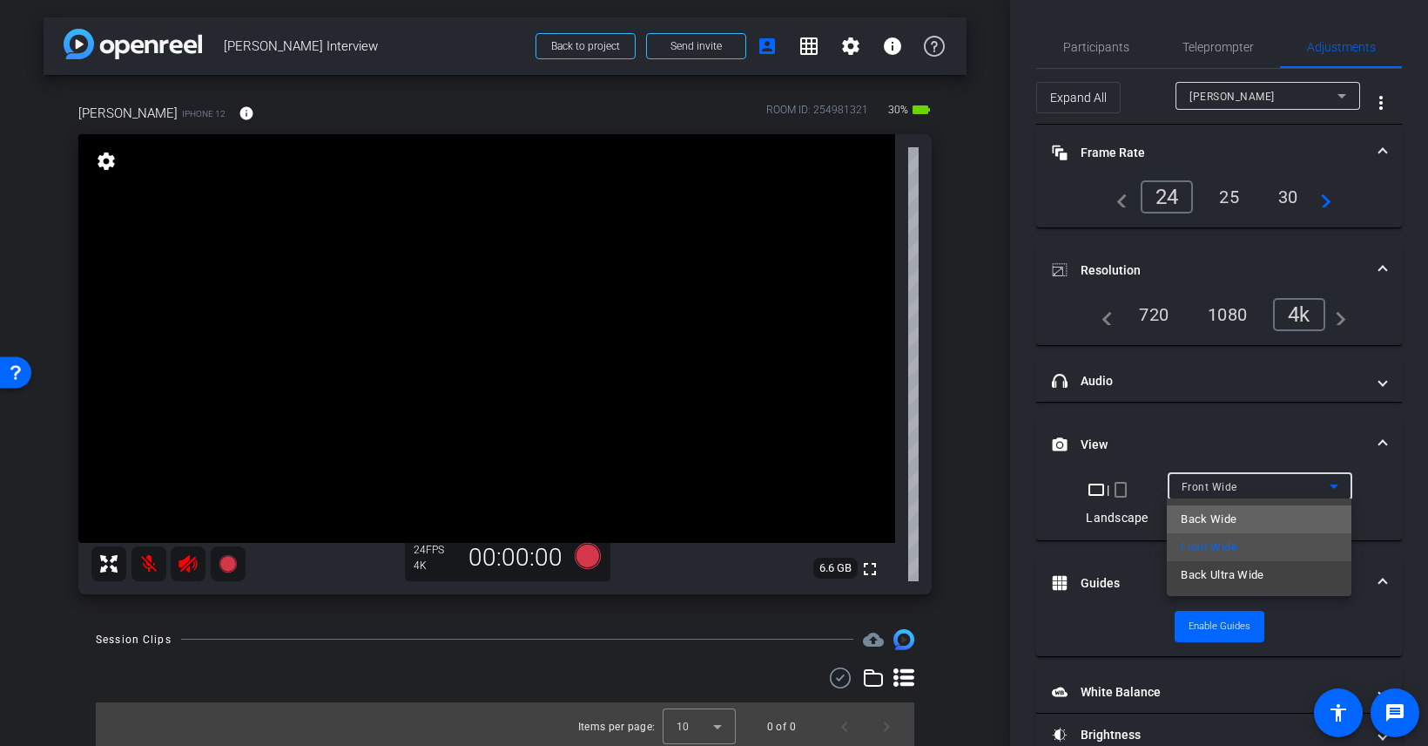
click at [1213, 509] on span "Back Wide" at bounding box center [1209, 519] width 56 height 21
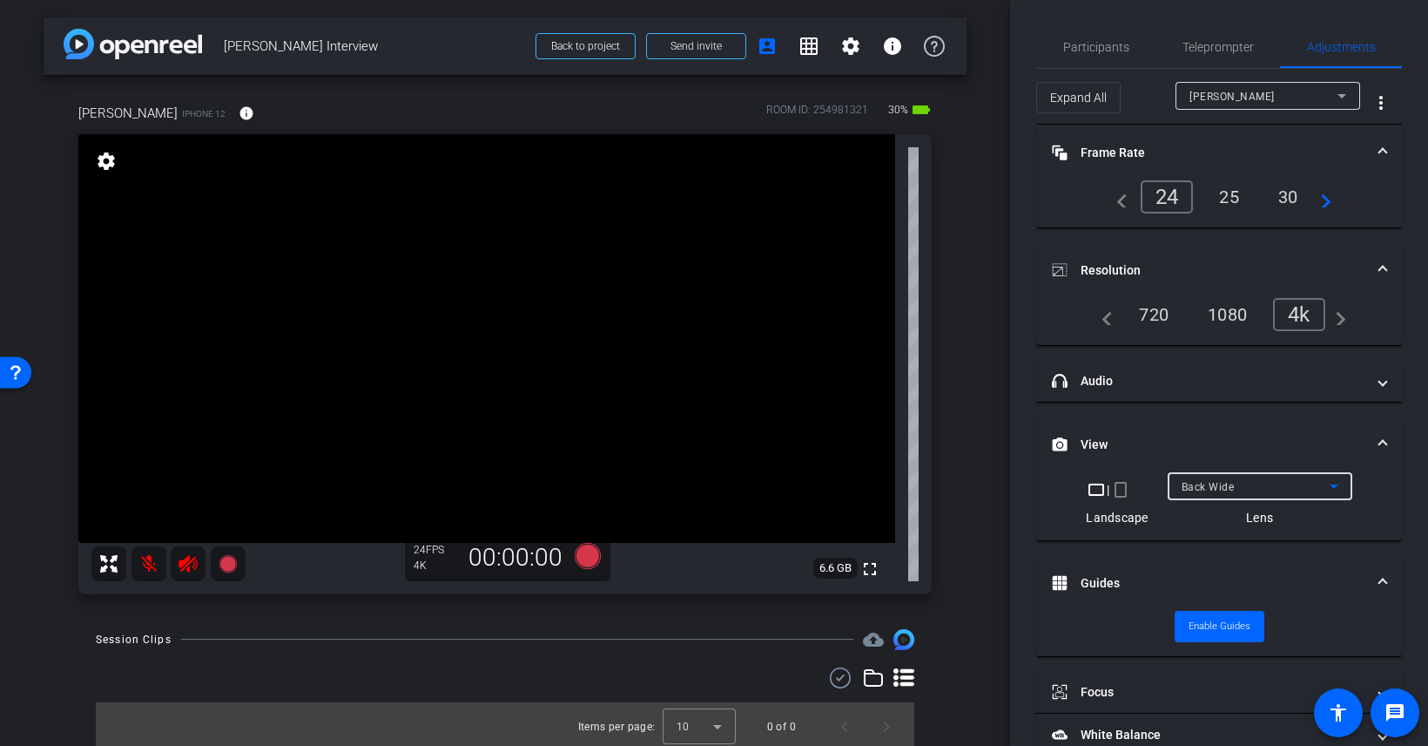
click at [1237, 491] on div "Back Wide" at bounding box center [1256, 487] width 148 height 22
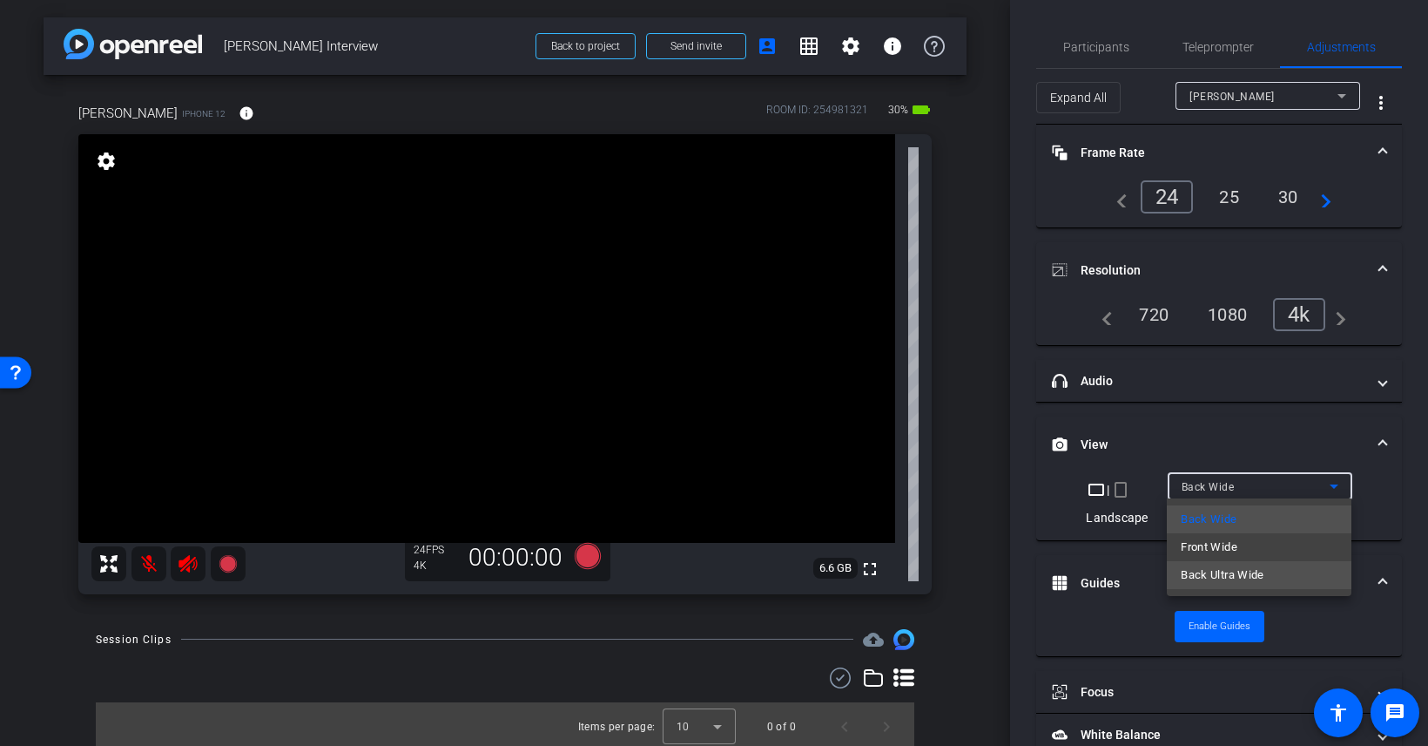
click at [1233, 571] on span "Back Ultra Wide" at bounding box center [1223, 574] width 84 height 21
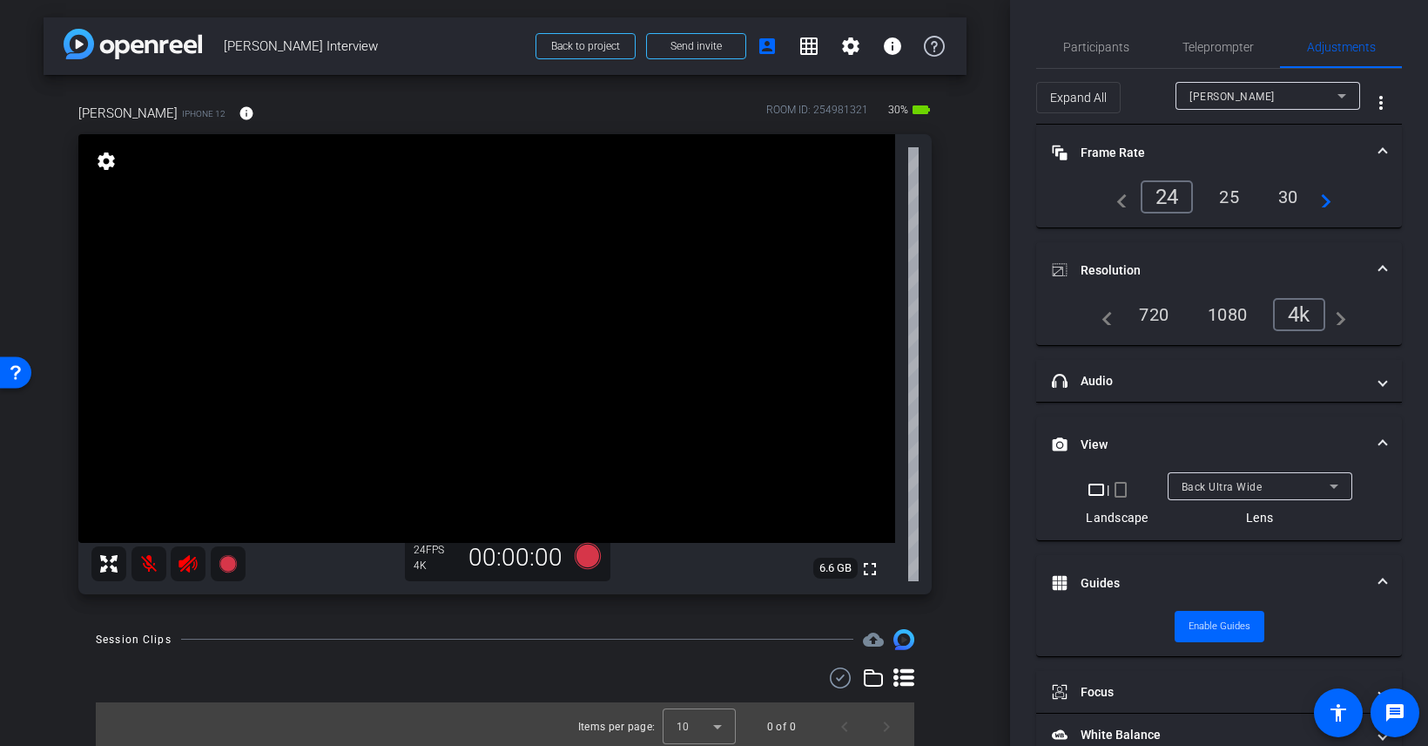
click at [1231, 496] on div "Back Ultra Wide" at bounding box center [1260, 486] width 157 height 28
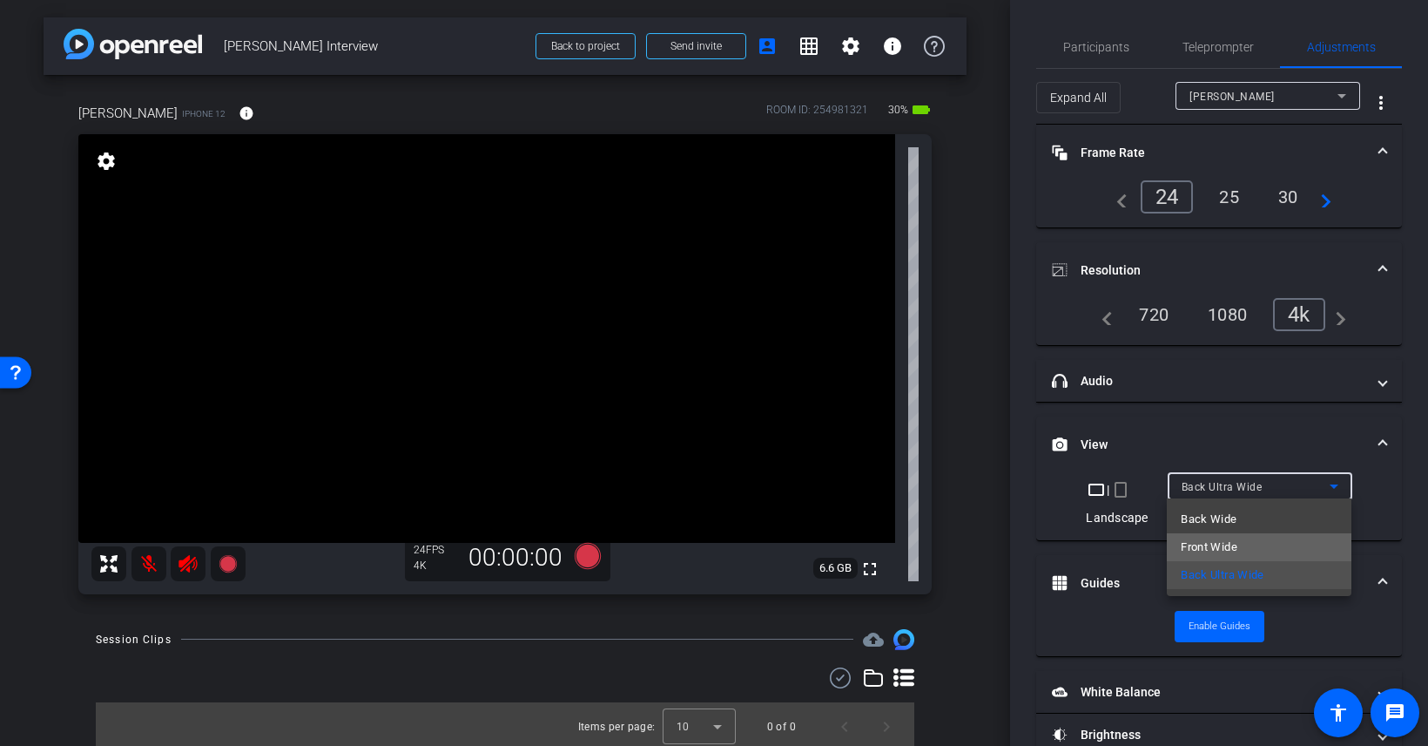
click at [1228, 541] on span "Front Wide" at bounding box center [1209, 546] width 57 height 21
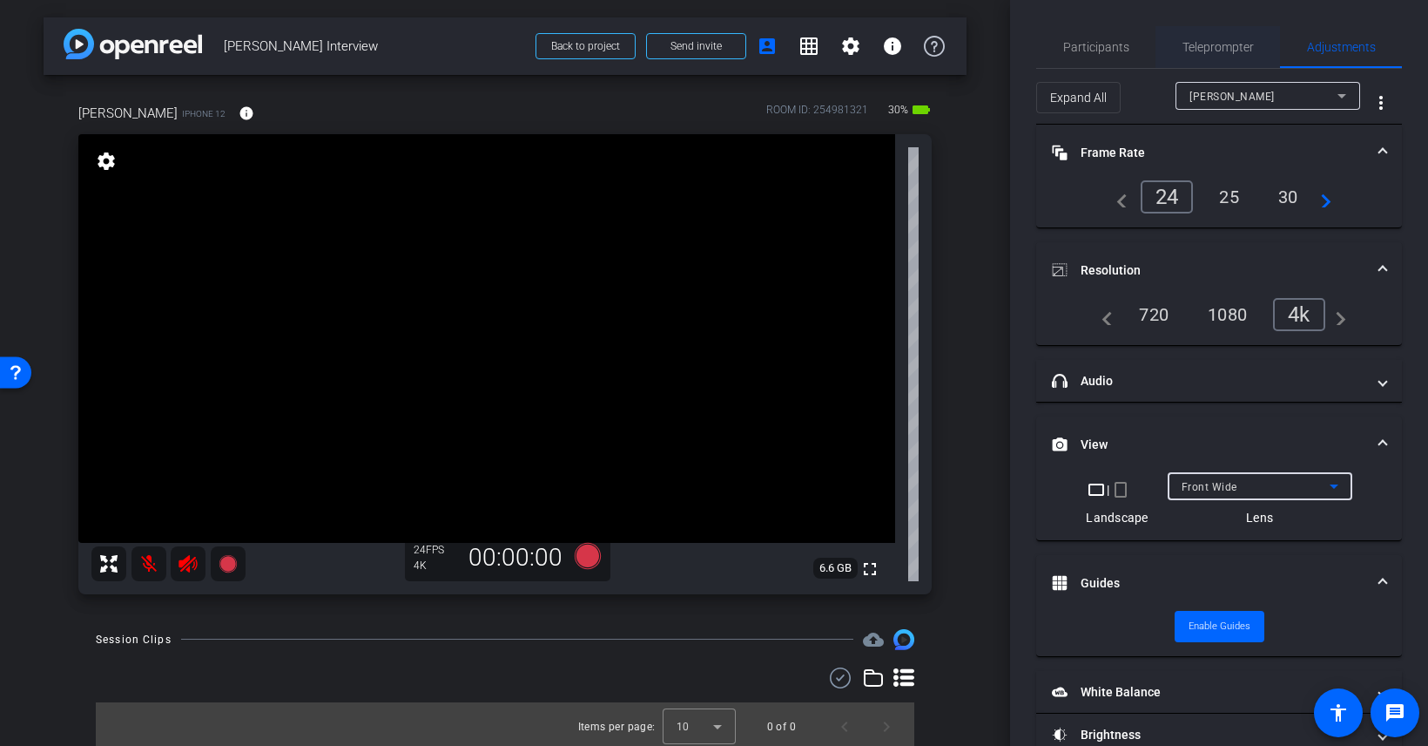
click at [1221, 50] on span "Teleprompter" at bounding box center [1218, 47] width 71 height 12
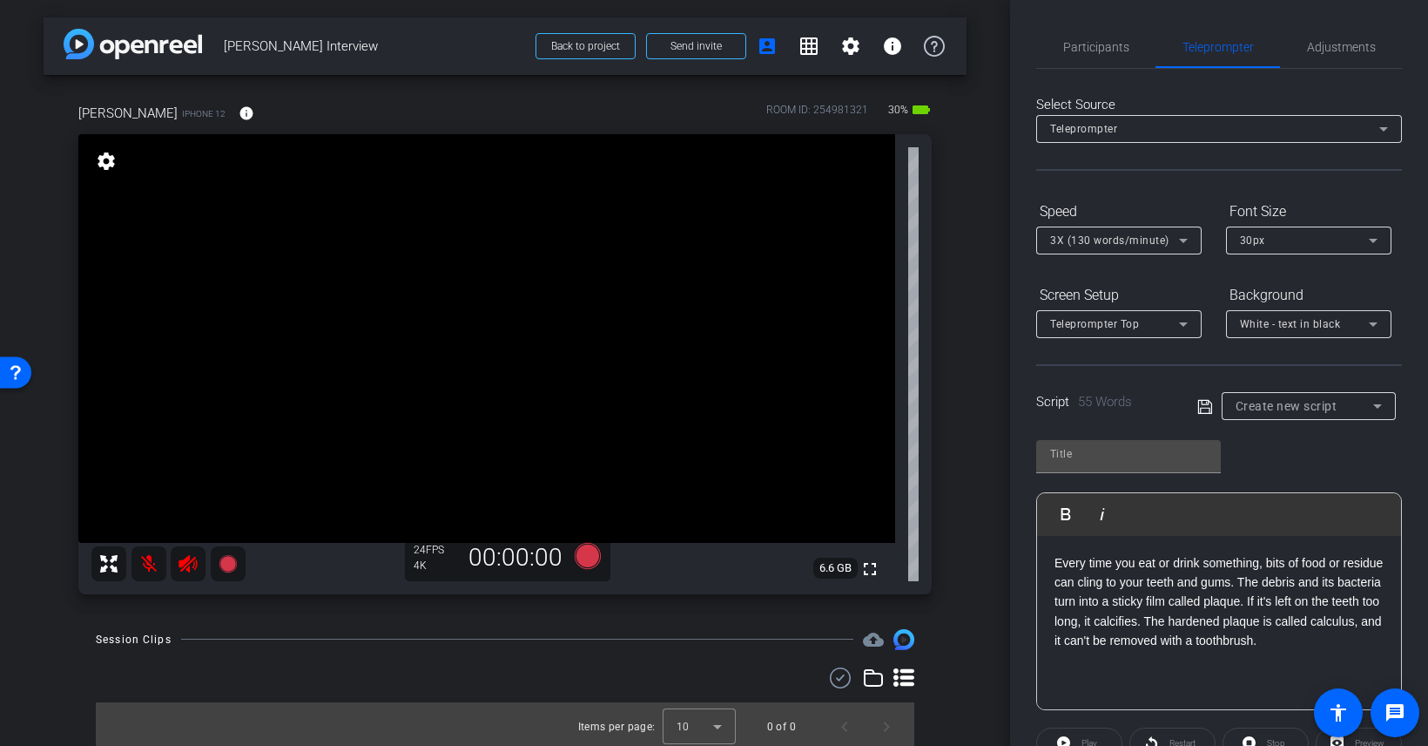
scroll to position [204, 0]
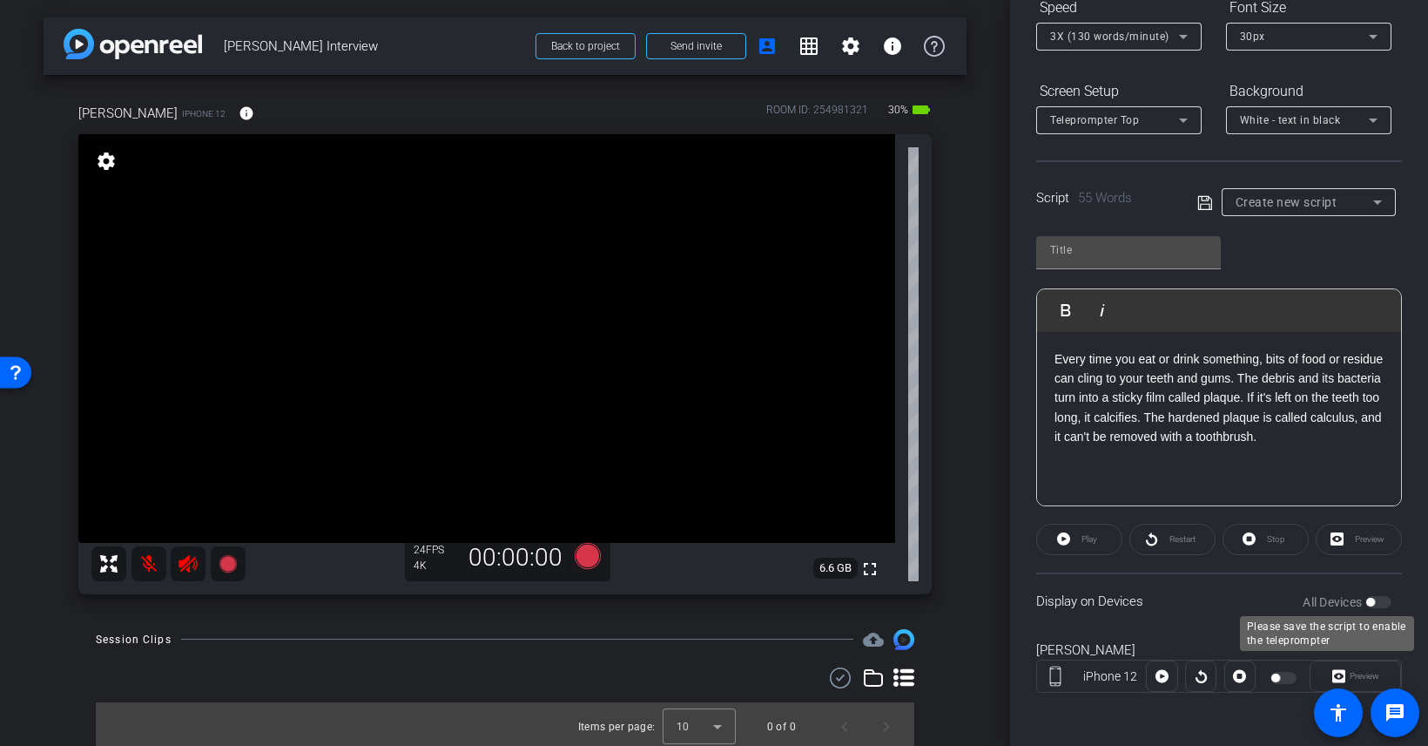
click at [1373, 604] on div "All Devices" at bounding box center [1347, 601] width 89 height 17
click at [1377, 600] on div "All Devices" at bounding box center [1347, 601] width 89 height 17
click at [1283, 675] on div at bounding box center [1286, 677] width 30 height 12
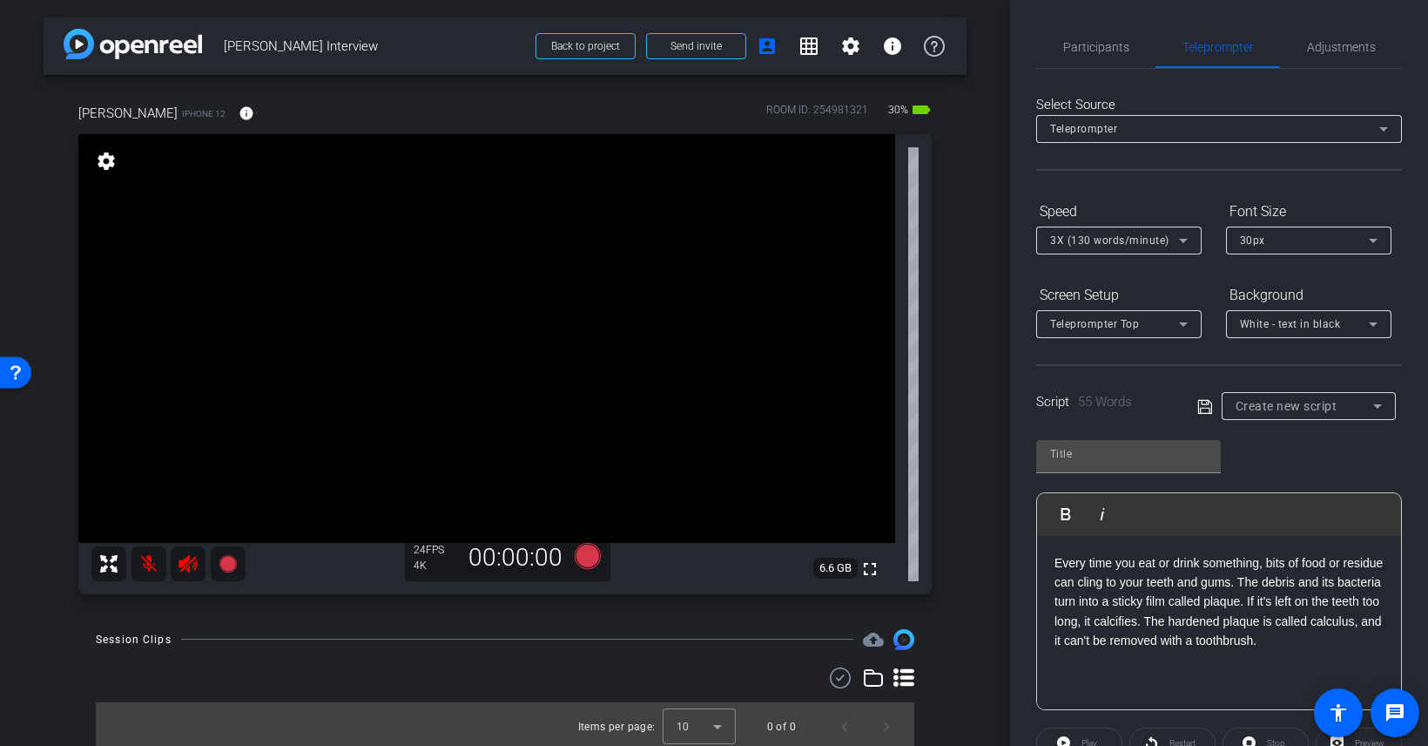
click at [1210, 396] on icon at bounding box center [1206, 406] width 16 height 21
type input "Default title 6853"
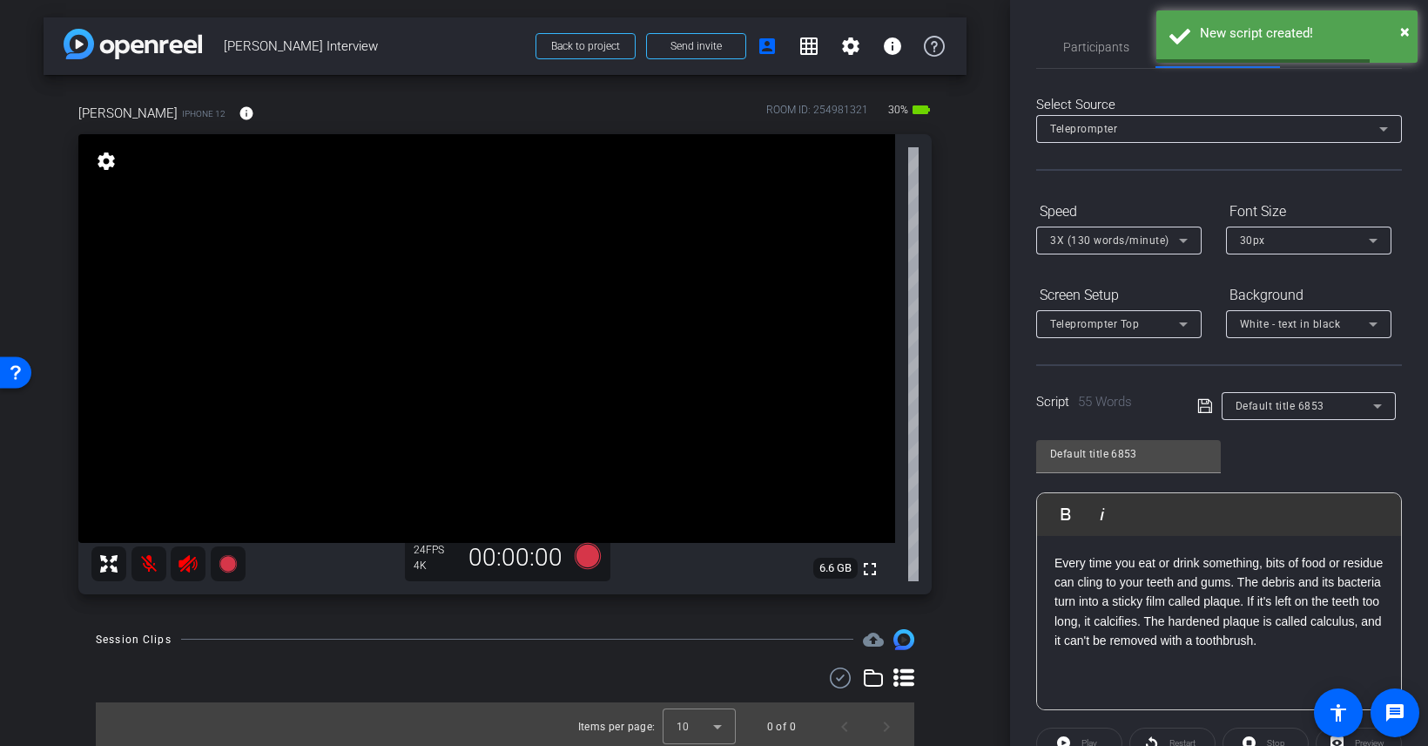
scroll to position [204, 0]
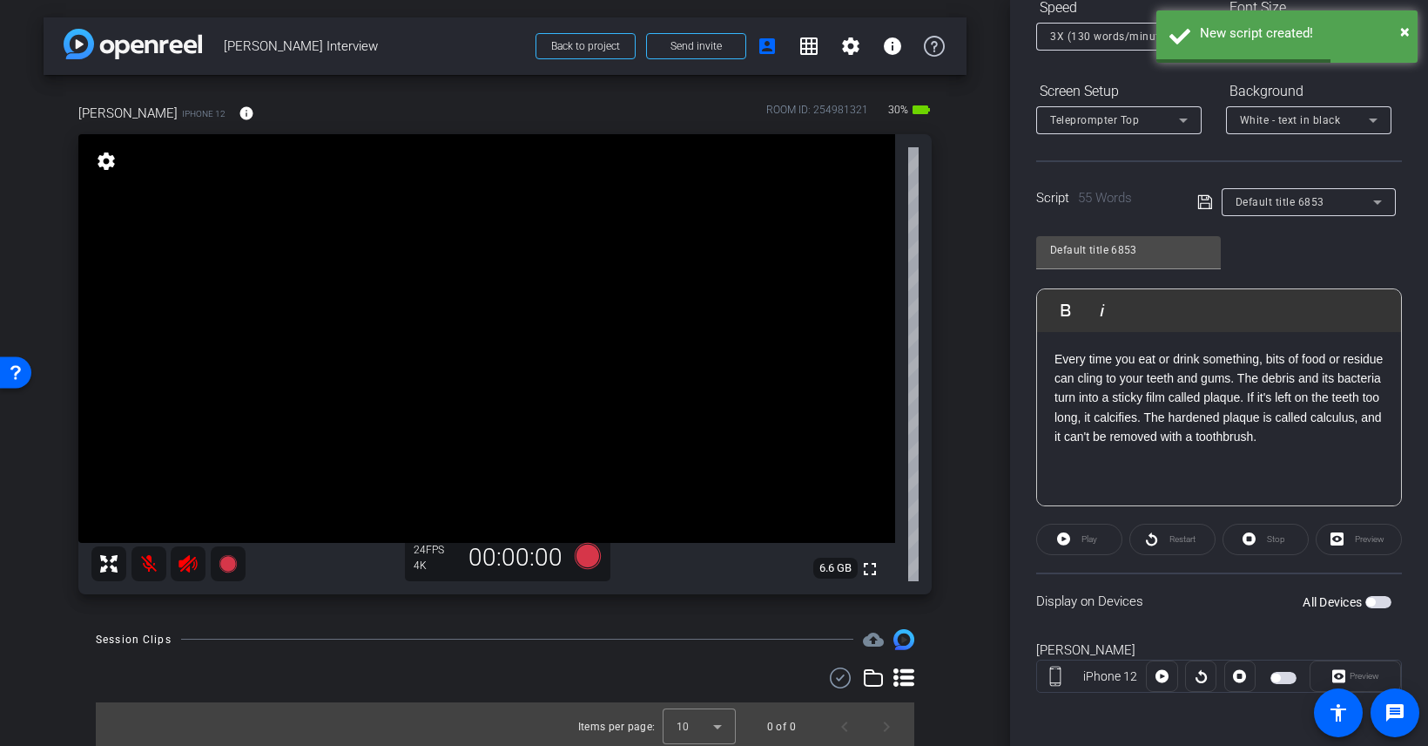
click at [1373, 593] on div "All Devices" at bounding box center [1347, 601] width 89 height 17
click at [1373, 601] on span "button" at bounding box center [1370, 601] width 9 height 9
click at [585, 556] on icon at bounding box center [588, 555] width 26 height 26
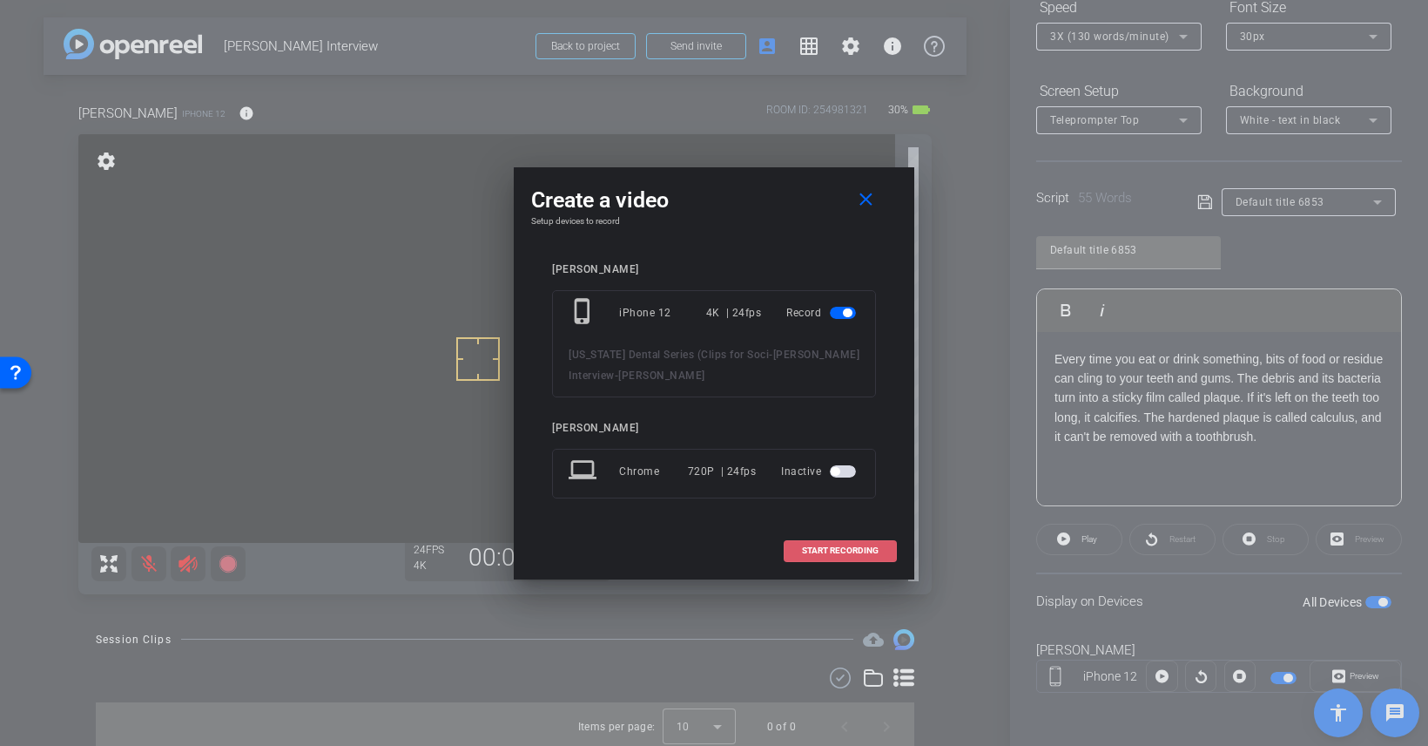
click at [850, 550] on span "START RECORDING" at bounding box center [840, 550] width 77 height 9
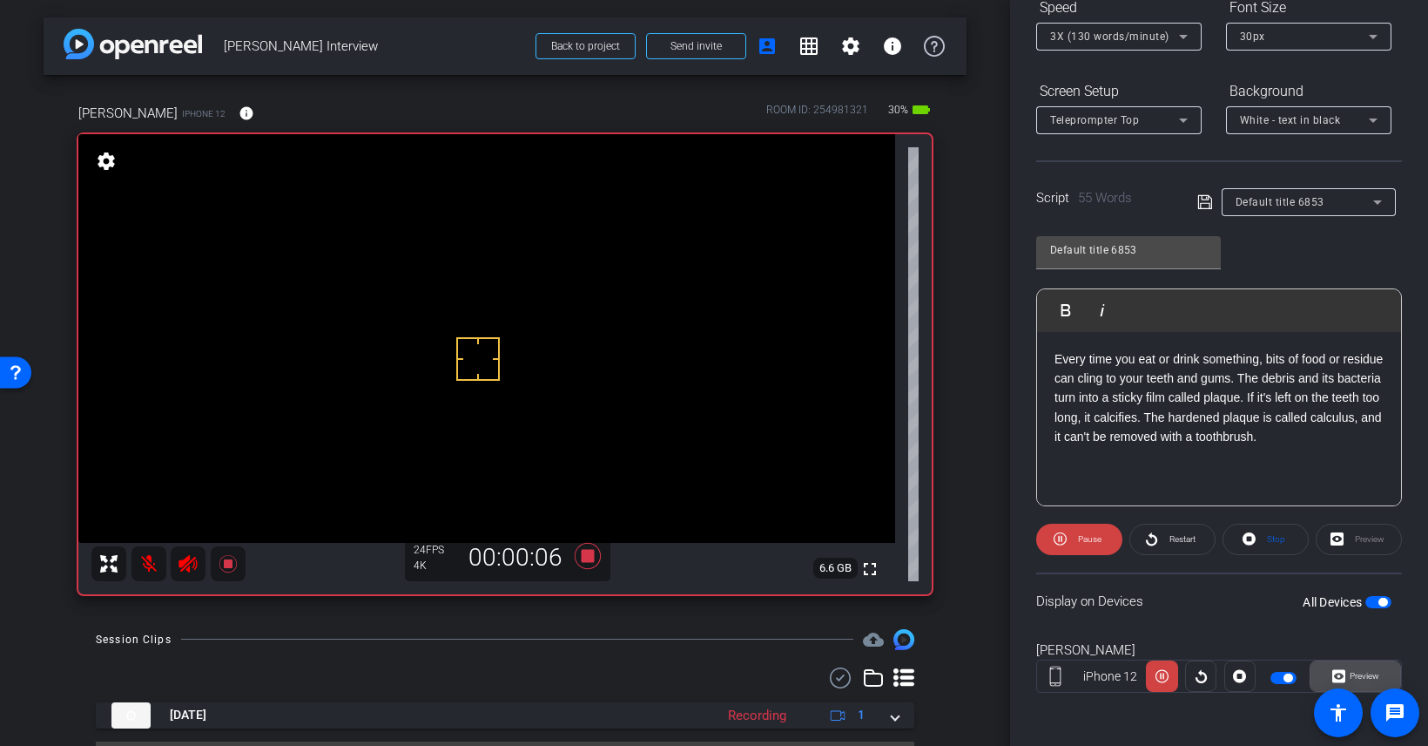
click at [1328, 664] on span at bounding box center [1356, 676] width 90 height 42
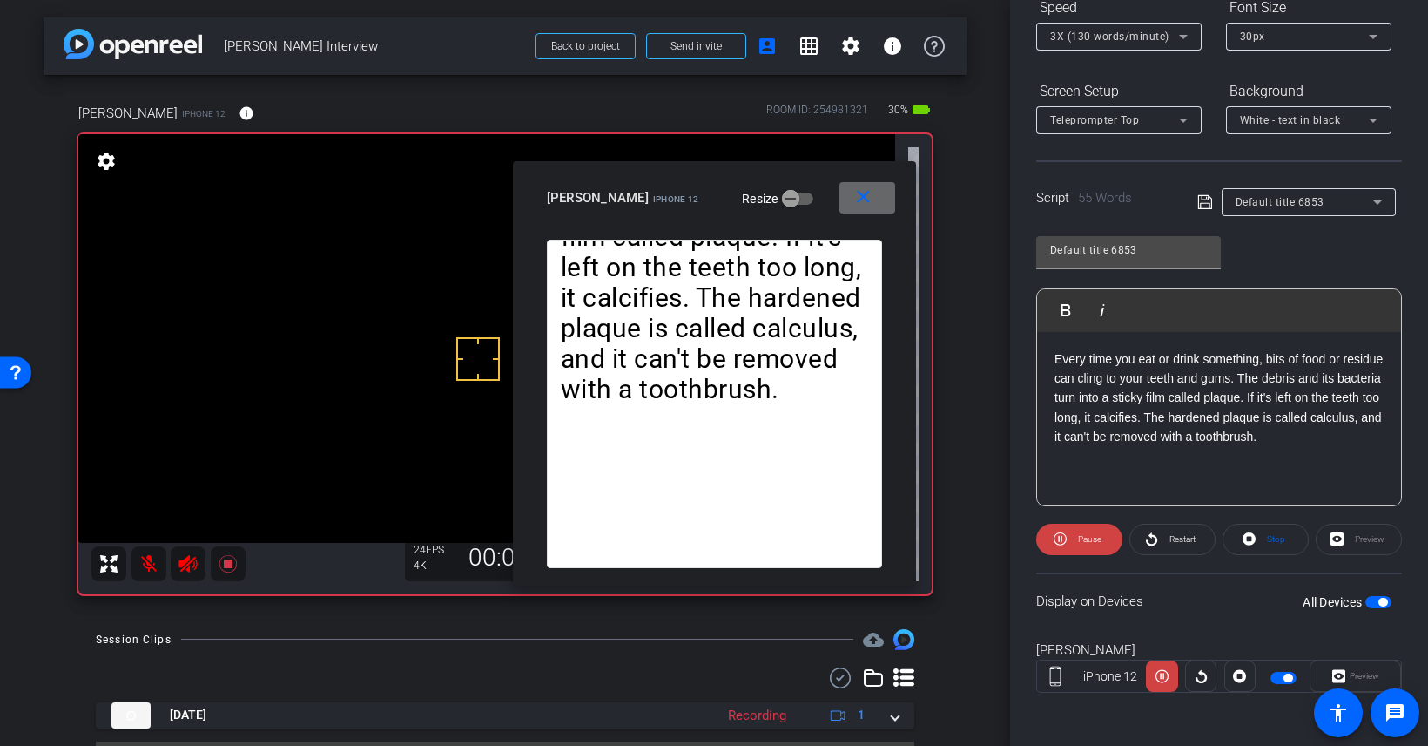
click at [885, 203] on span at bounding box center [868, 198] width 56 height 42
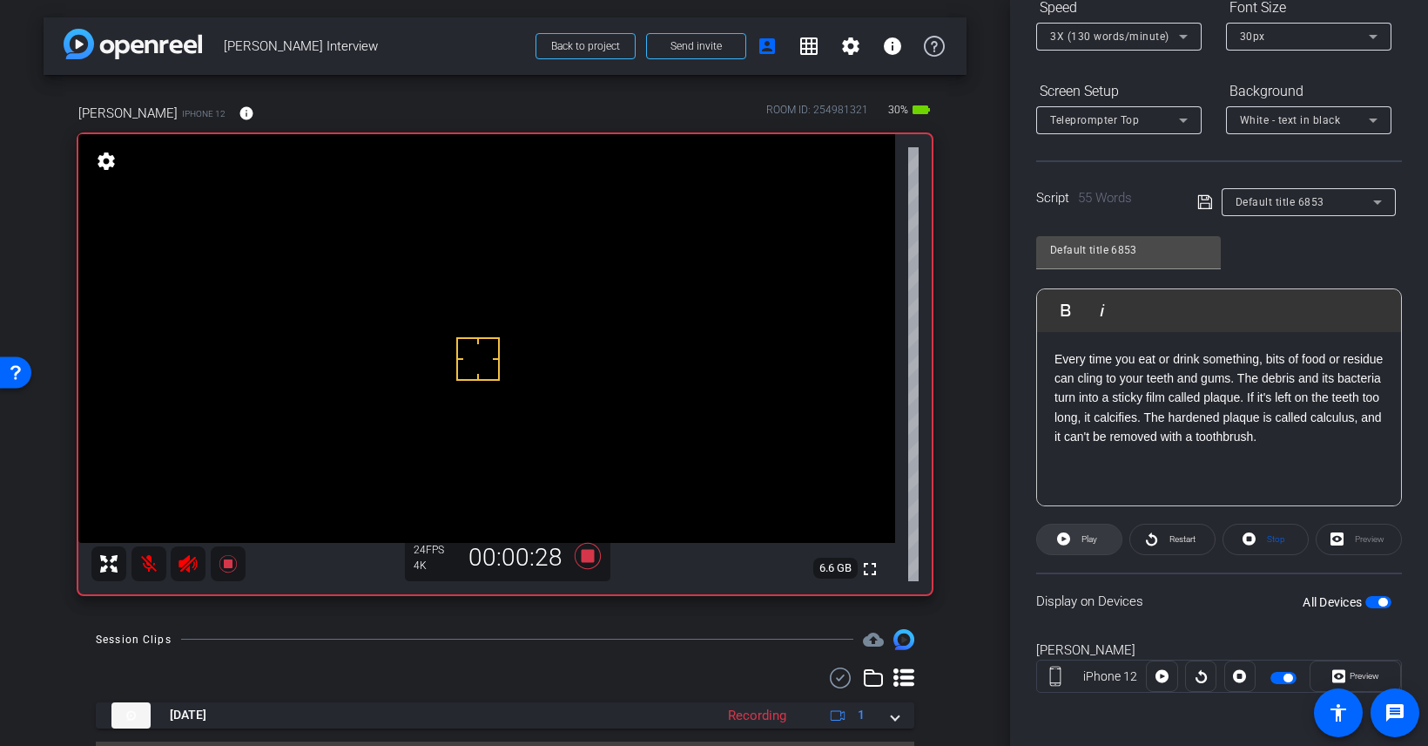
click at [1093, 547] on span "Play" at bounding box center [1087, 539] width 20 height 24
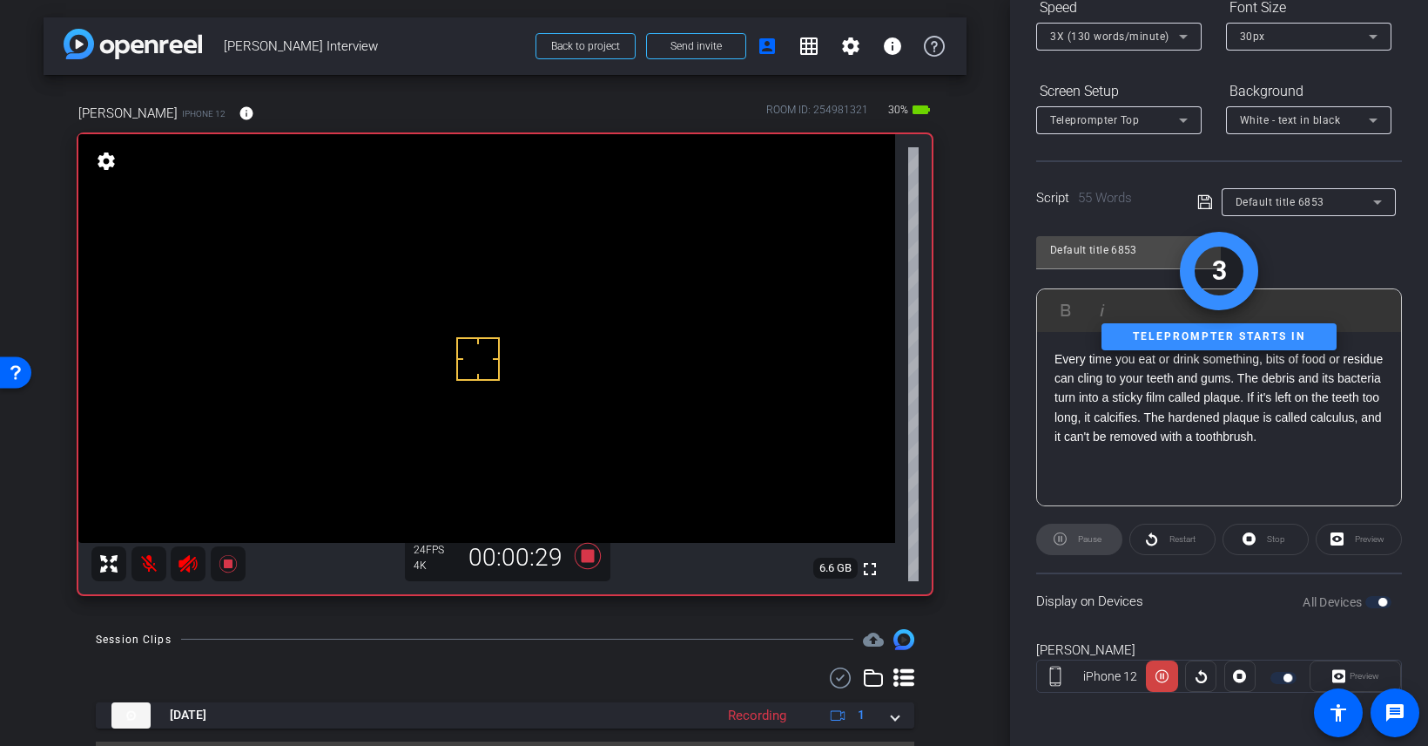
click at [1081, 541] on div "Pause" at bounding box center [1079, 538] width 86 height 31
click at [591, 553] on icon at bounding box center [588, 556] width 26 height 26
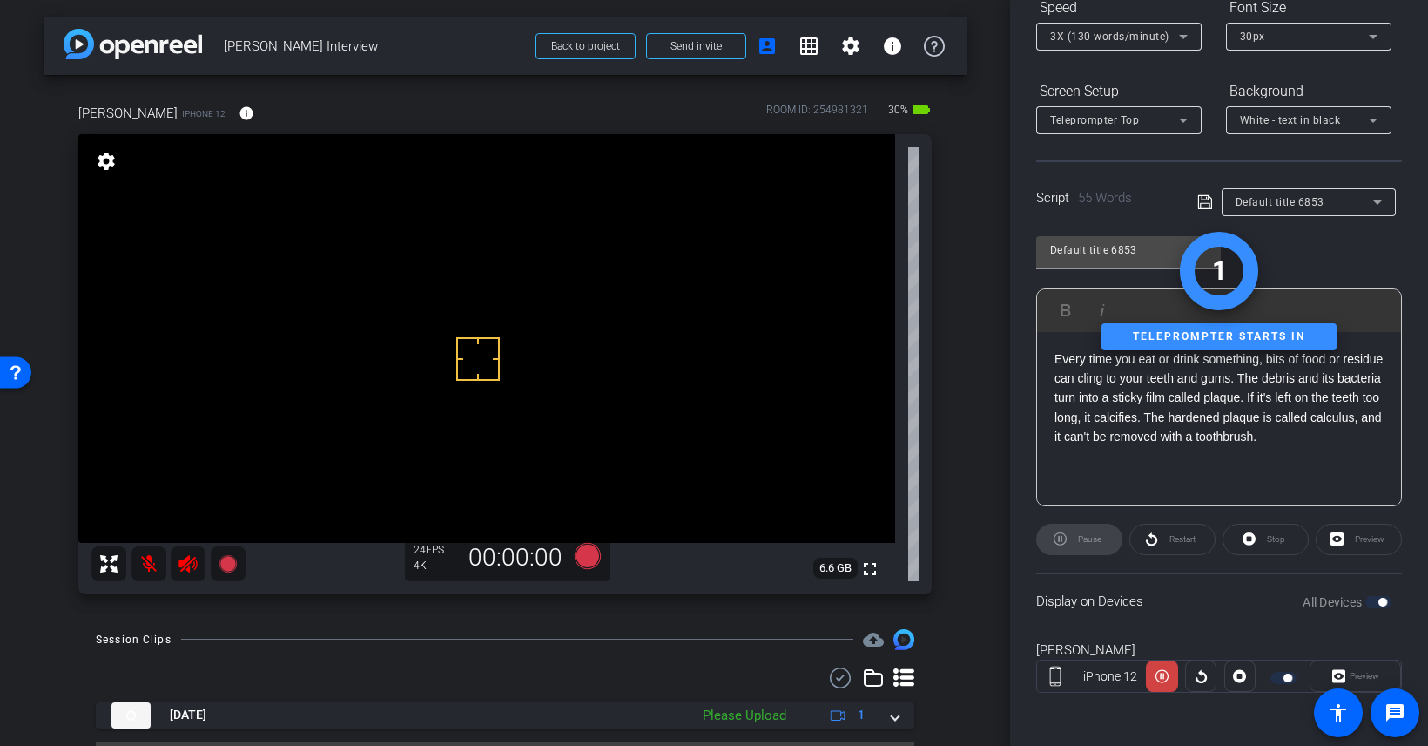
scroll to position [44, 0]
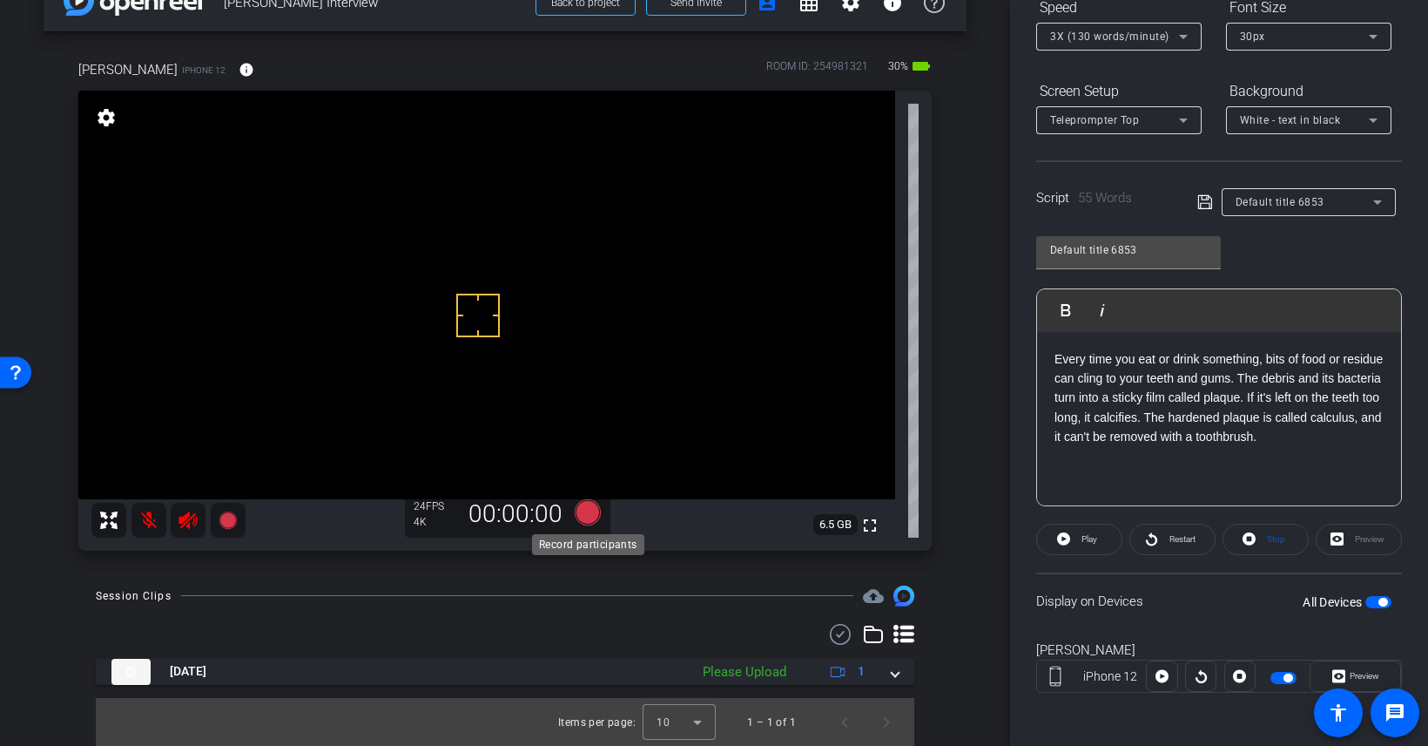
click at [589, 514] on icon at bounding box center [588, 511] width 26 height 26
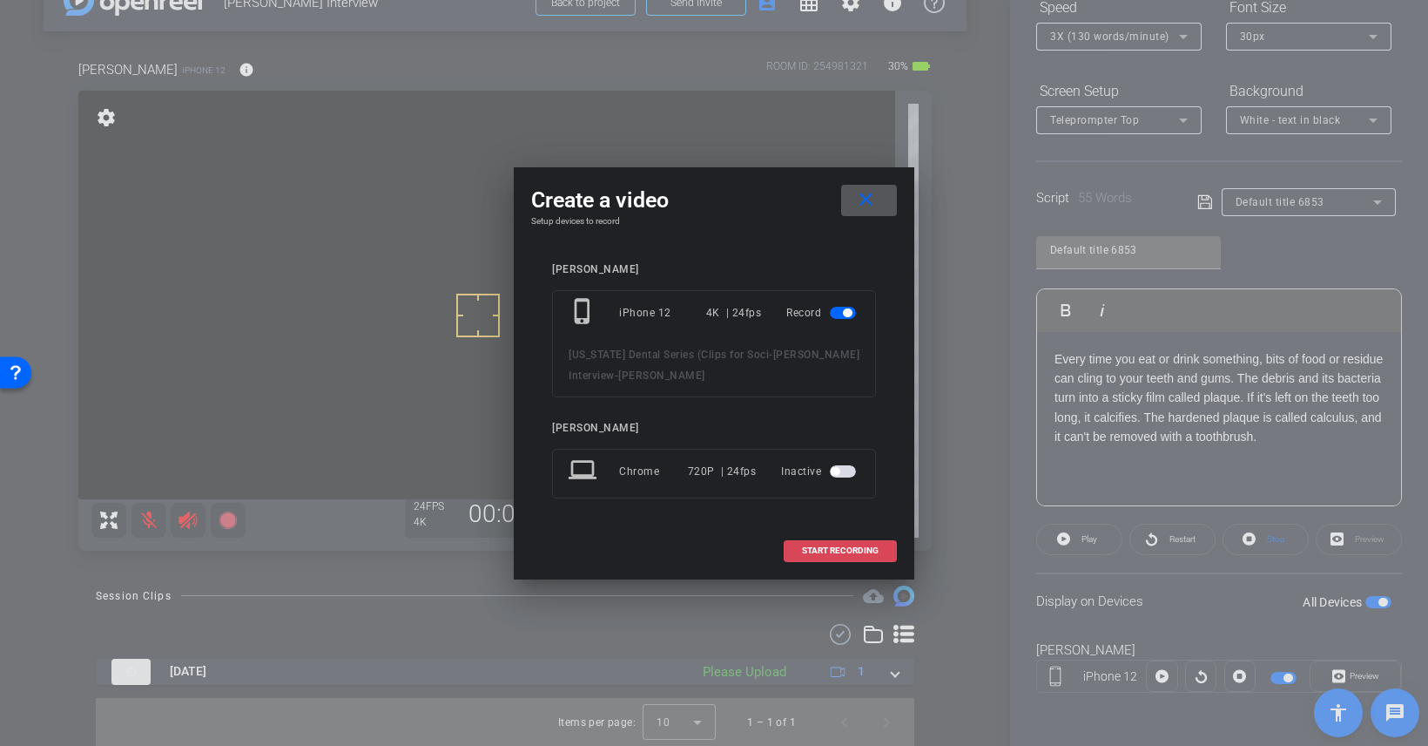
click at [815, 546] on span "START RECORDING" at bounding box center [840, 550] width 77 height 9
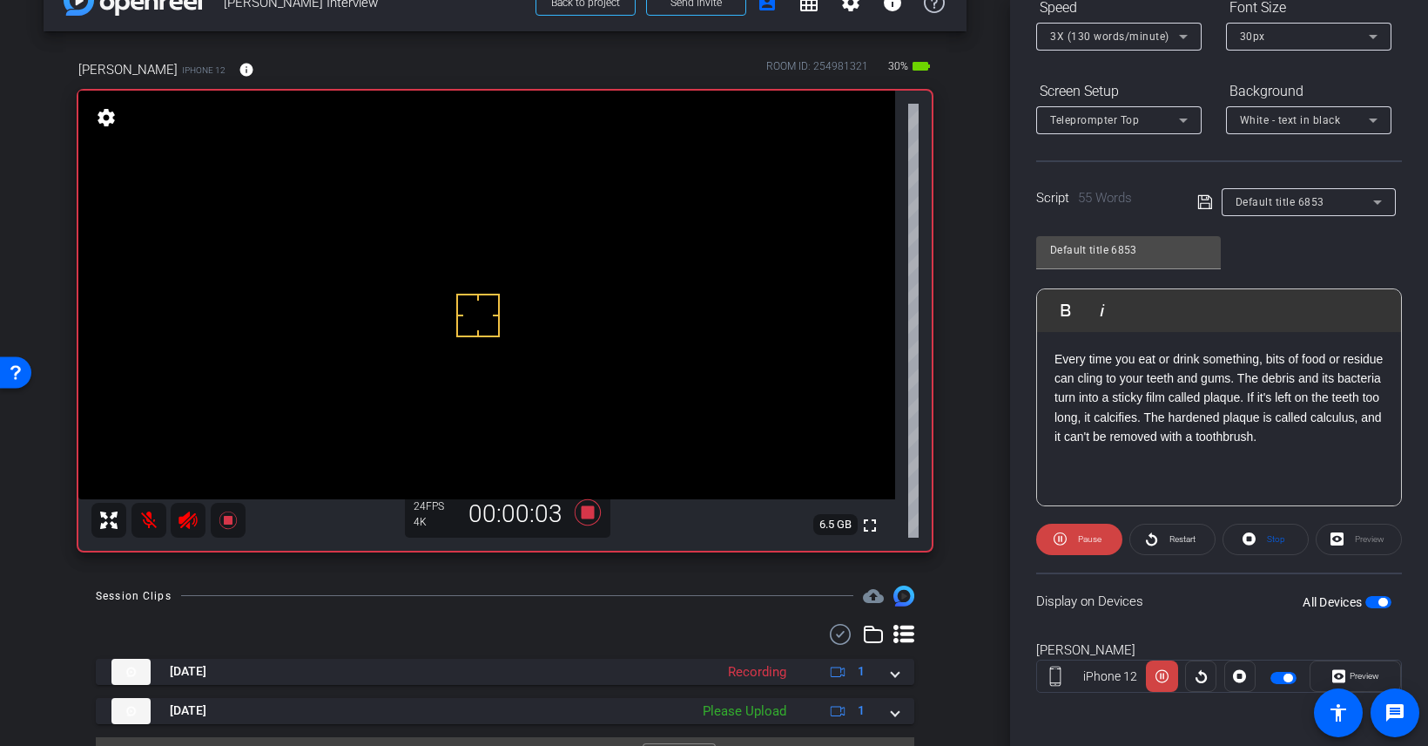
click at [1398, 599] on div "Display on Devices All Devices" at bounding box center [1219, 600] width 366 height 57
click at [1383, 599] on span "button" at bounding box center [1383, 601] width 9 height 9
click at [584, 511] on icon at bounding box center [588, 512] width 26 height 26
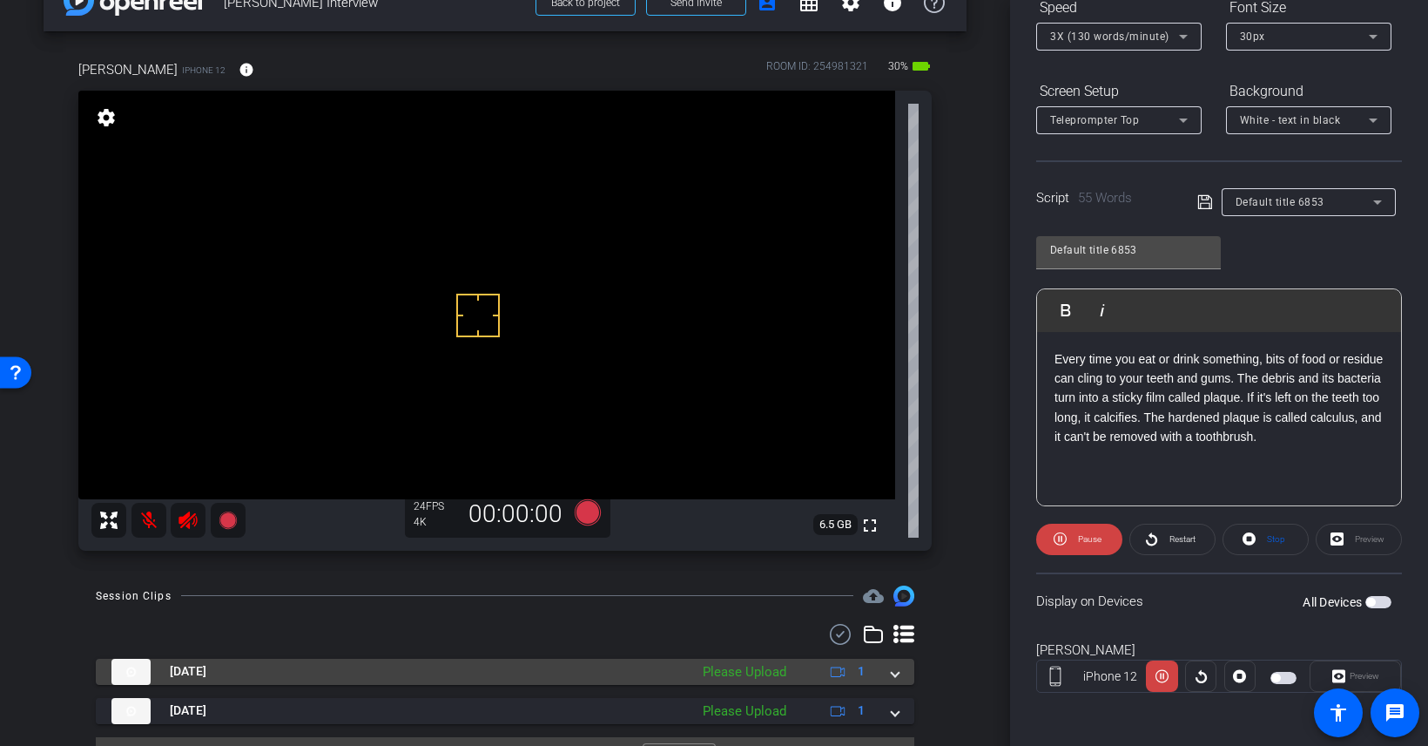
scroll to position [83, 0]
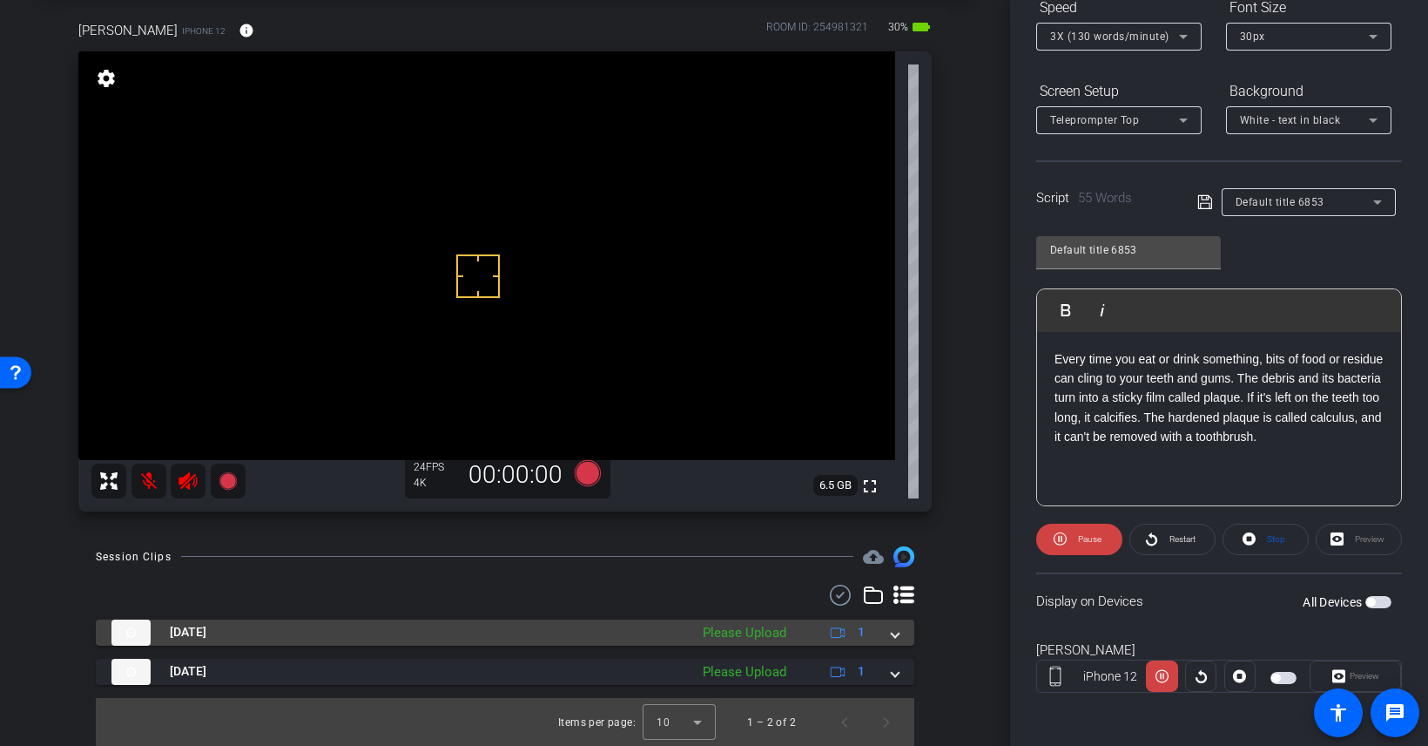
click at [719, 624] on div "Please Upload" at bounding box center [744, 633] width 101 height 20
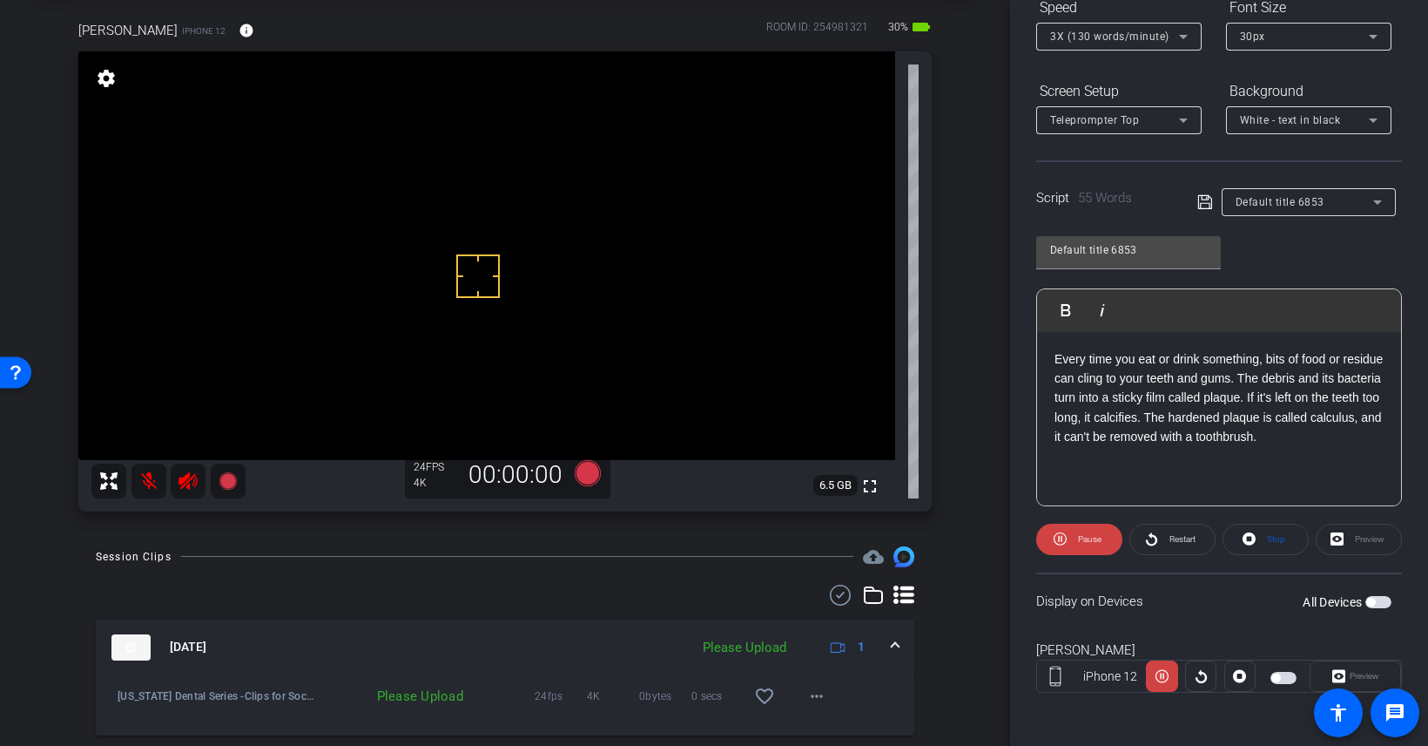
scroll to position [172, 0]
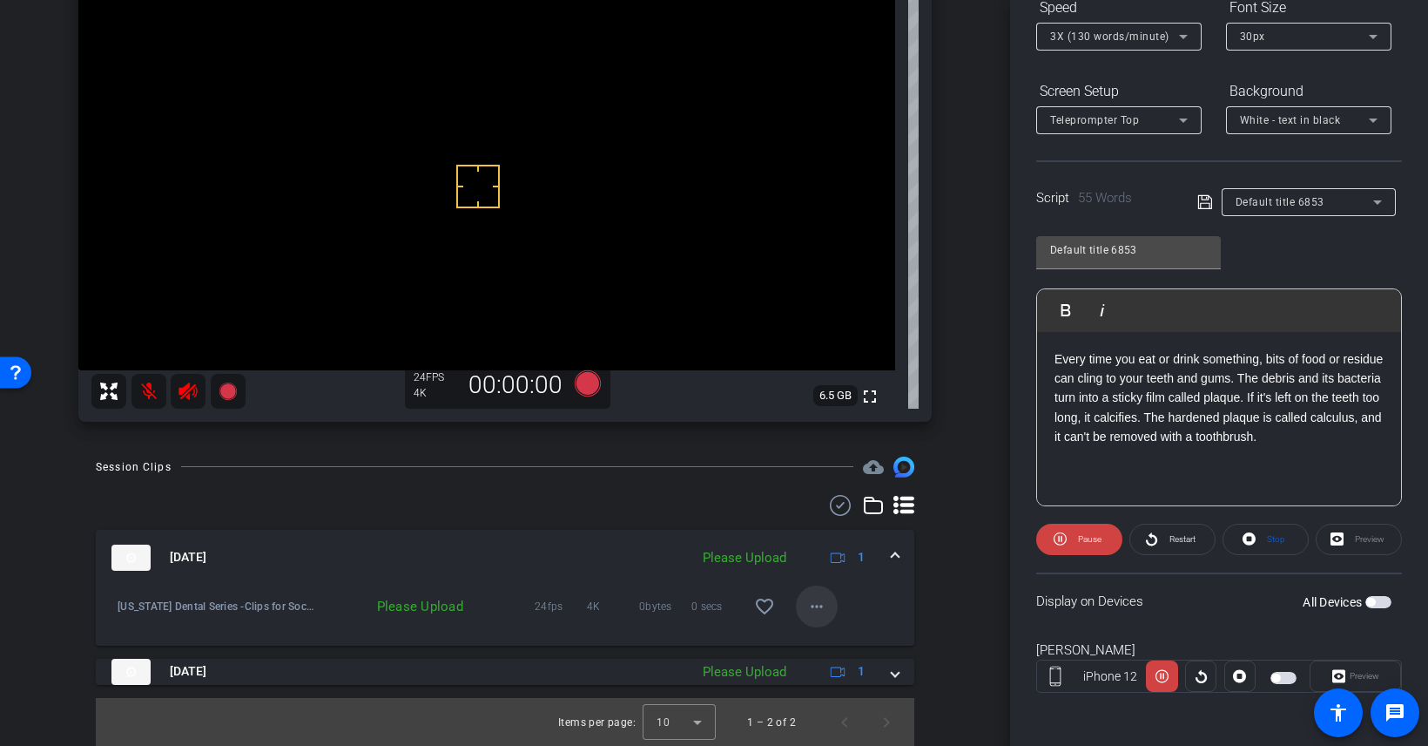
click at [812, 600] on mat-icon "more_horiz" at bounding box center [816, 606] width 21 height 21
click at [834, 644] on span "Upload" at bounding box center [845, 641] width 70 height 21
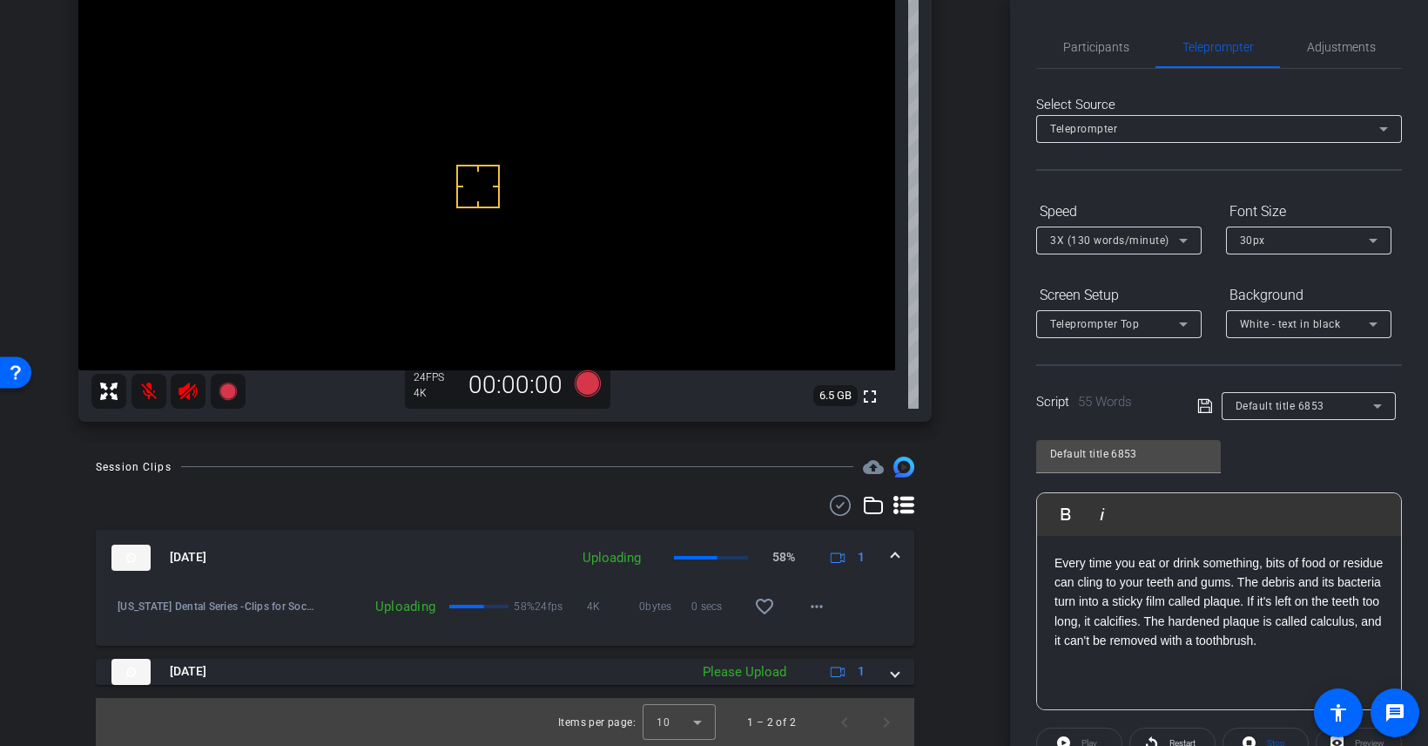
scroll to position [0, 0]
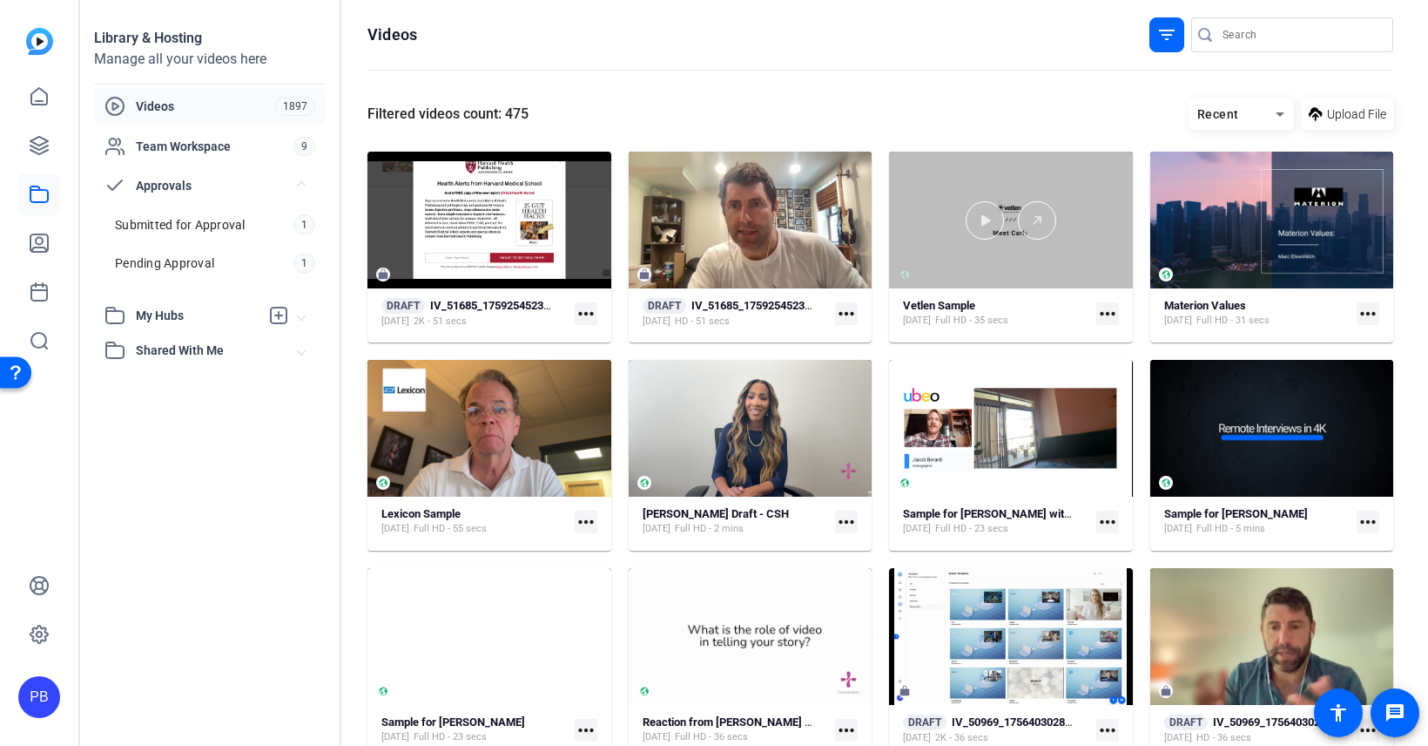
click at [1063, 279] on div at bounding box center [1011, 220] width 244 height 137
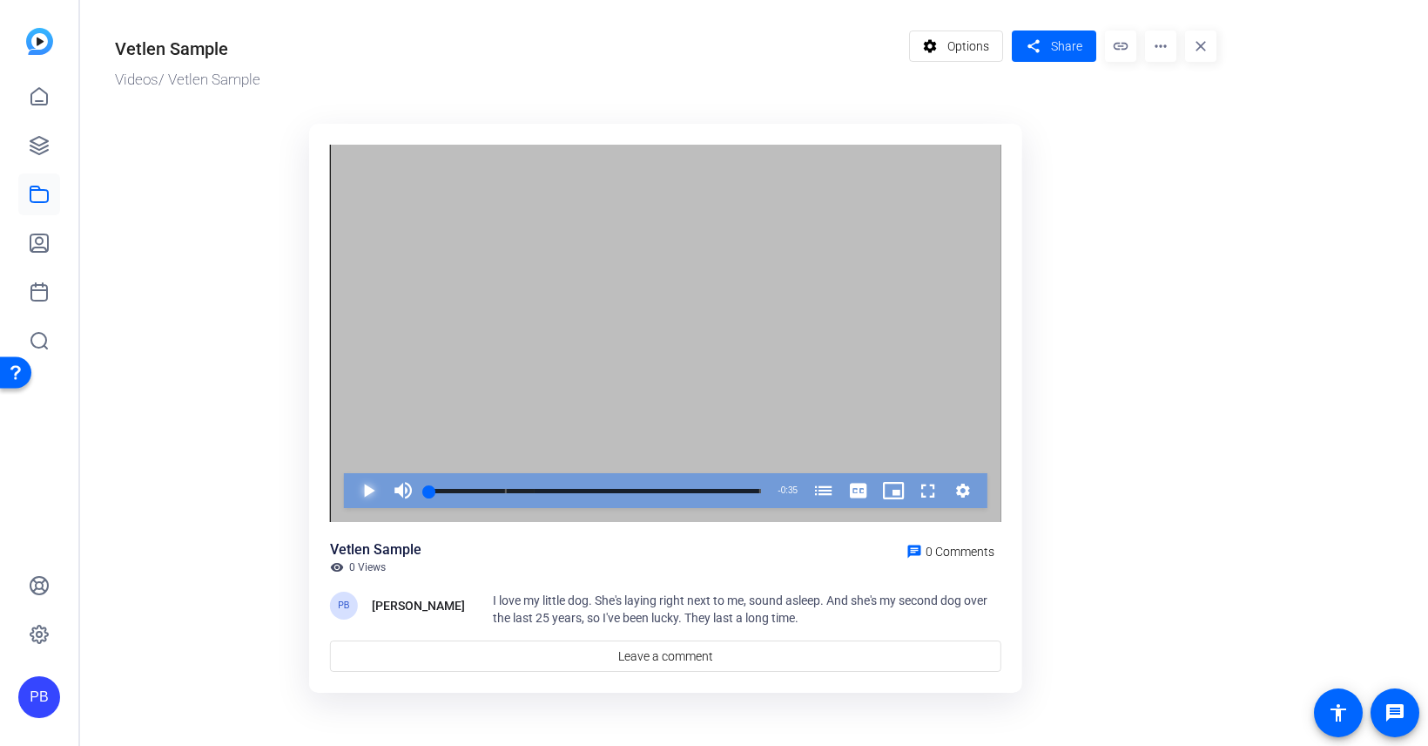
click at [351, 487] on span "Video Player" at bounding box center [351, 490] width 0 height 35
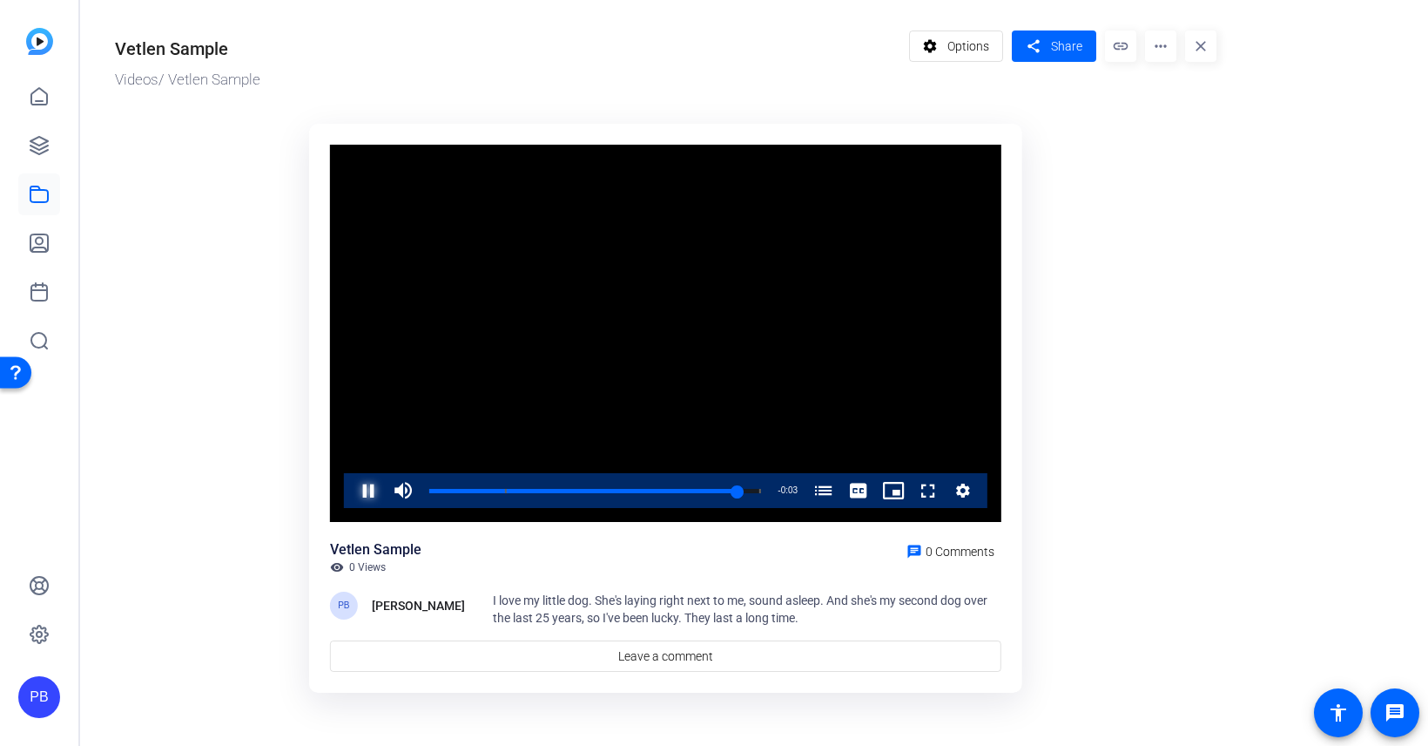
click at [351, 503] on span "Video Player" at bounding box center [351, 490] width 0 height 35
click at [1057, 35] on span at bounding box center [1054, 46] width 84 height 42
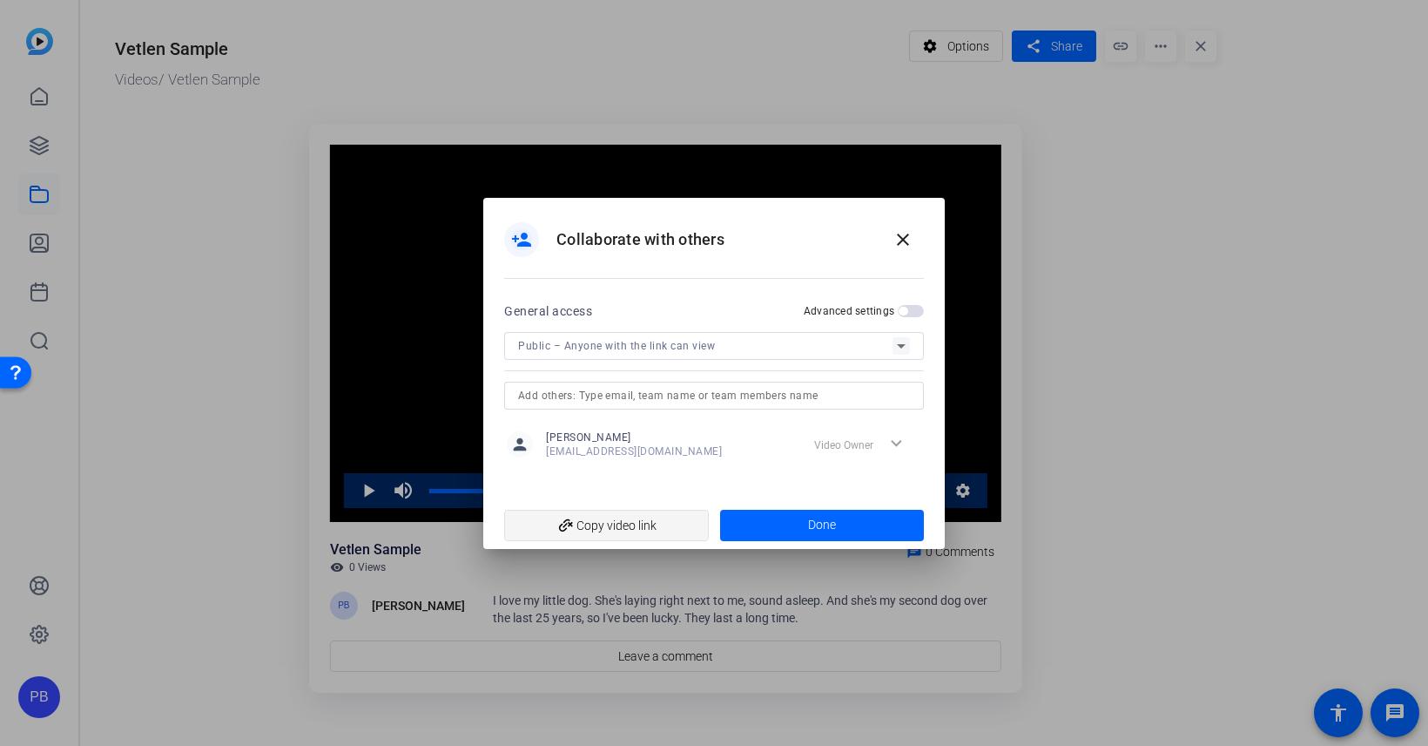
click at [663, 514] on span "add_link Copy video link" at bounding box center [606, 525] width 177 height 33
click at [809, 516] on span "Done" at bounding box center [822, 525] width 28 height 18
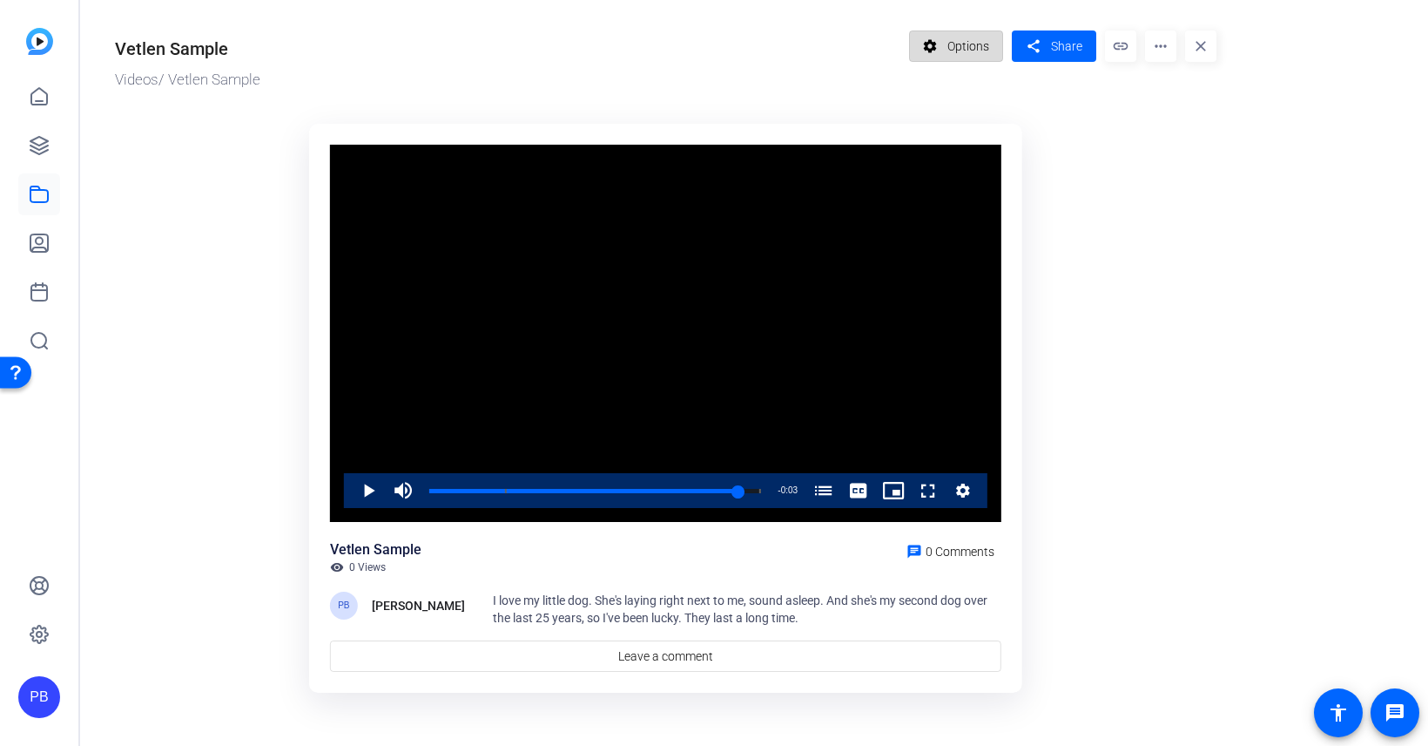
click at [963, 39] on span "Options" at bounding box center [969, 46] width 42 height 33
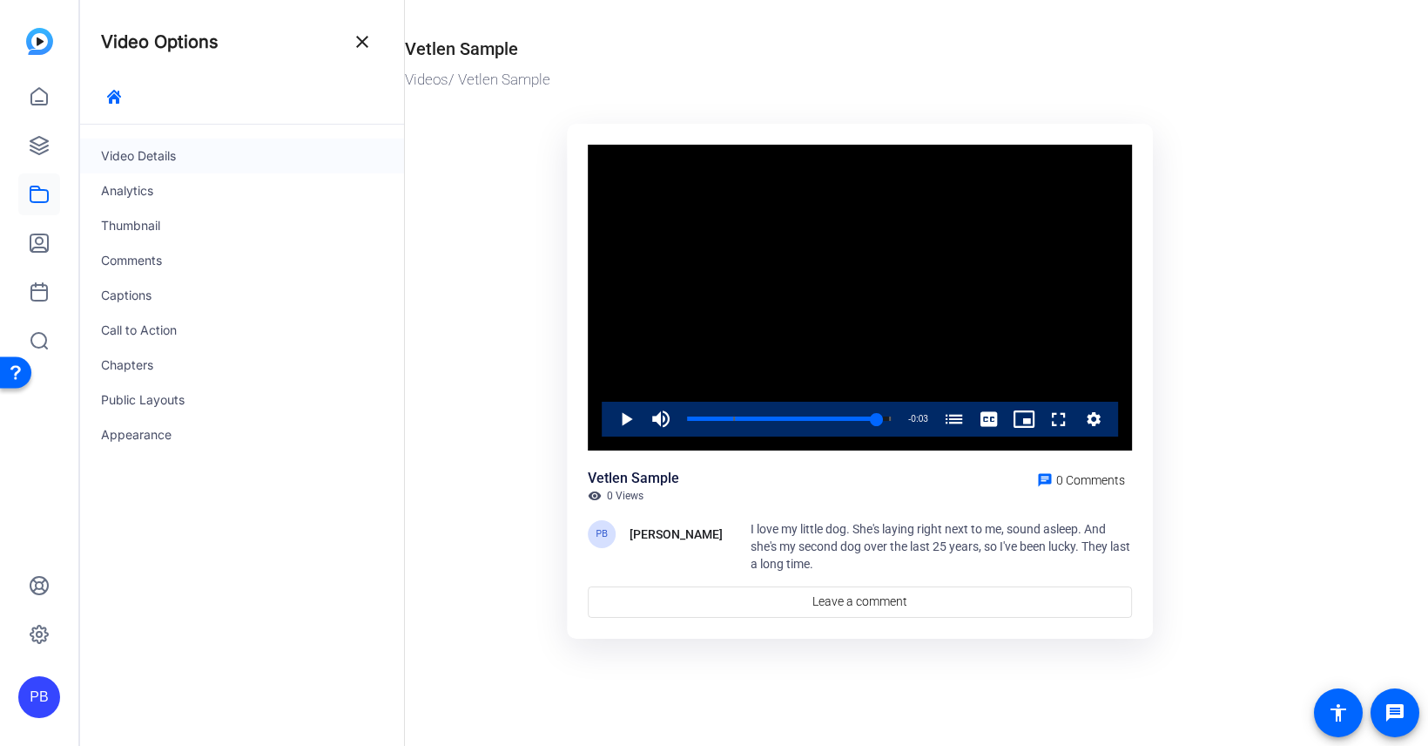
click at [221, 158] on div "Video Details" at bounding box center [242, 155] width 324 height 35
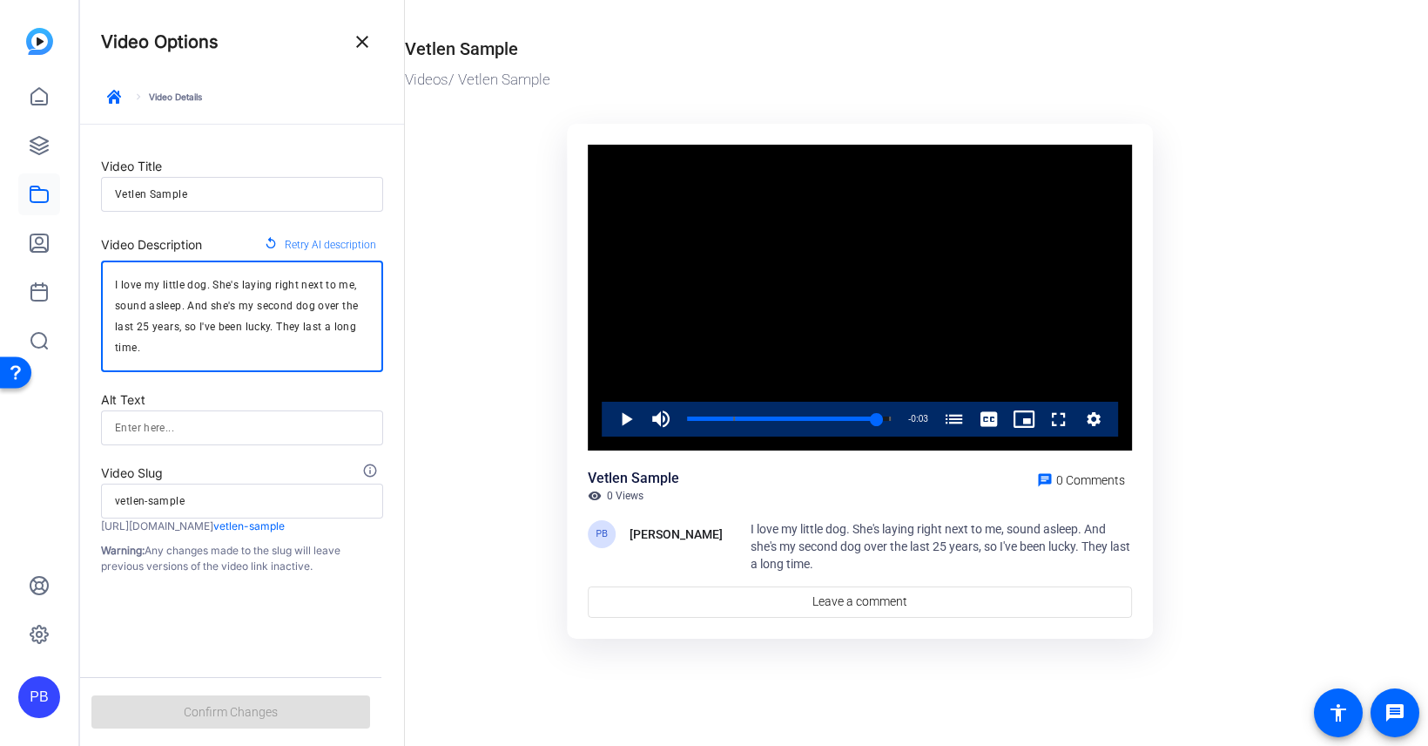
drag, startPoint x: 206, startPoint y: 350, endPoint x: 88, endPoint y: 274, distance: 139.9
click at [88, 274] on form "Video Title Vetlen Sample Video Description replay Retry AI description I love …" at bounding box center [242, 349] width 324 height 449
type textarea "P"
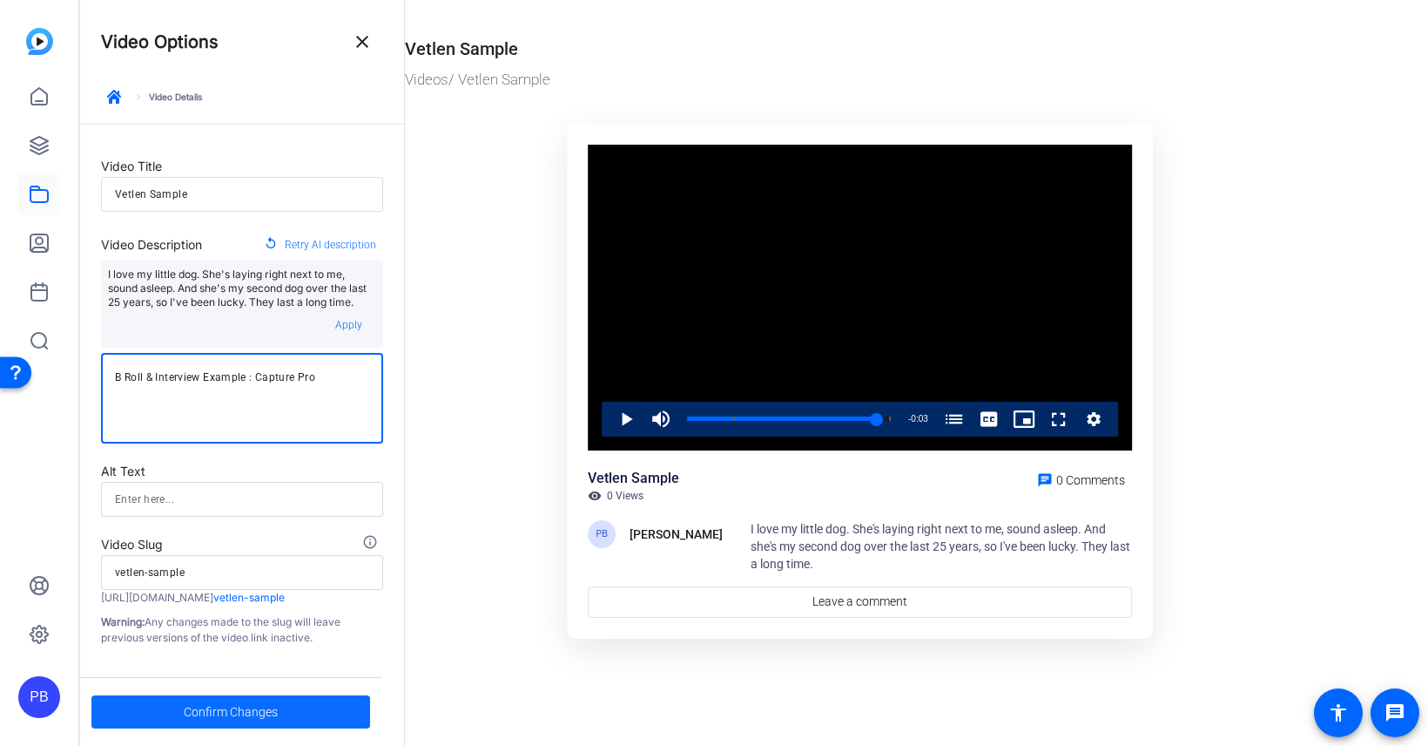
type textarea "B Roll & Interview Example : Capture Pro"
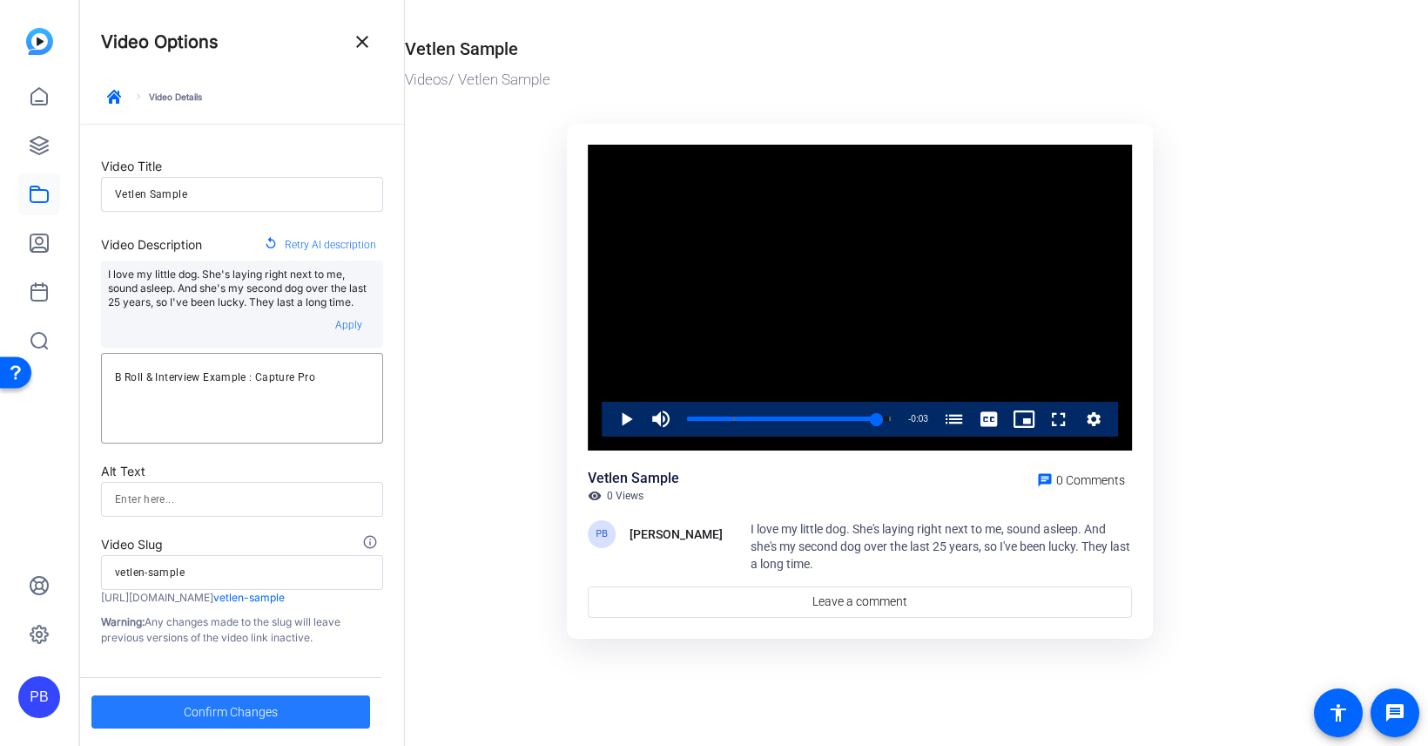
click at [294, 707] on span at bounding box center [230, 712] width 279 height 42
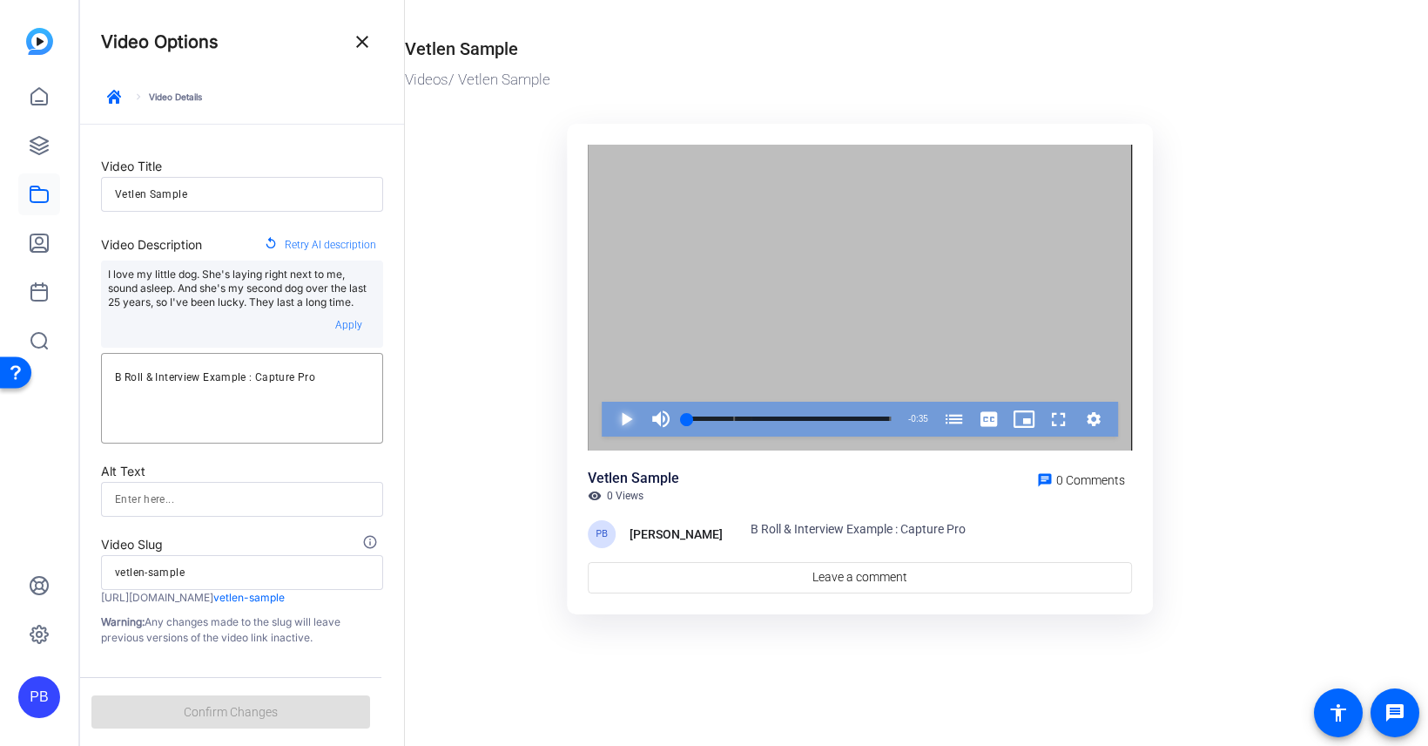
click at [609, 415] on span "Video Player" at bounding box center [609, 418] width 0 height 35
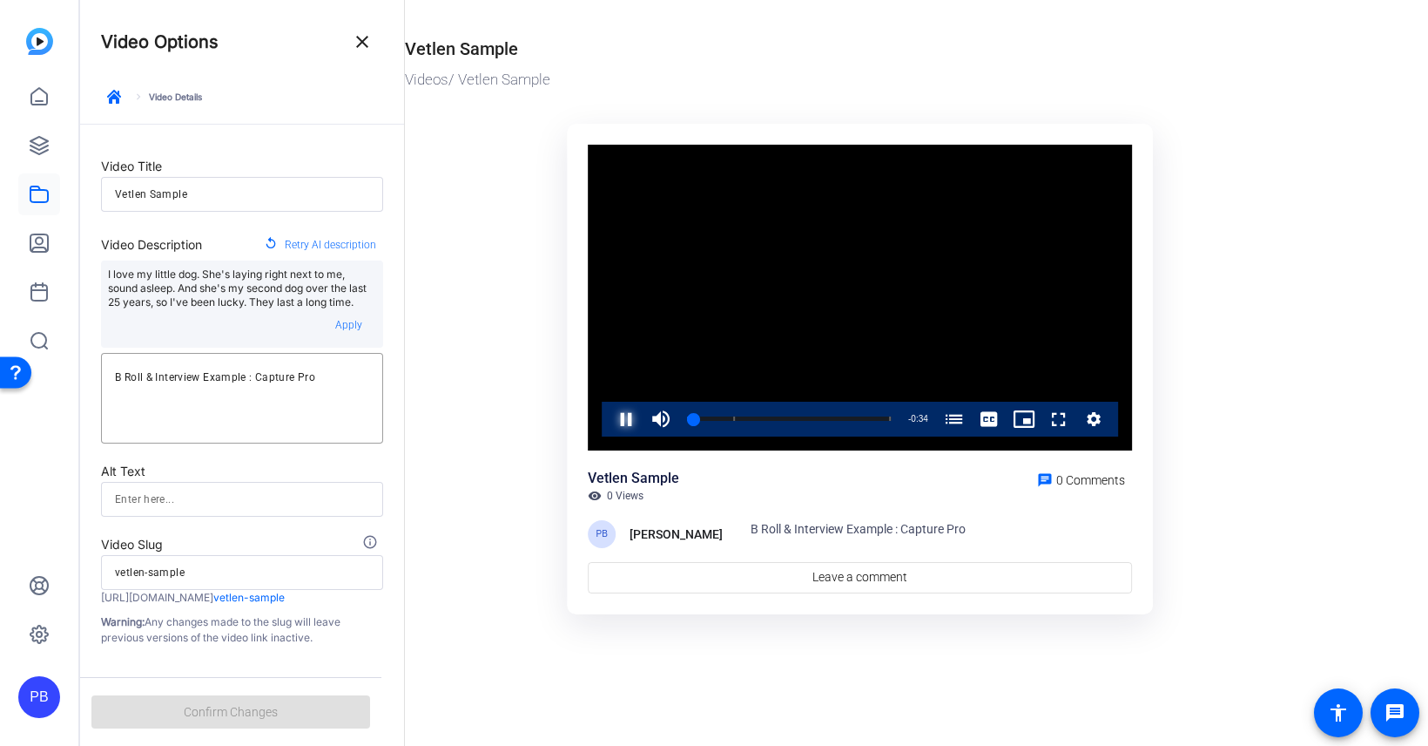
click at [609, 415] on span "Video Player" at bounding box center [609, 418] width 0 height 35
click at [692, 419] on div "0:01" at bounding box center [689, 418] width 5 height 4
click at [122, 98] on span "button" at bounding box center [114, 97] width 42 height 42
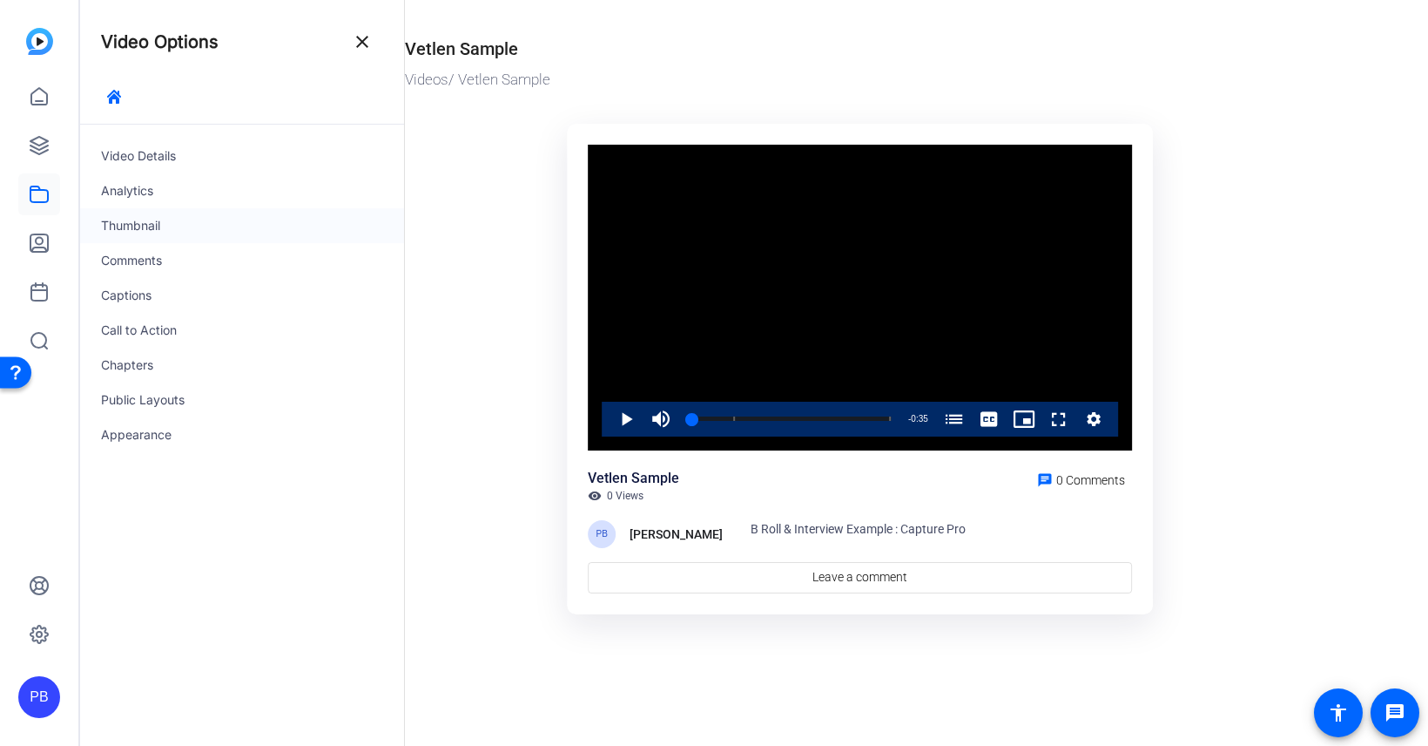
click at [189, 228] on div "Thumbnail" at bounding box center [242, 225] width 324 height 35
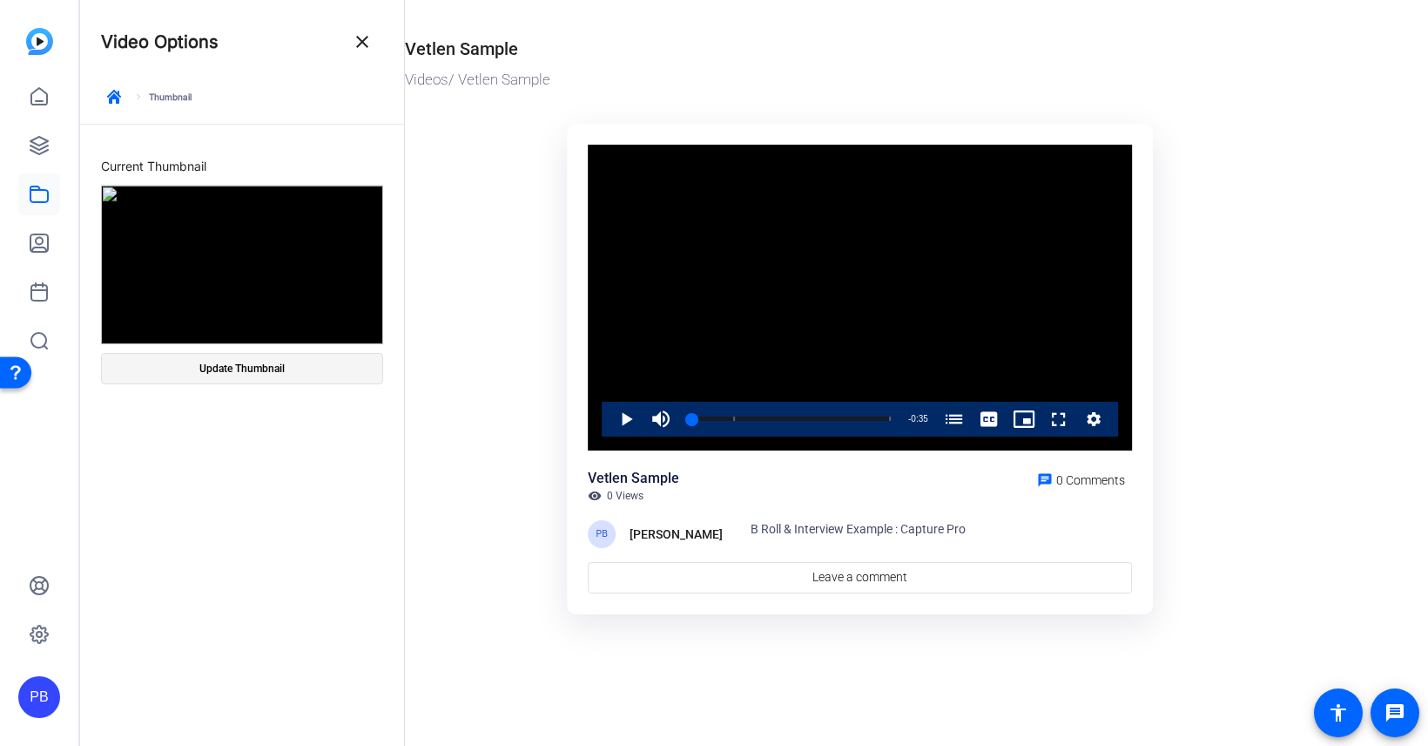
click at [269, 373] on span "Update Thumbnail" at bounding box center [241, 368] width 85 height 14
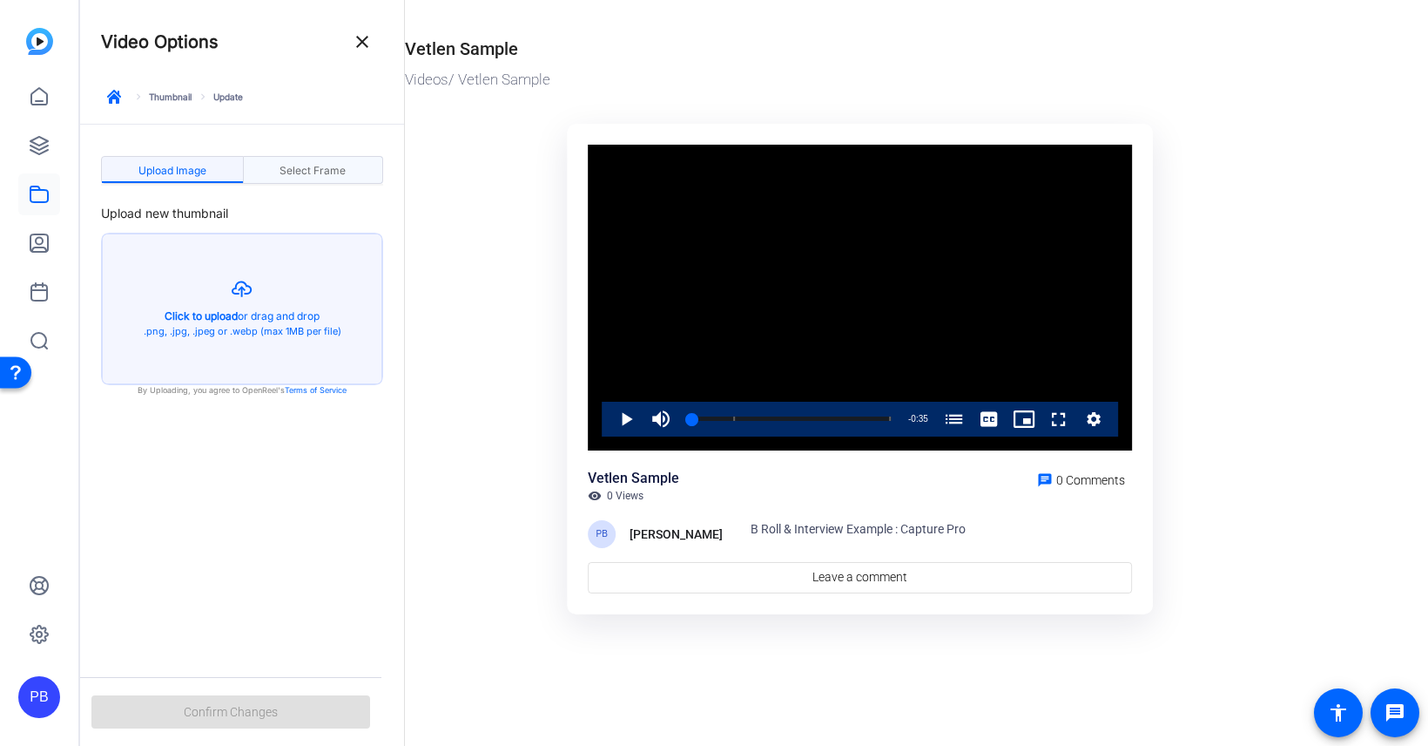
click at [354, 172] on div "Select Frame" at bounding box center [314, 170] width 140 height 28
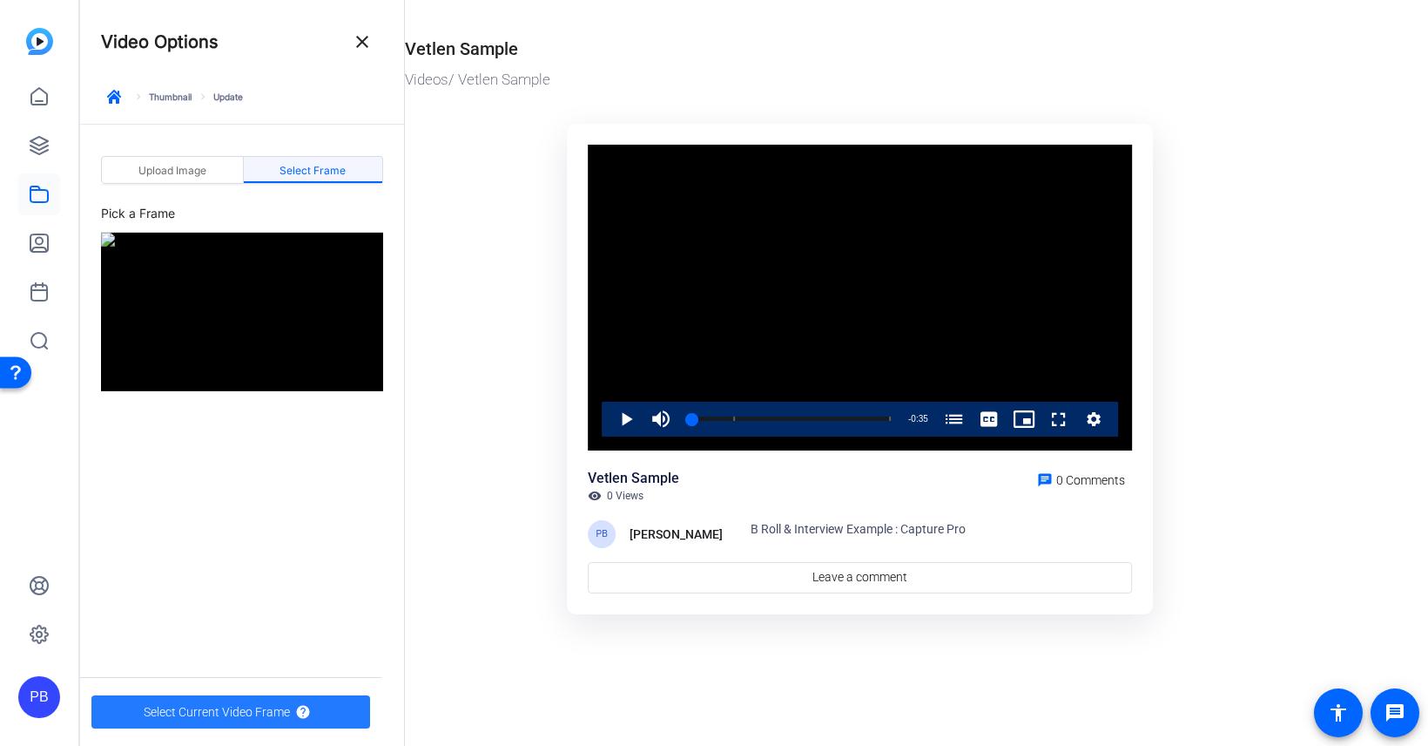
click at [266, 717] on span "Select Current Video Frame" at bounding box center [217, 711] width 146 height 33
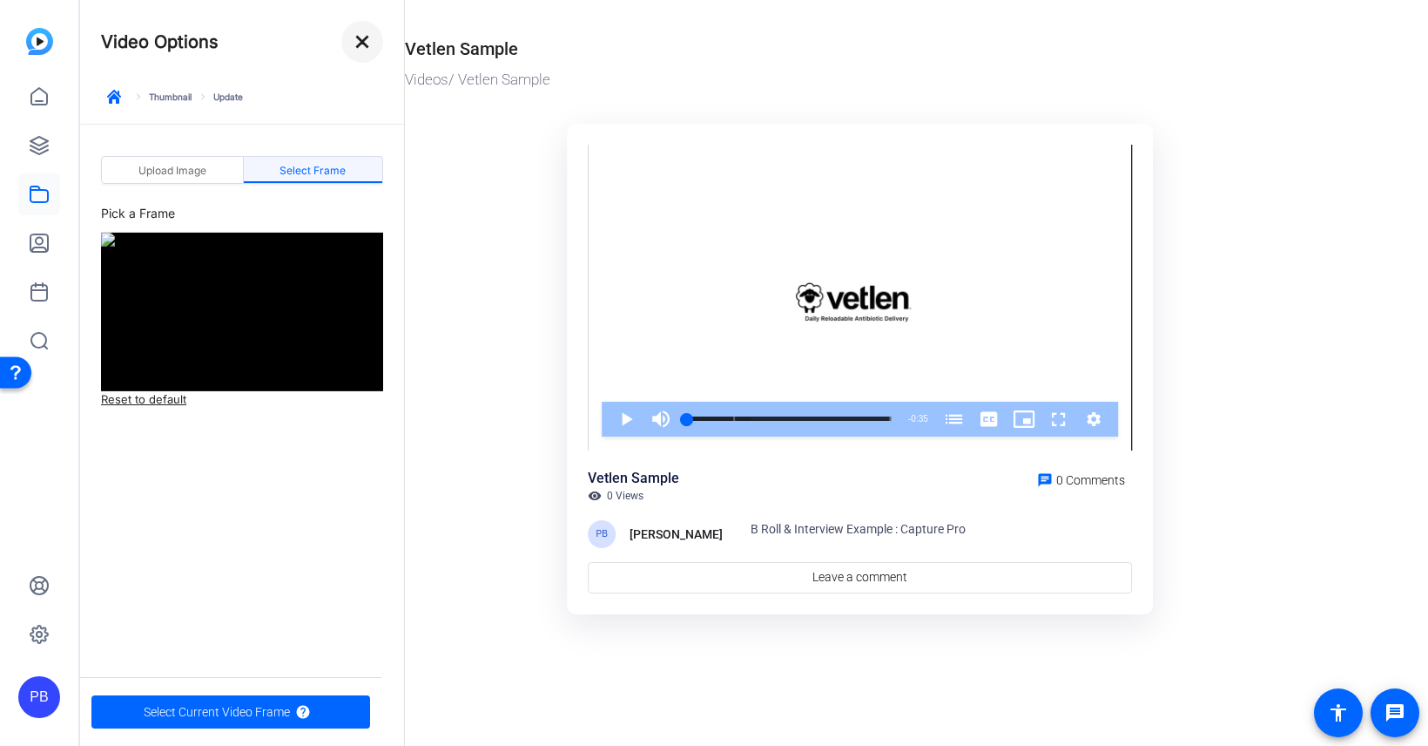
click at [359, 41] on mat-icon "close" at bounding box center [362, 41] width 21 height 21
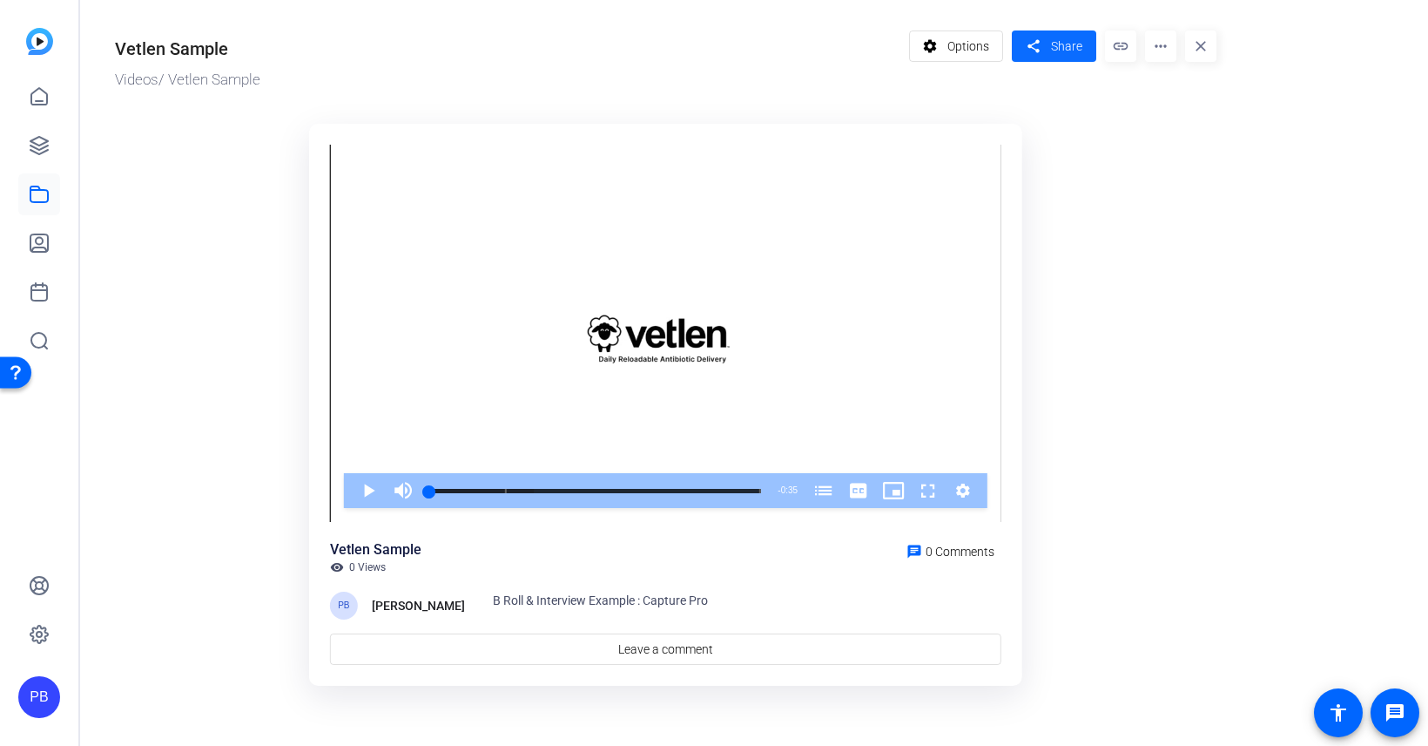
click at [1037, 49] on mat-icon "share" at bounding box center [1033, 47] width 22 height 24
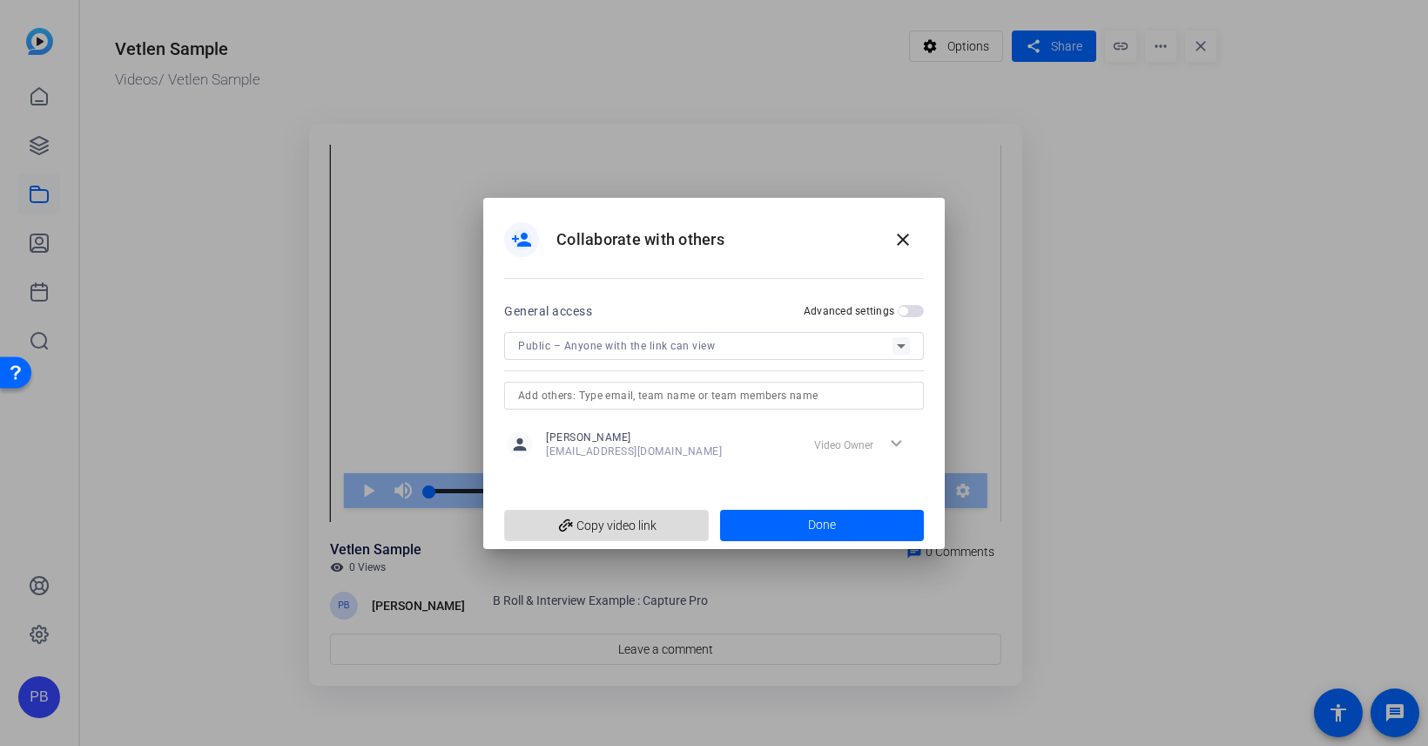
click at [640, 518] on span "add_link Copy video link" at bounding box center [606, 525] width 177 height 33
click at [904, 240] on mat-icon "close" at bounding box center [903, 239] width 21 height 21
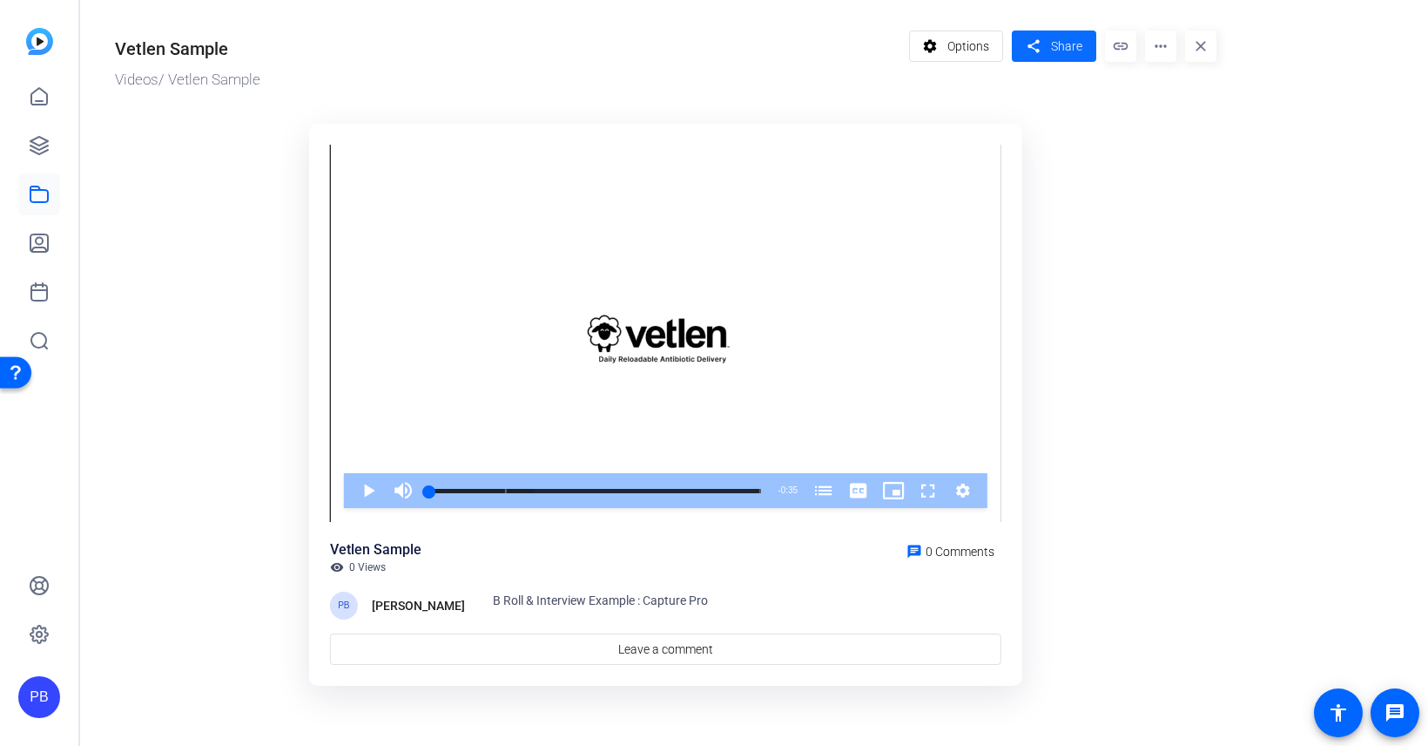
click at [1034, 41] on mat-icon "share" at bounding box center [1033, 47] width 22 height 24
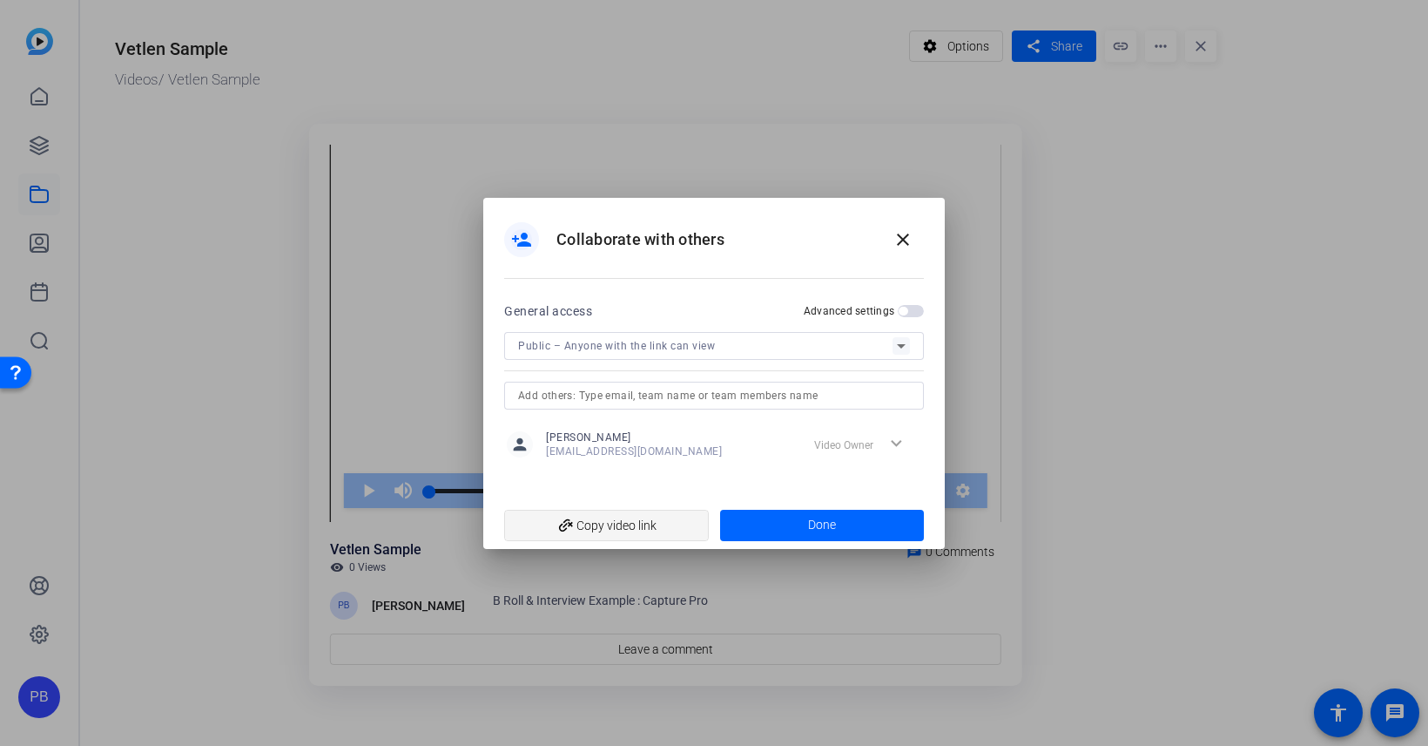
click at [684, 516] on span "add_link Copy video link" at bounding box center [606, 525] width 177 height 33
click at [896, 238] on mat-icon "close" at bounding box center [903, 239] width 21 height 21
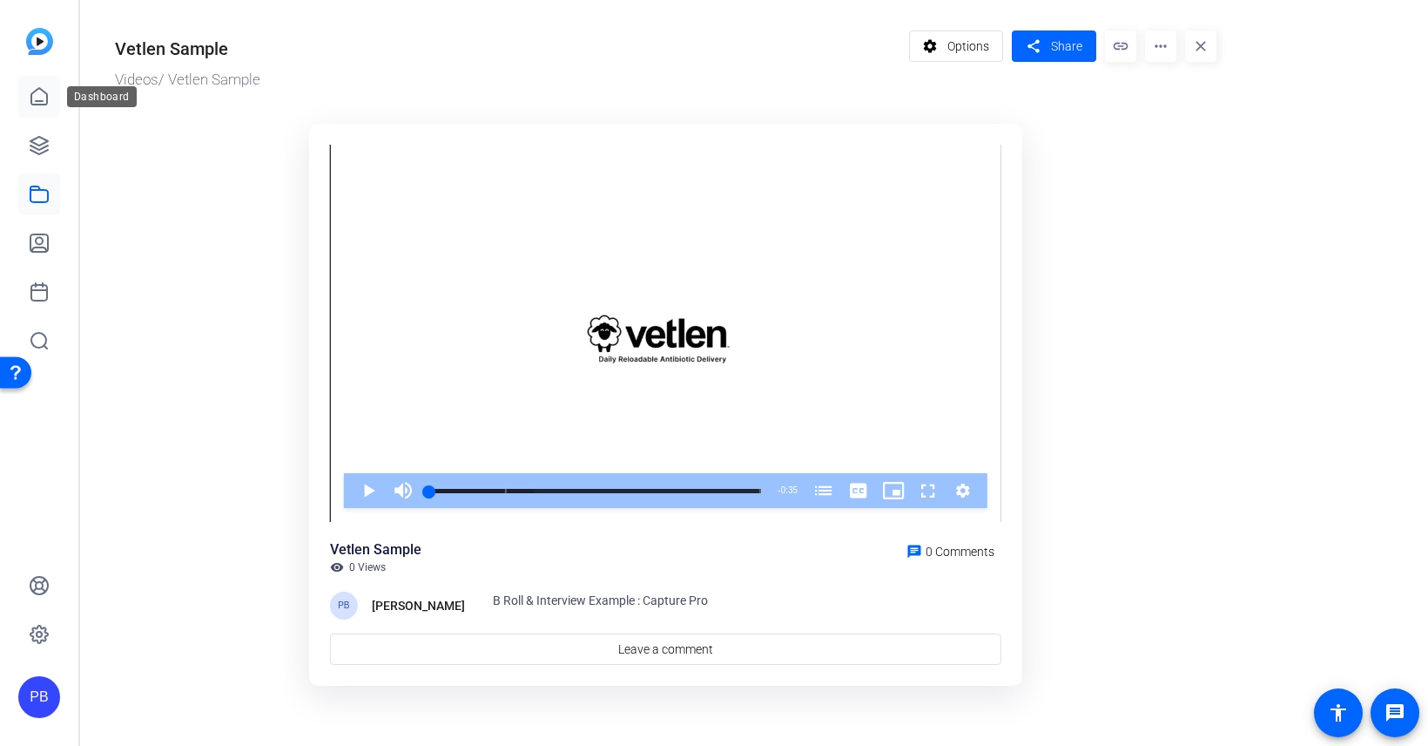
click at [51, 102] on link at bounding box center [39, 97] width 42 height 42
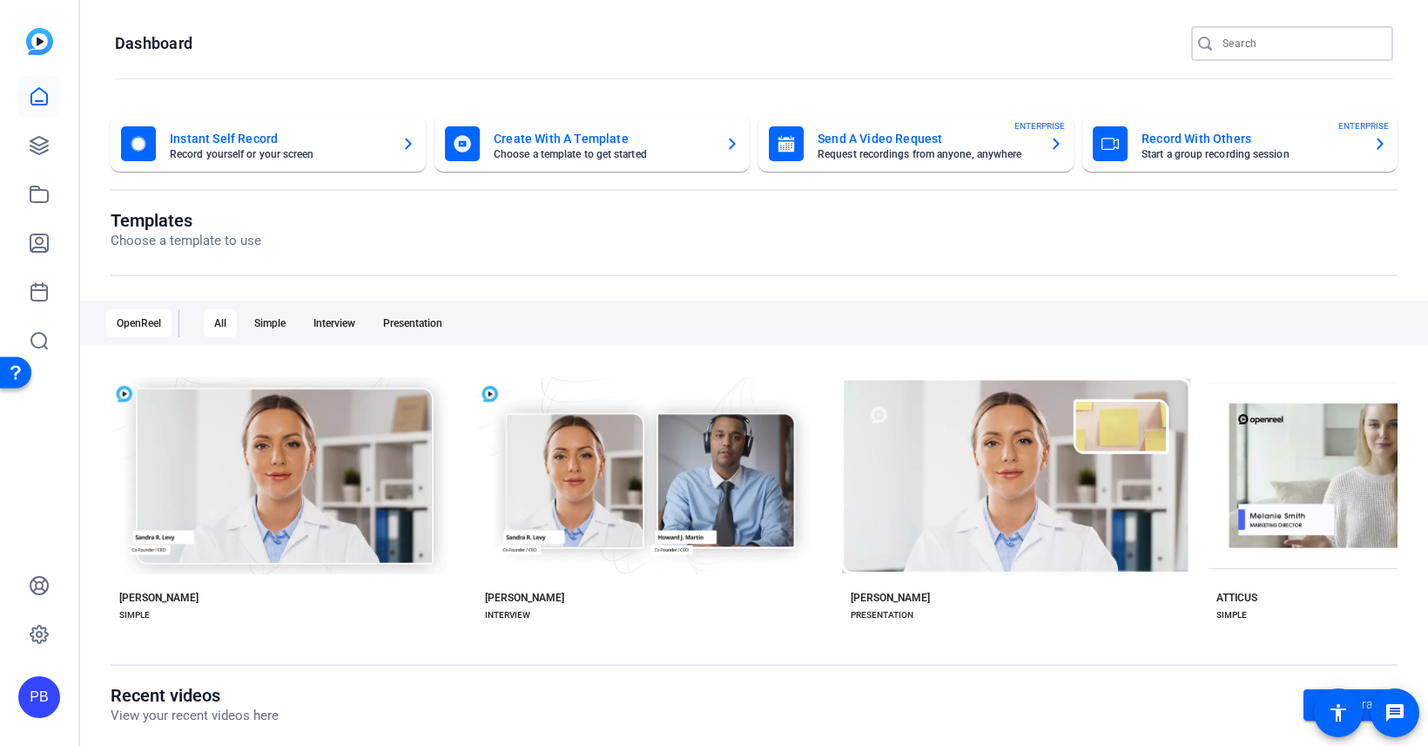
click at [1245, 45] on input "Search" at bounding box center [1301, 43] width 157 height 21
paste input "laura.s@bclever.com"
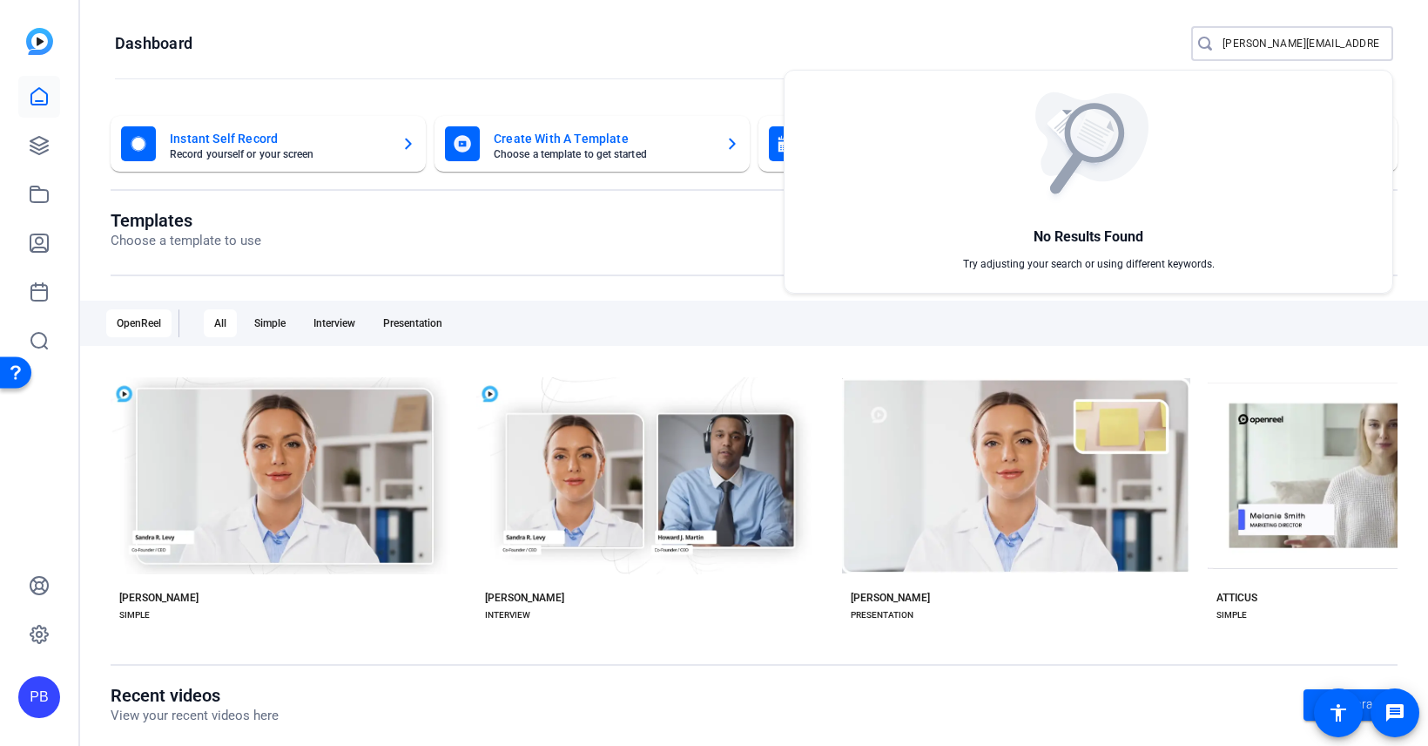
type input "laura.s@bclever.com"
click at [38, 146] on div at bounding box center [714, 373] width 1428 height 746
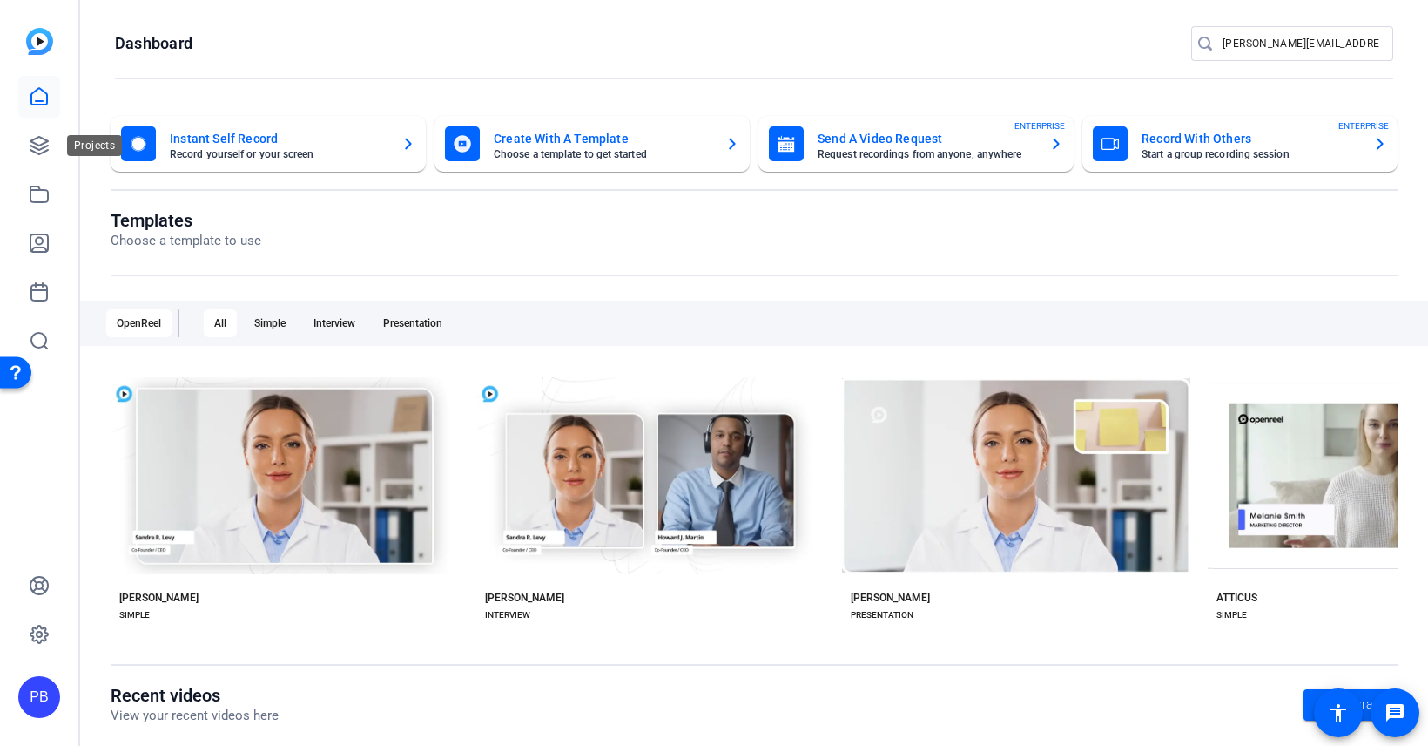
click at [38, 146] on icon at bounding box center [39, 145] width 21 height 21
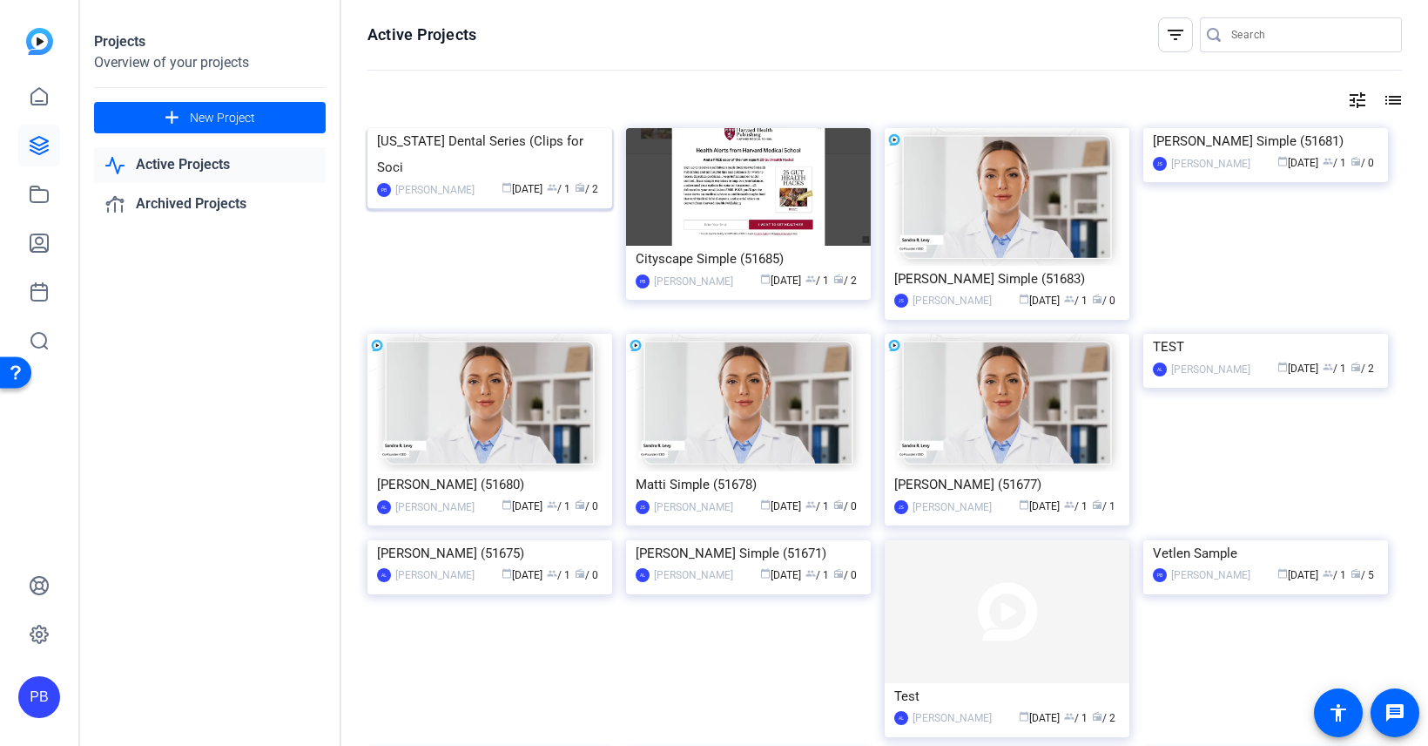
click at [447, 128] on img at bounding box center [490, 128] width 245 height 0
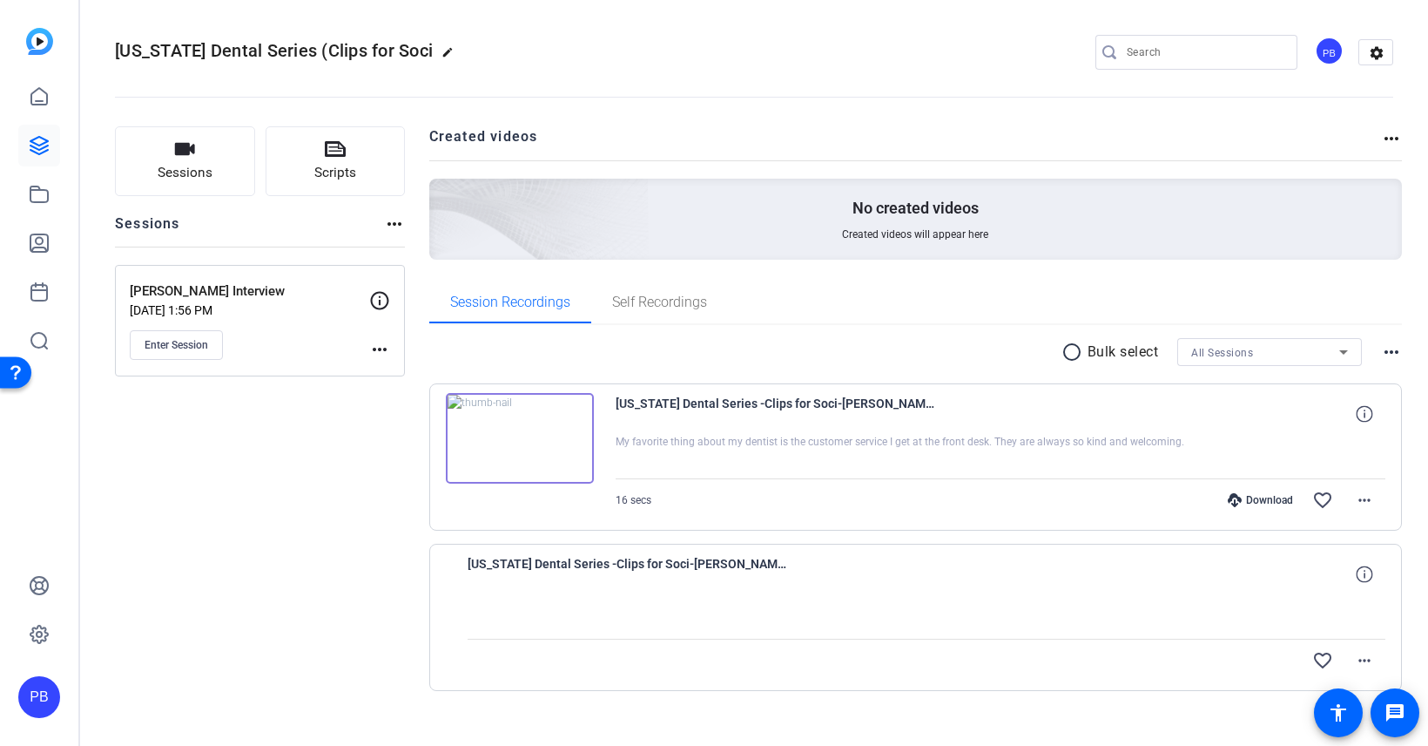
click at [516, 436] on img at bounding box center [520, 438] width 148 height 91
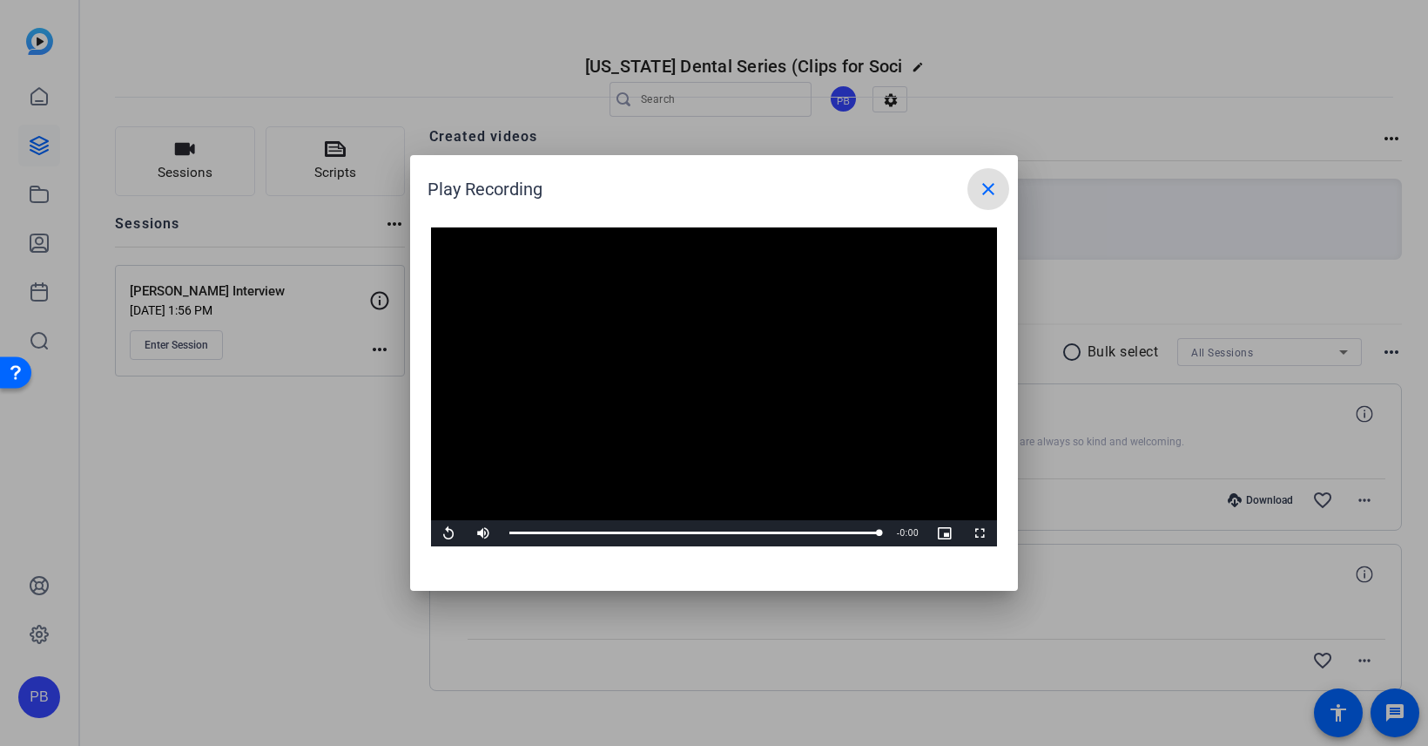
click at [996, 193] on mat-icon "close" at bounding box center [988, 189] width 21 height 21
